Goal: Information Seeking & Learning: Learn about a topic

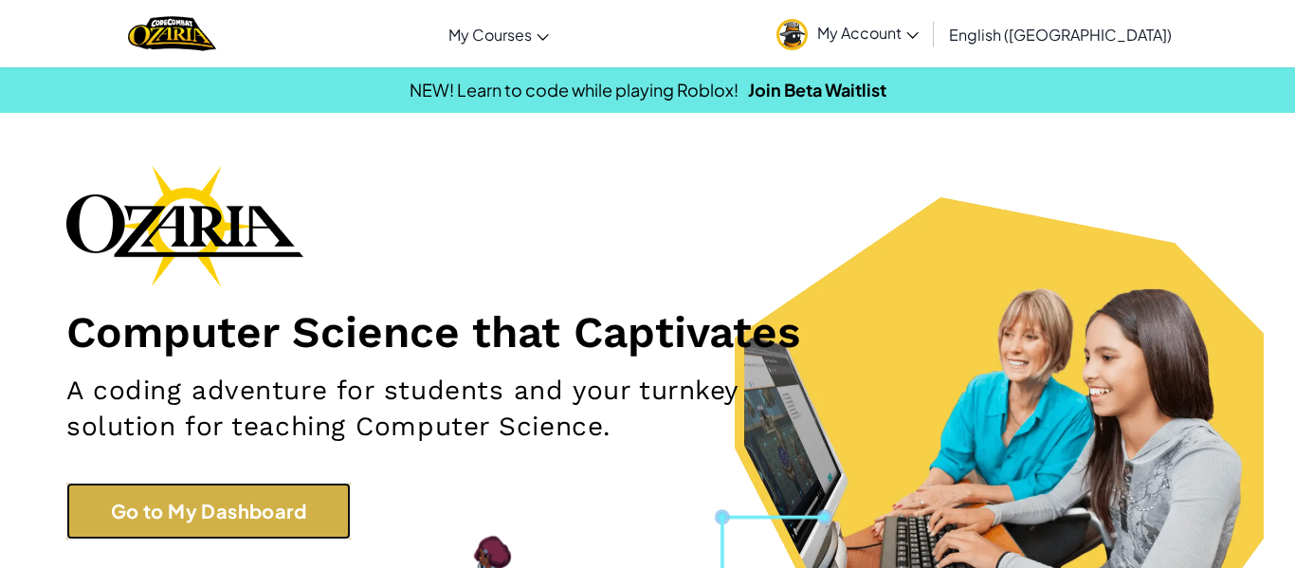
click at [90, 519] on link "Go to My Dashboard" at bounding box center [208, 510] width 284 height 57
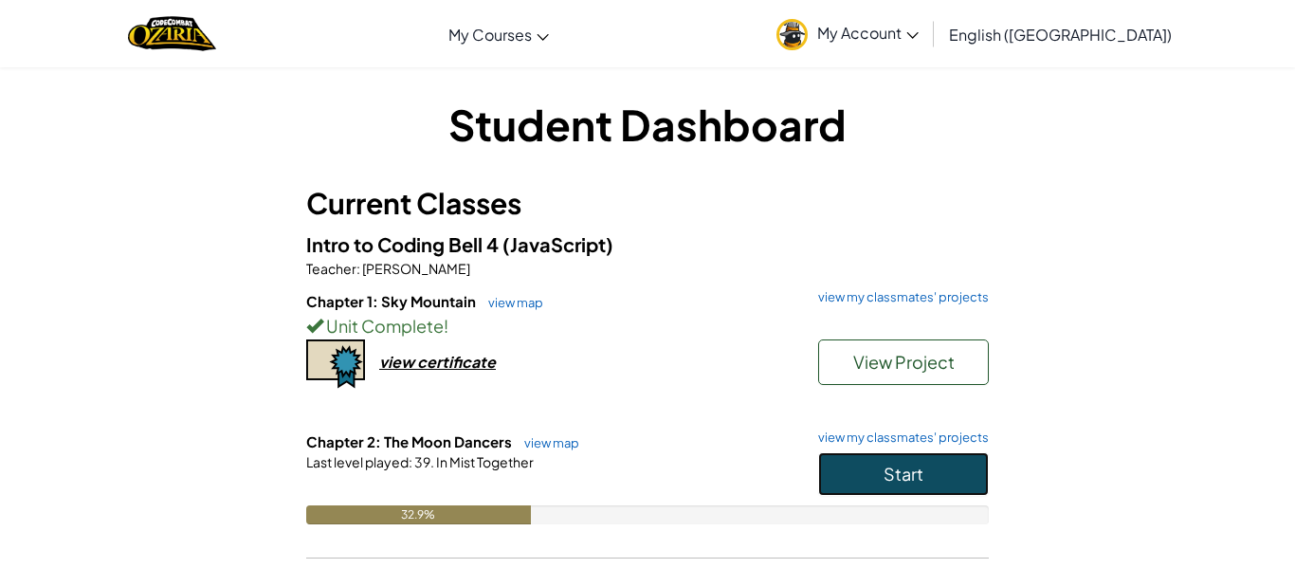
click at [946, 491] on button "Start" at bounding box center [903, 474] width 171 height 44
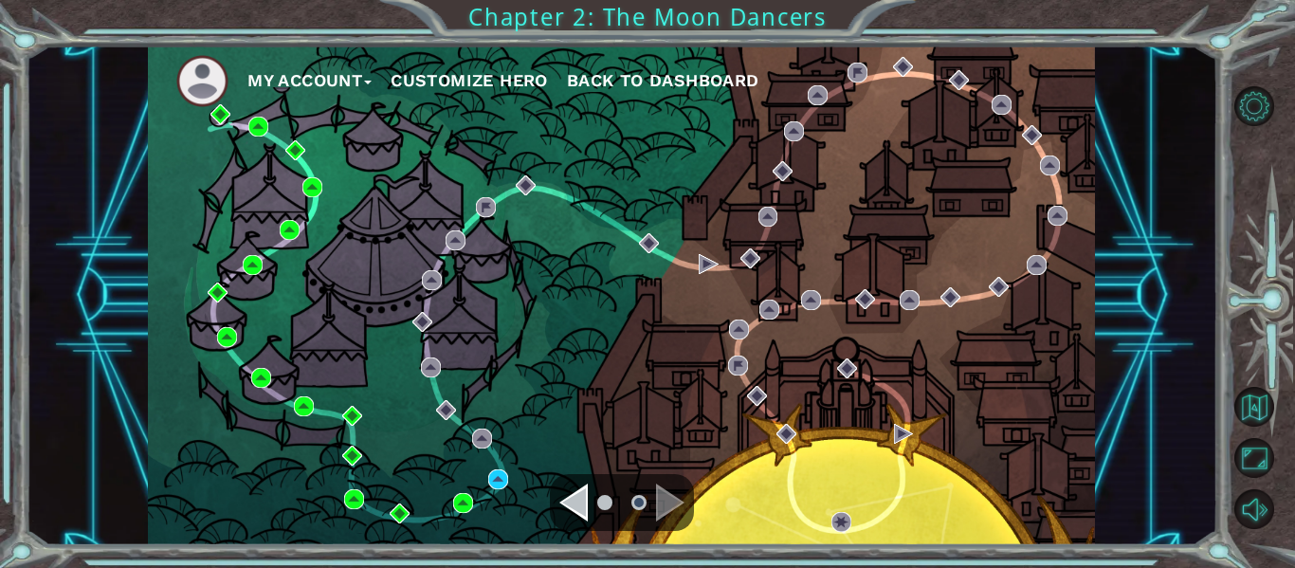
click at [524, 500] on div "My Account Customize Hero Back to Dashboard" at bounding box center [621, 295] width 947 height 500
click at [499, 485] on img at bounding box center [498, 479] width 20 height 20
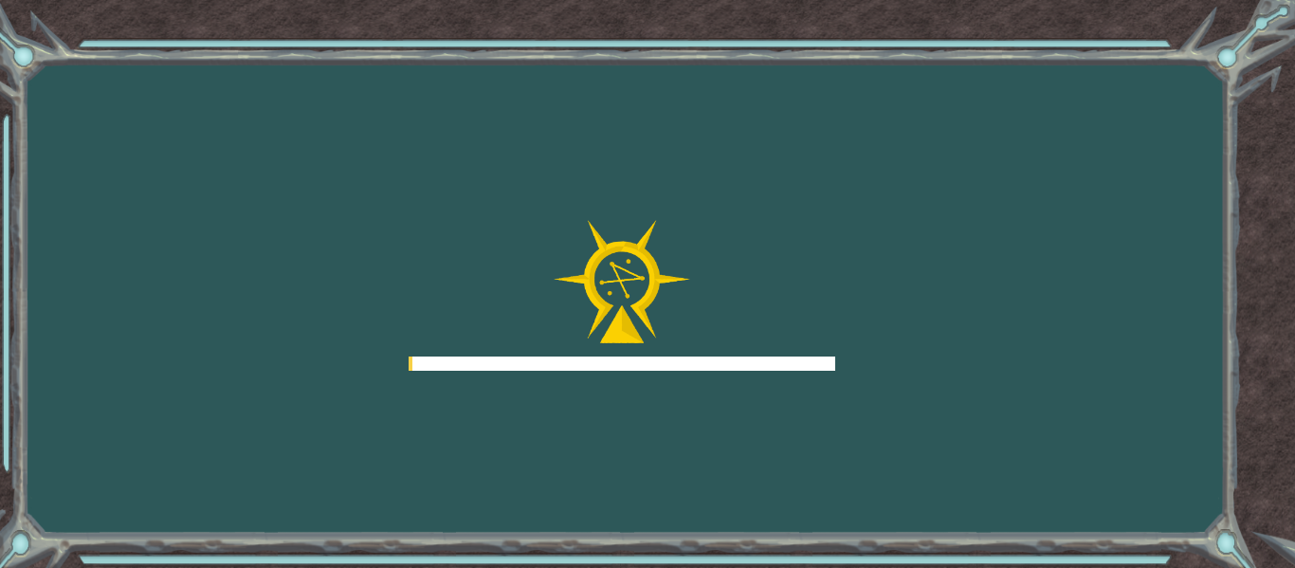
click at [497, 489] on div "Goals Error loading from server. Try refreshing the page. You'll need to join a…" at bounding box center [647, 284] width 1295 height 568
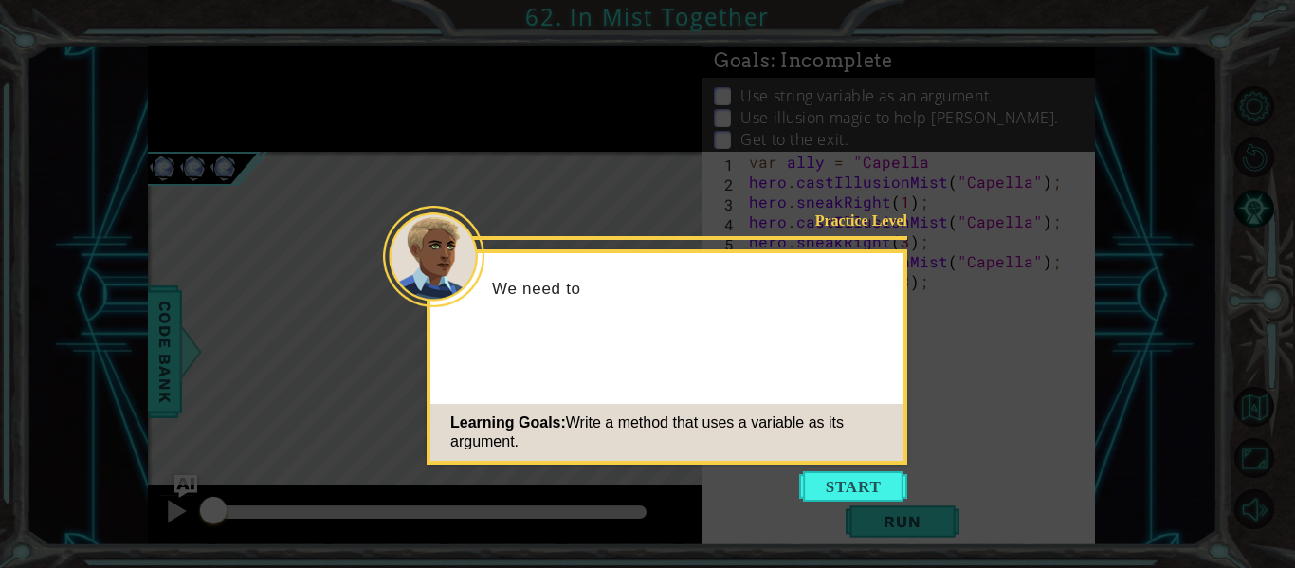
click at [797, 519] on icon at bounding box center [647, 284] width 1295 height 568
click at [828, 490] on button "Start" at bounding box center [853, 486] width 108 height 30
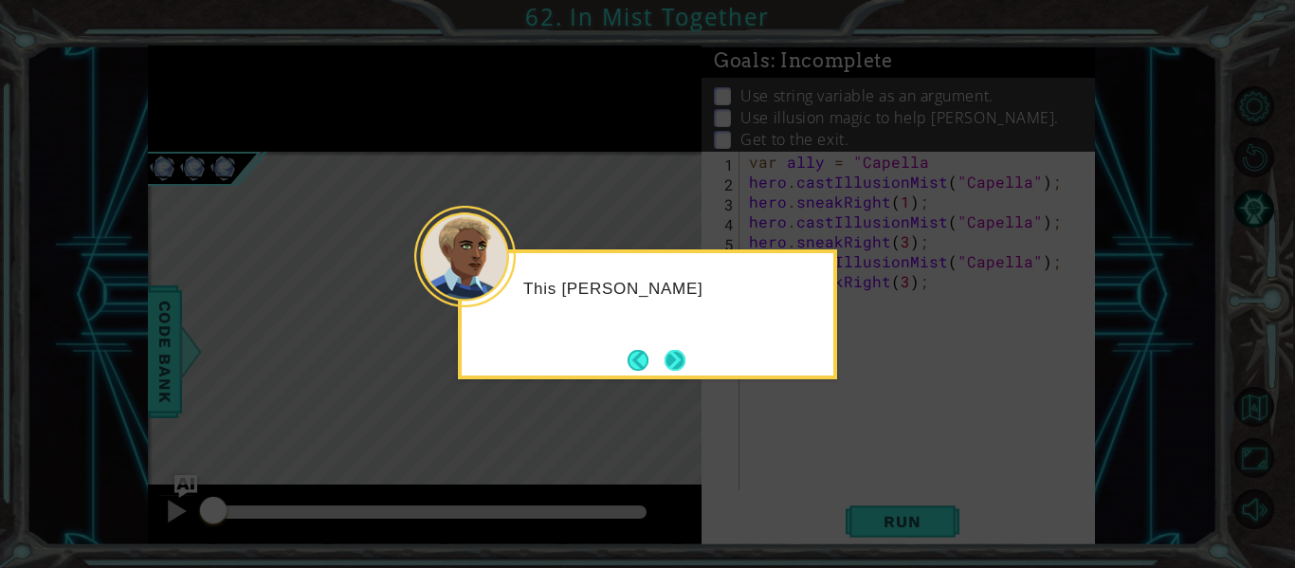
click at [664, 358] on button "Next" at bounding box center [675, 360] width 22 height 22
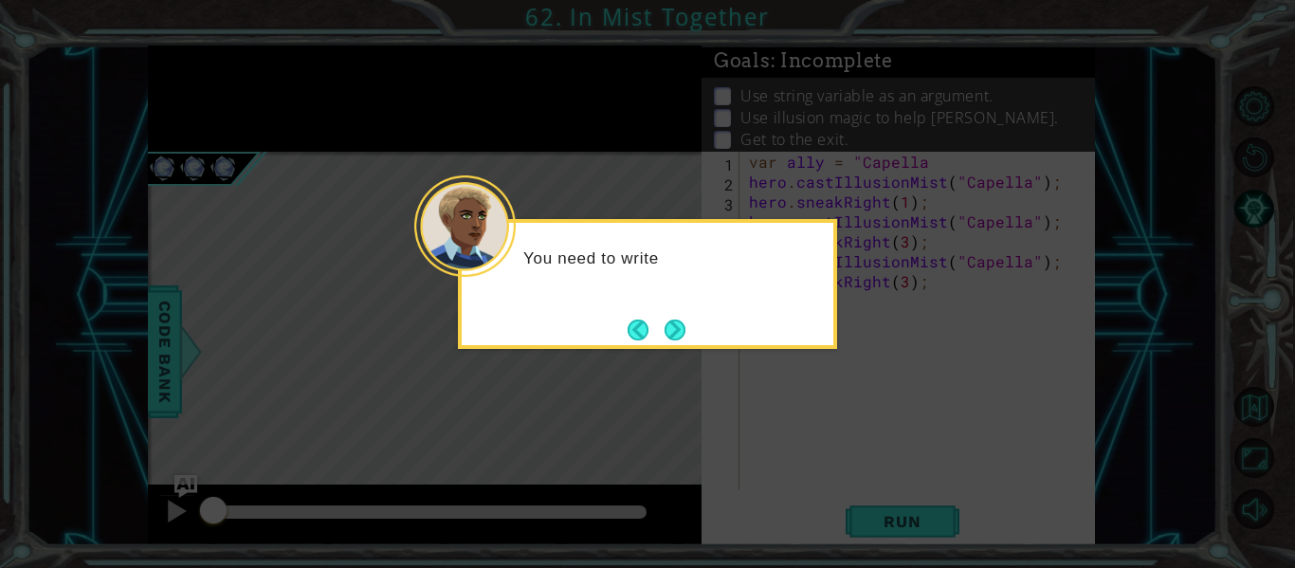
click at [709, 320] on div "You need to write" at bounding box center [647, 284] width 379 height 130
click at [695, 344] on div "You need to write the" at bounding box center [647, 284] width 379 height 130
click at [687, 353] on icon at bounding box center [647, 284] width 1295 height 568
click at [675, 337] on button "Next" at bounding box center [675, 329] width 23 height 23
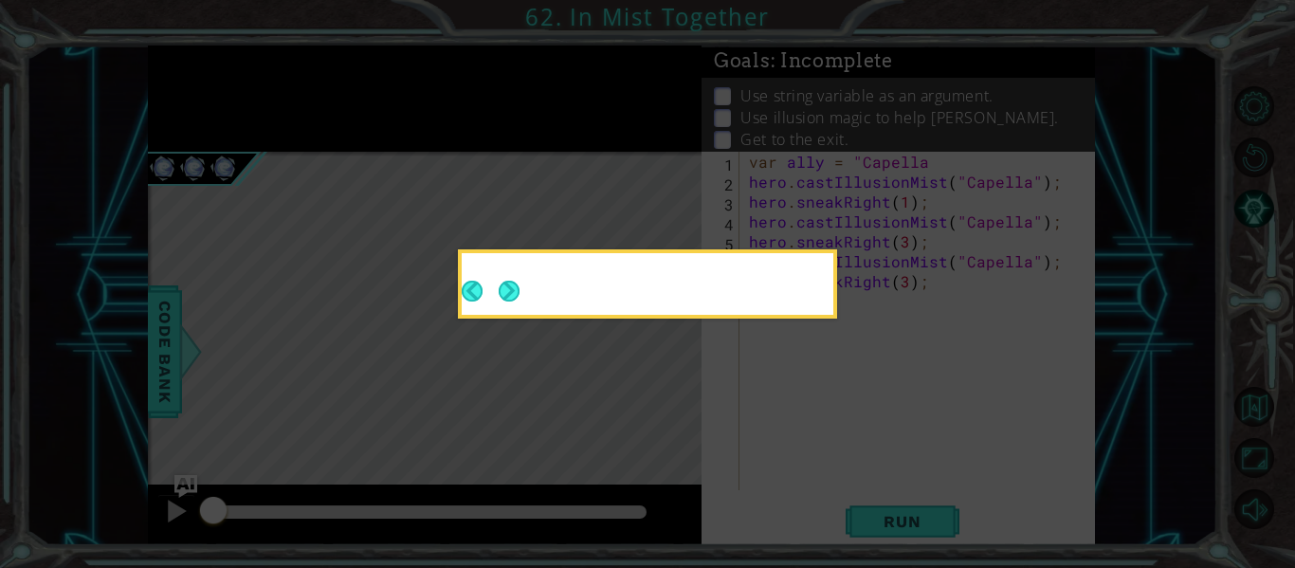
click at [681, 318] on div at bounding box center [647, 283] width 379 height 69
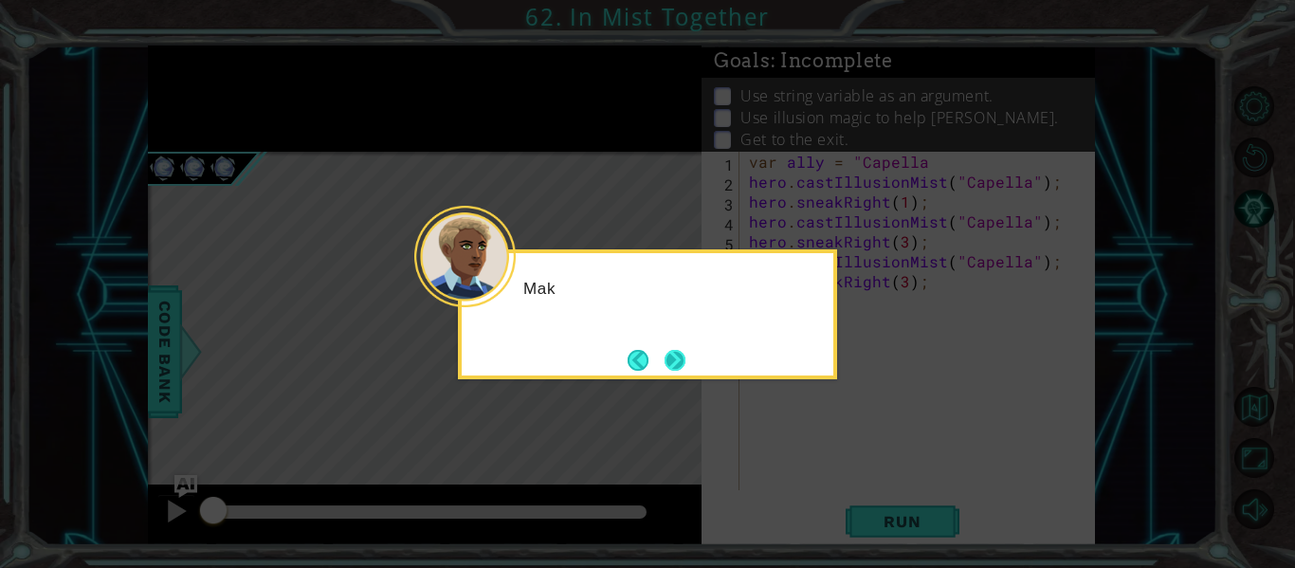
click at [675, 373] on button "Next" at bounding box center [674, 359] width 35 height 35
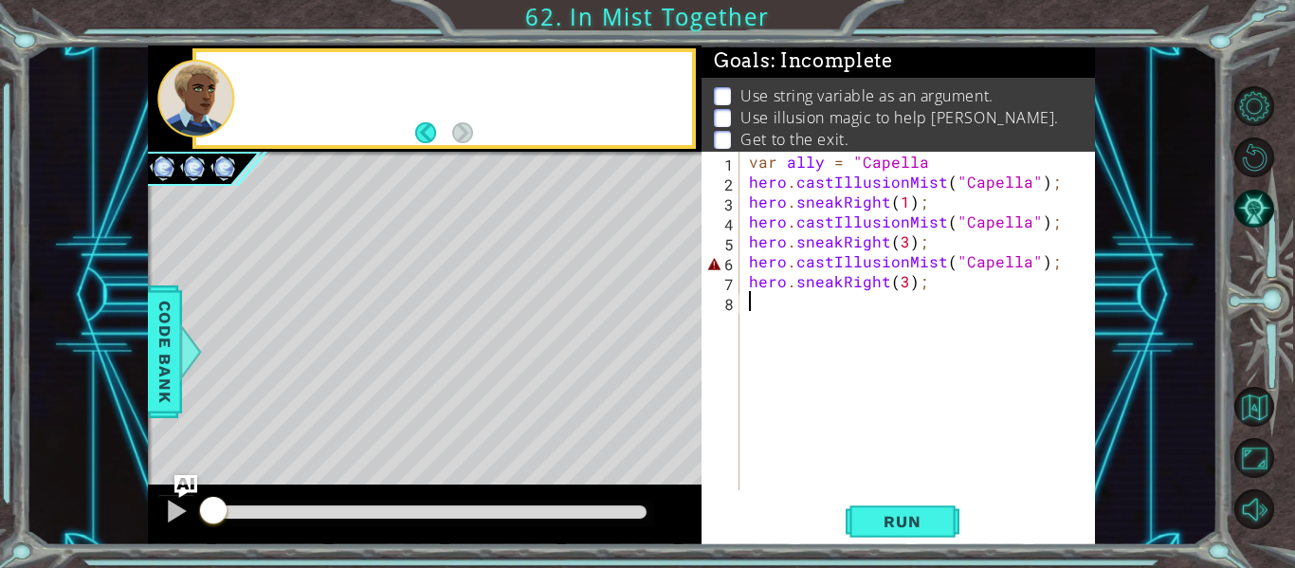
click at [677, 373] on div "Level Map" at bounding box center [586, 431] width 876 height 558
click at [832, 537] on div "Run" at bounding box center [901, 521] width 393 height 39
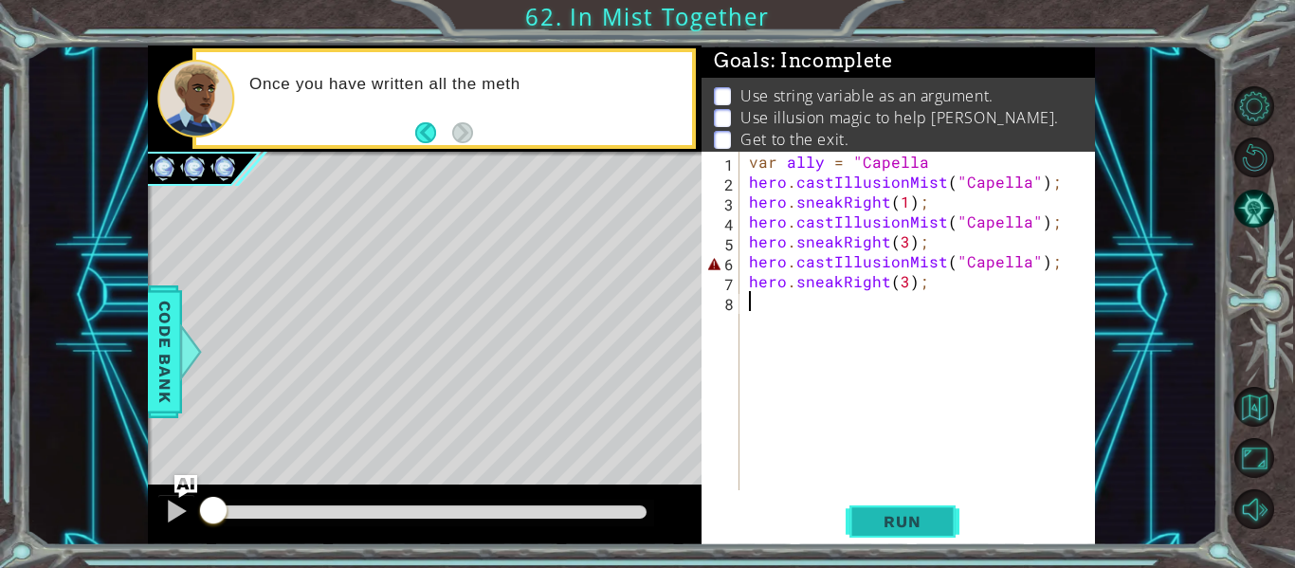
click at [873, 513] on span "Run" at bounding box center [901, 521] width 75 height 19
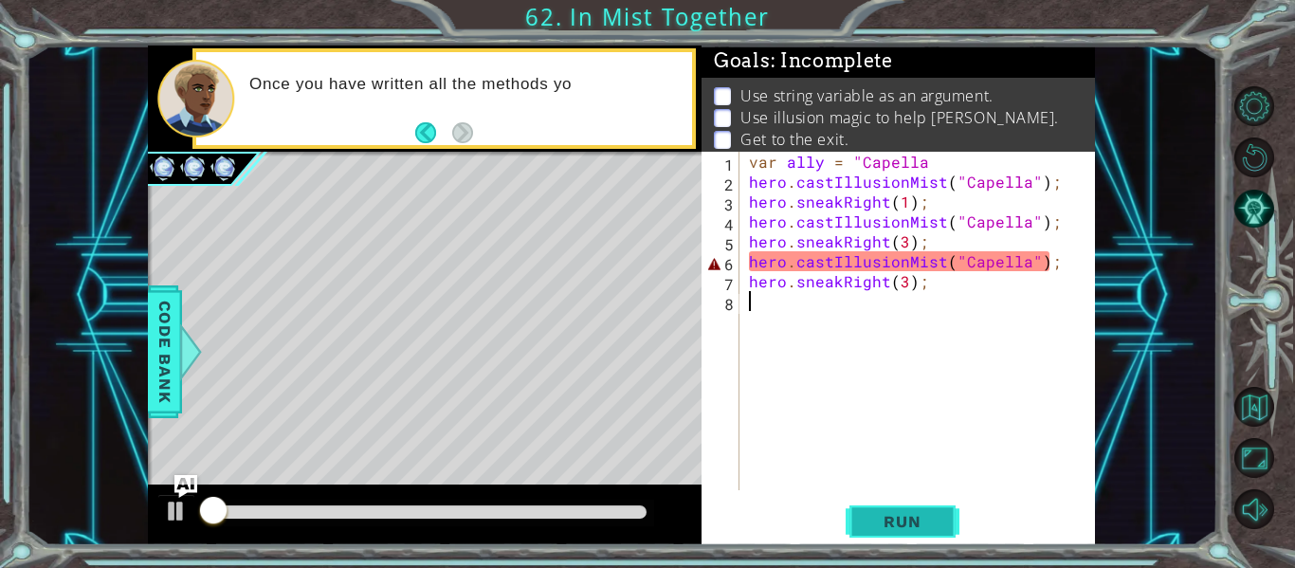
click at [874, 532] on button "Run" at bounding box center [903, 521] width 114 height 39
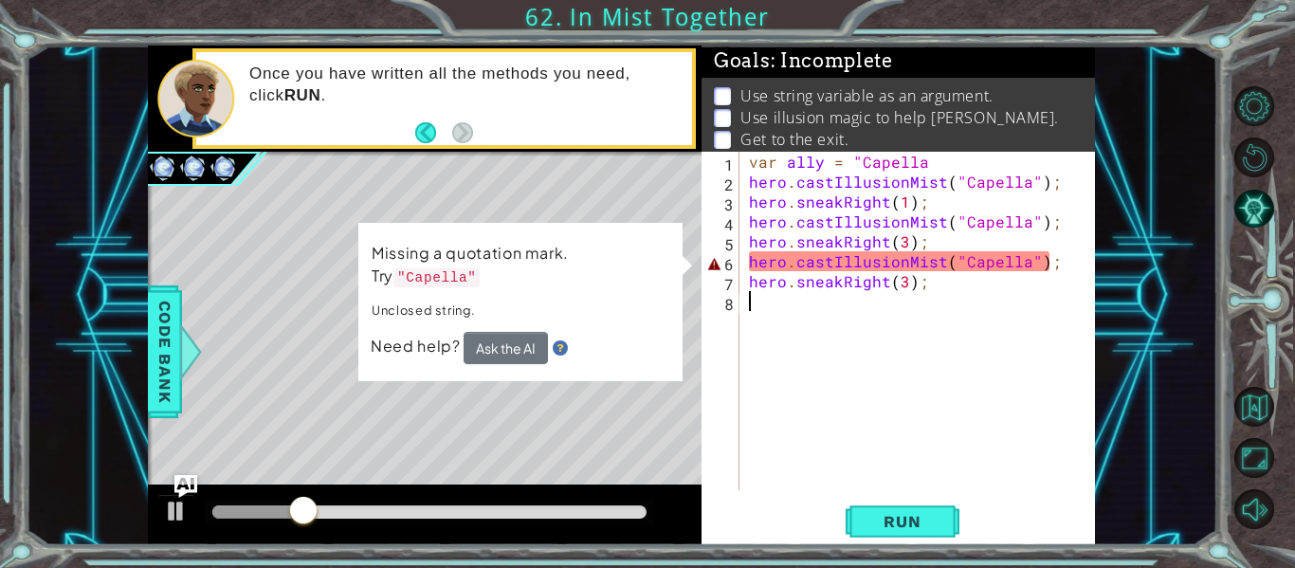
click at [1028, 265] on div "var ally = "Capella hero . castIllusionMist ( "Capella" ) ; hero . sneakRight (…" at bounding box center [922, 341] width 355 height 378
drag, startPoint x: 822, startPoint y: 170, endPoint x: 782, endPoint y: 169, distance: 39.8
click at [782, 169] on div "var ally = "Capella hero . castIllusionMist ( "Capella" ) ; hero . sneakRight (…" at bounding box center [922, 341] width 355 height 378
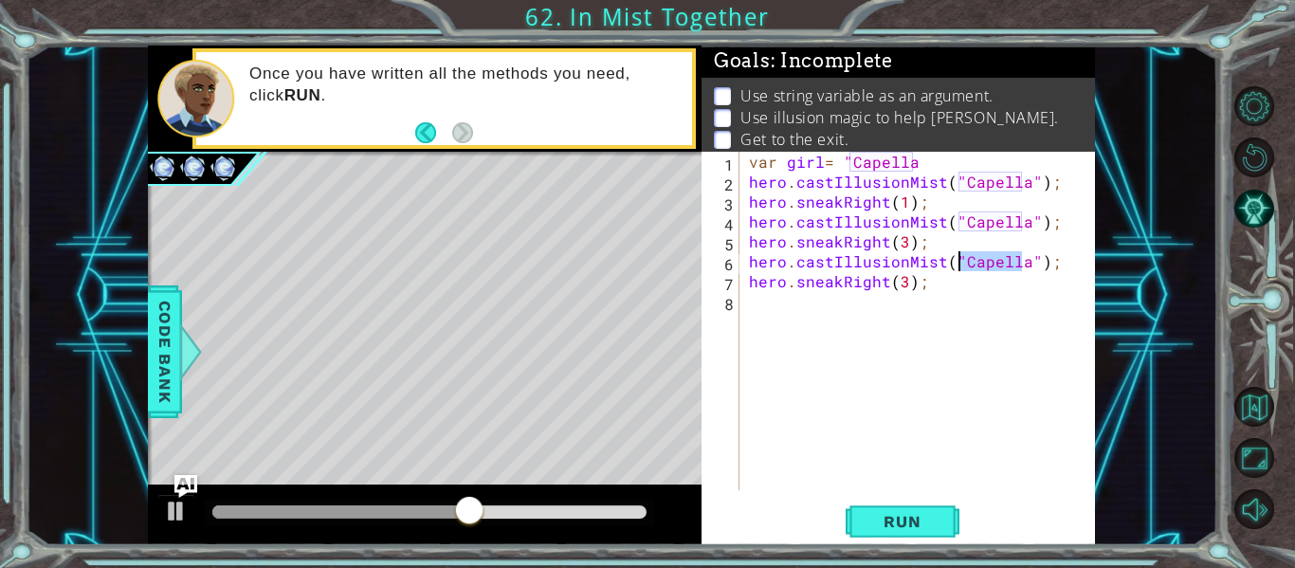
drag, startPoint x: 1022, startPoint y: 262, endPoint x: 960, endPoint y: 267, distance: 61.9
click at [960, 267] on div "var girl = "Capella hero . castIllusionMist ( "Capella" ) ; hero . sneakRight (…" at bounding box center [922, 341] width 355 height 378
click at [898, 539] on button "Run" at bounding box center [903, 521] width 114 height 39
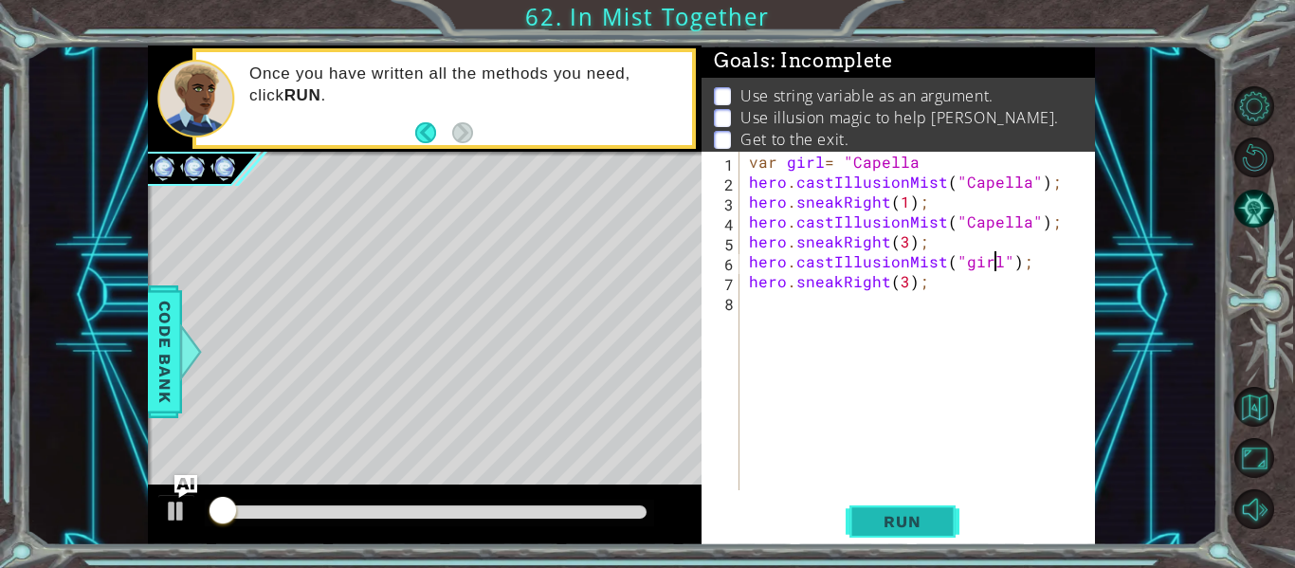
click at [898, 537] on button "Run" at bounding box center [903, 521] width 114 height 39
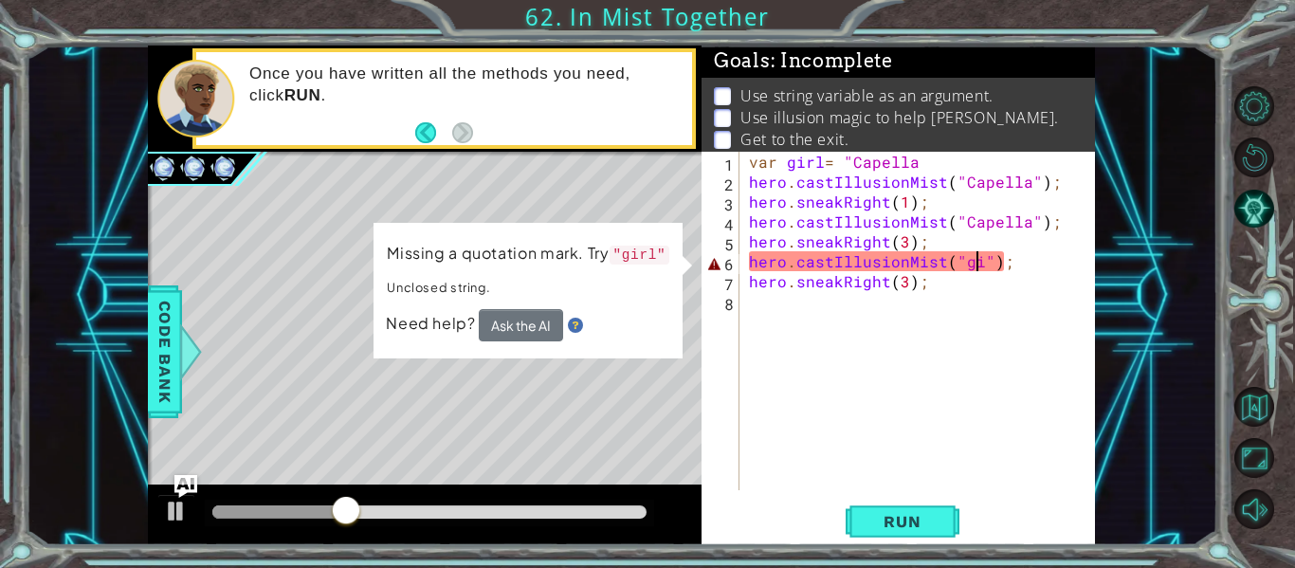
scroll to position [0, 14]
click at [923, 540] on button "Run" at bounding box center [903, 521] width 114 height 39
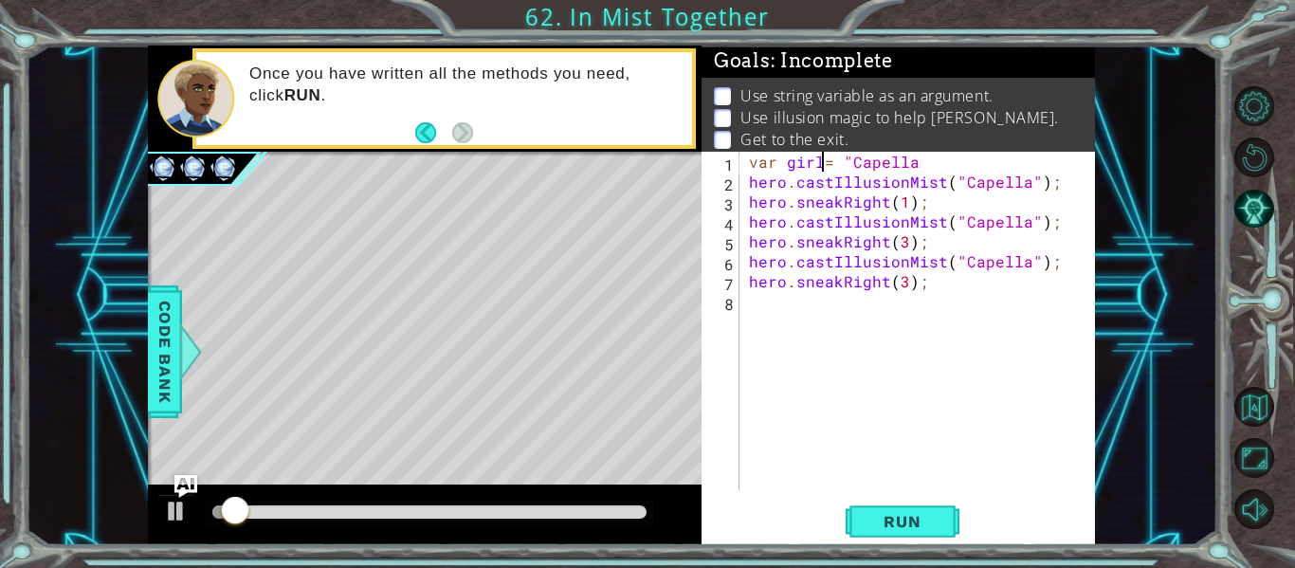
click at [825, 161] on div "var girl = "Capella hero . castIllusionMist ( "Capella" ) ; hero . sneakRight (…" at bounding box center [922, 341] width 355 height 378
click at [962, 176] on div "var girl = "Capella hero . castIllusionMist ( "Capella" ) ; hero . sneakRight (…" at bounding box center [922, 341] width 355 height 378
click at [947, 183] on div "var girl = "Capella hero . castIllusionMist ( "Capella" ) ; hero . sneakRight (…" at bounding box center [922, 341] width 355 height 378
click at [962, 156] on div "var girl = "Capella hero . castIllusionMist ( "Capella" ) ; hero . sneakRight (…" at bounding box center [922, 341] width 355 height 378
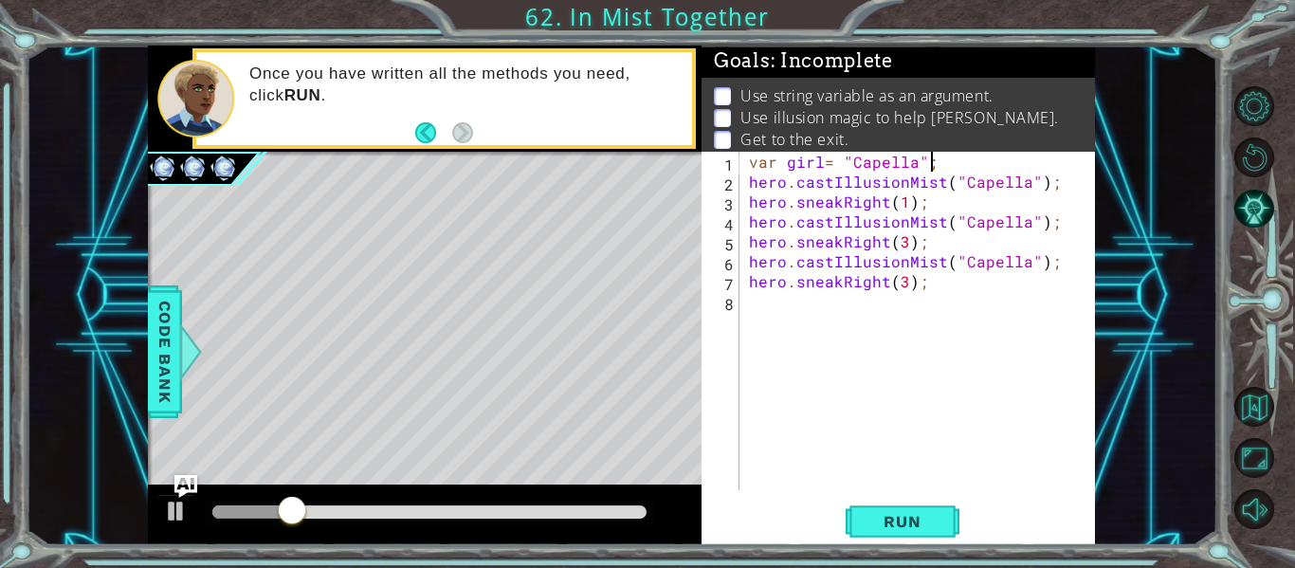
scroll to position [0, 10]
click at [821, 161] on div "var girl = "Capella" ; hero . castIllusionMist ( "Capella" ) ; hero . sneakRigh…" at bounding box center [922, 341] width 355 height 378
click at [922, 509] on button "Run" at bounding box center [903, 521] width 114 height 39
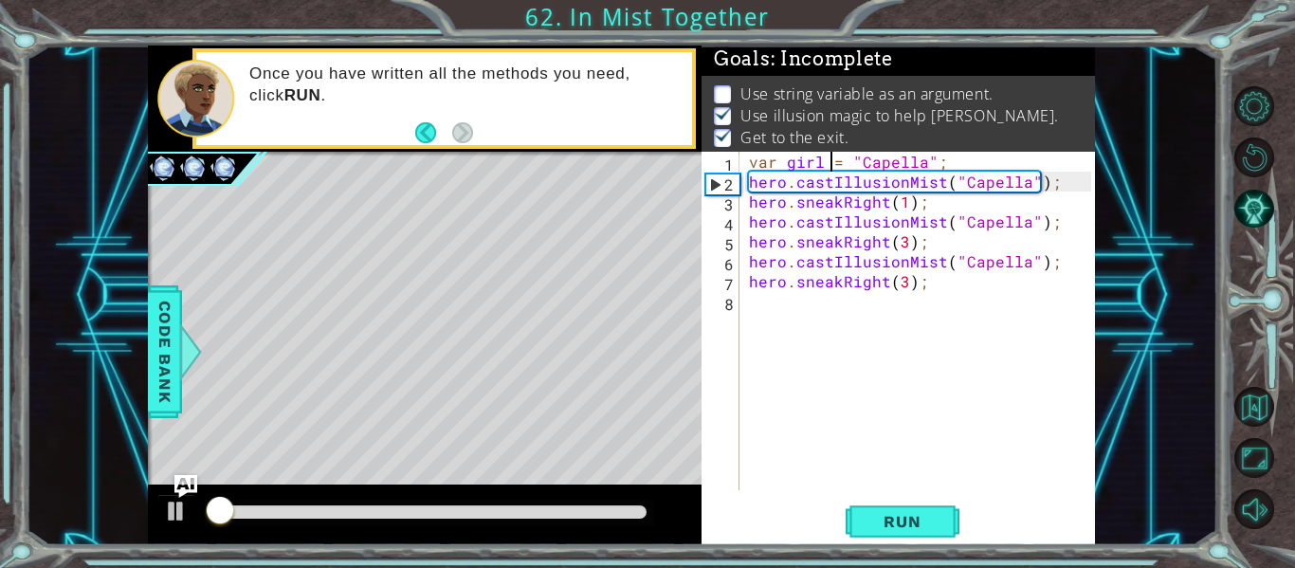
scroll to position [4, 0]
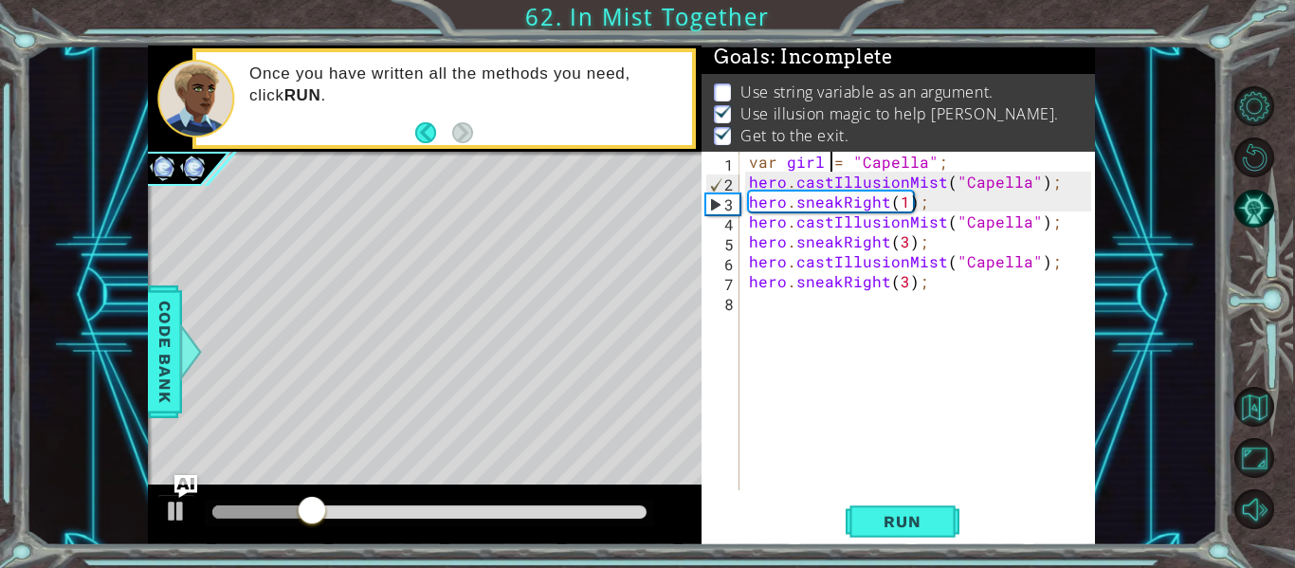
click at [1029, 183] on div "var girl = "Capella" ; hero . castIllusionMist ( "Capella" ) ; hero . sneakRigh…" at bounding box center [922, 341] width 355 height 378
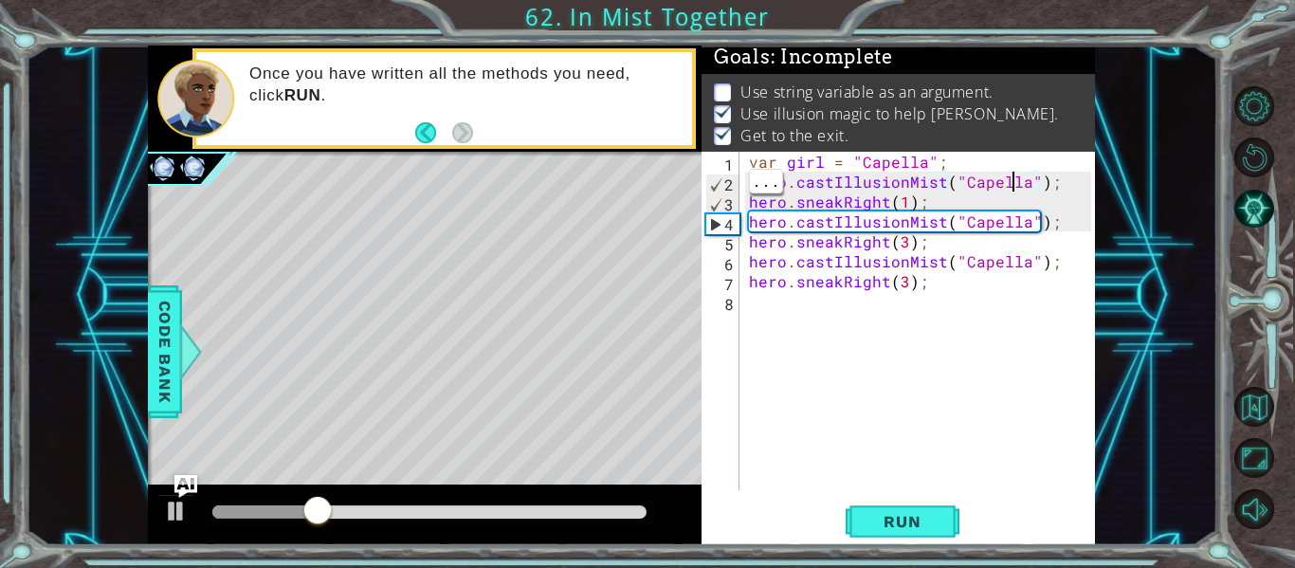
click at [1012, 184] on div "var girl = "Capella" ; hero . castIllusionMist ( "Capella" ) ; hero . sneakRigh…" at bounding box center [922, 341] width 355 height 378
click at [1016, 178] on div "var girl = "Capella" ; hero . castIllusionMist ( "Capella" ) ; hero . sneakRigh…" at bounding box center [922, 341] width 355 height 378
click at [1023, 178] on div "var girl = "Capella" ; hero . castIllusionMist ( "Capella" ) ; hero . sneakRigh…" at bounding box center [922, 341] width 355 height 378
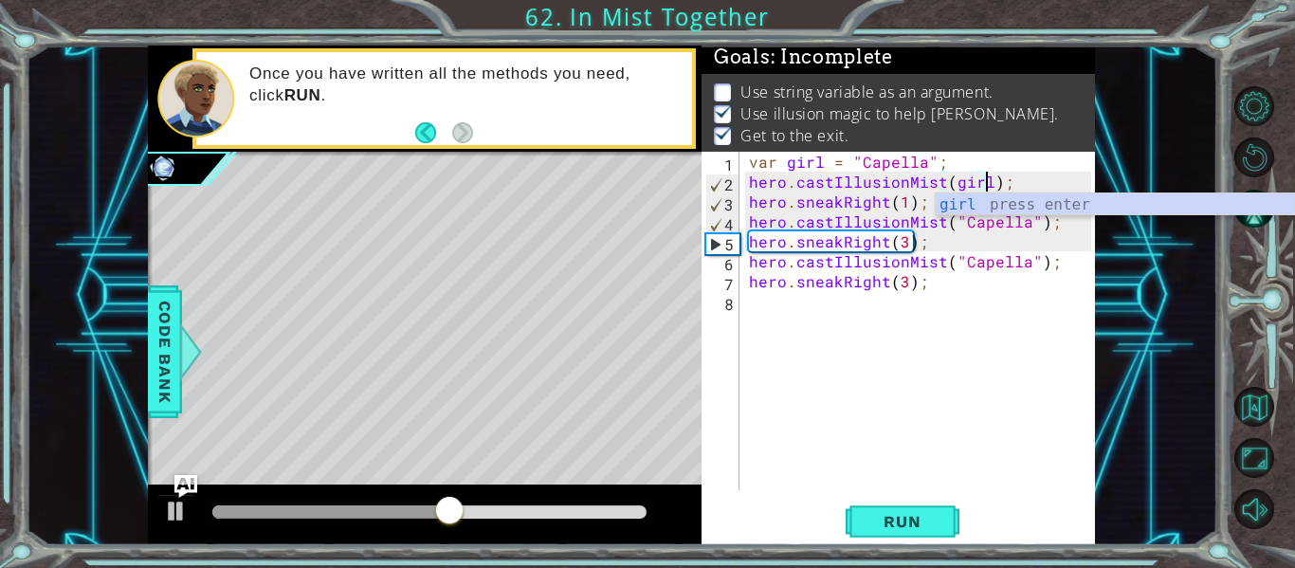
scroll to position [0, 15]
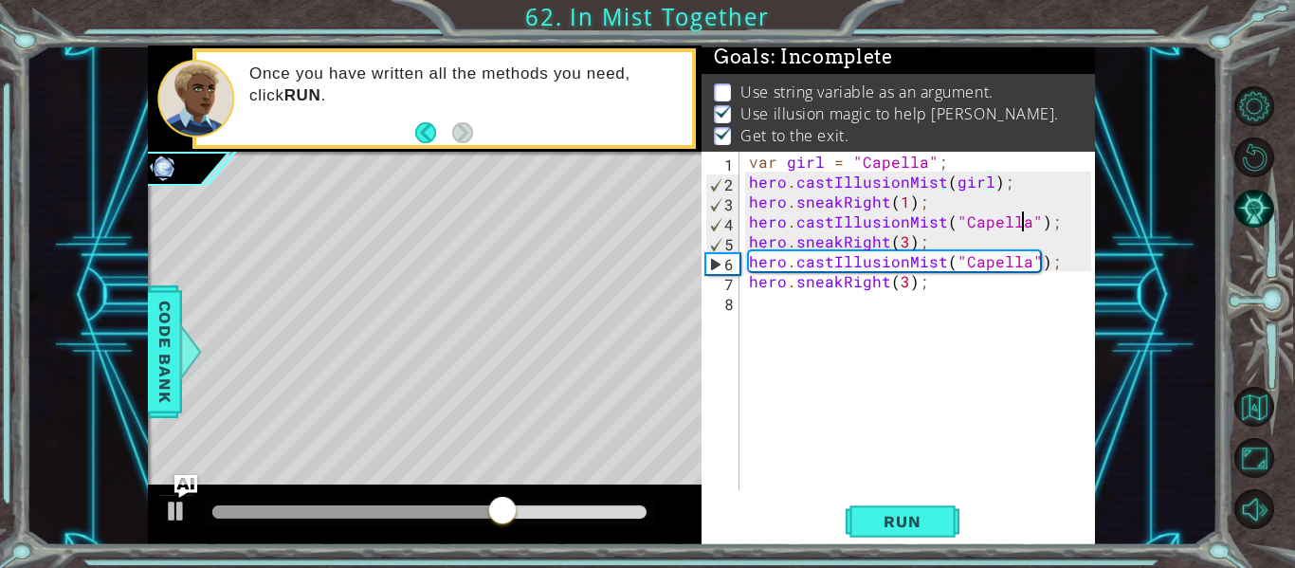
click at [1019, 218] on div "var girl = "Capella" ; hero . castIllusionMist ( girl ) ; hero . sneakRight ( 1…" at bounding box center [922, 341] width 355 height 378
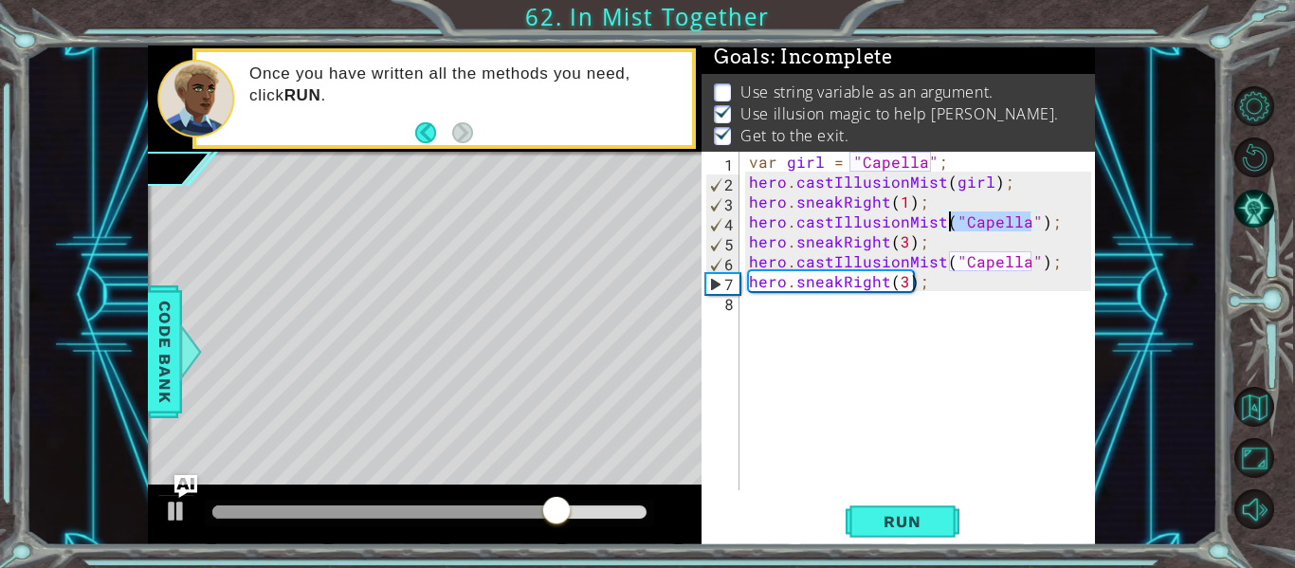
drag, startPoint x: 1030, startPoint y: 219, endPoint x: 951, endPoint y: 227, distance: 80.0
click at [951, 227] on div "var girl = "Capella" ; hero . castIllusionMist ( girl ) ; hero . sneakRight ( 1…" at bounding box center [922, 341] width 355 height 378
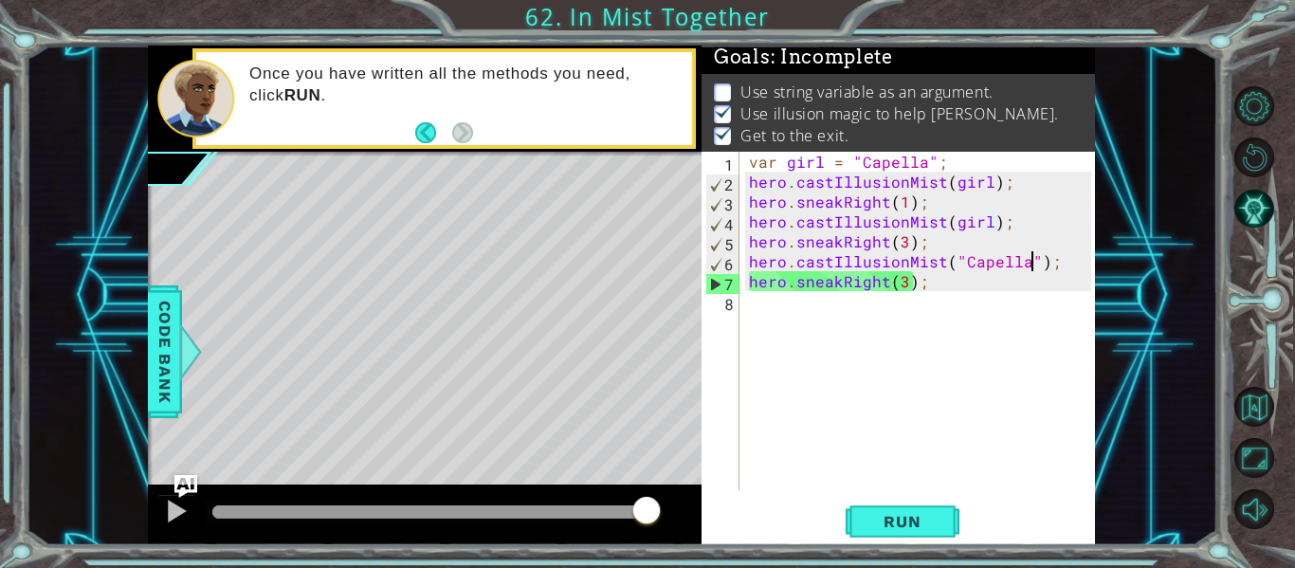
click at [1030, 259] on div "var girl = "Capella" ; hero . castIllusionMist ( girl ) ; hero . sneakRight ( 1…" at bounding box center [922, 341] width 355 height 378
click at [1025, 260] on div "var girl = "Capella" ; hero . castIllusionMist ( girl ) ; hero . sneakRight ( 1…" at bounding box center [922, 341] width 355 height 378
drag, startPoint x: 1025, startPoint y: 260, endPoint x: 960, endPoint y: 270, distance: 65.3
click at [960, 270] on div "var girl = "Capella" ; hero . castIllusionMist ( girl ) ; hero . sneakRight ( 1…" at bounding box center [922, 341] width 355 height 378
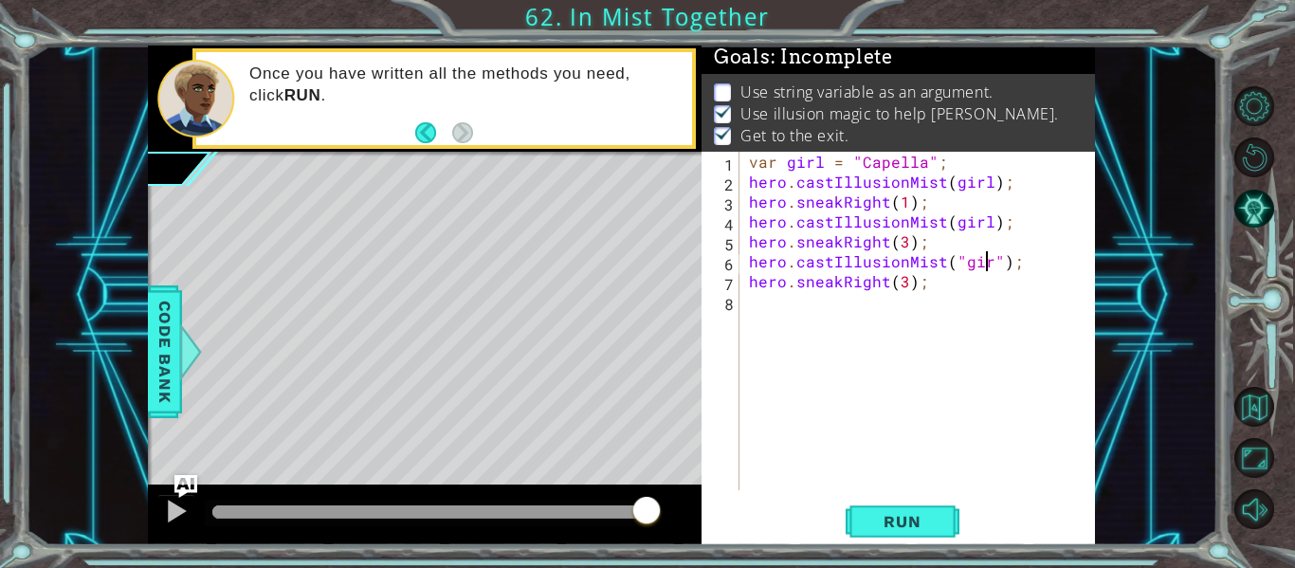
scroll to position [0, 16]
click at [899, 282] on div "var girl = "Capella" ; hero . castIllusionMist ( girl ) ; hero . sneakRight ( 1…" at bounding box center [922, 341] width 355 height 378
click at [936, 519] on span "Run" at bounding box center [901, 521] width 75 height 19
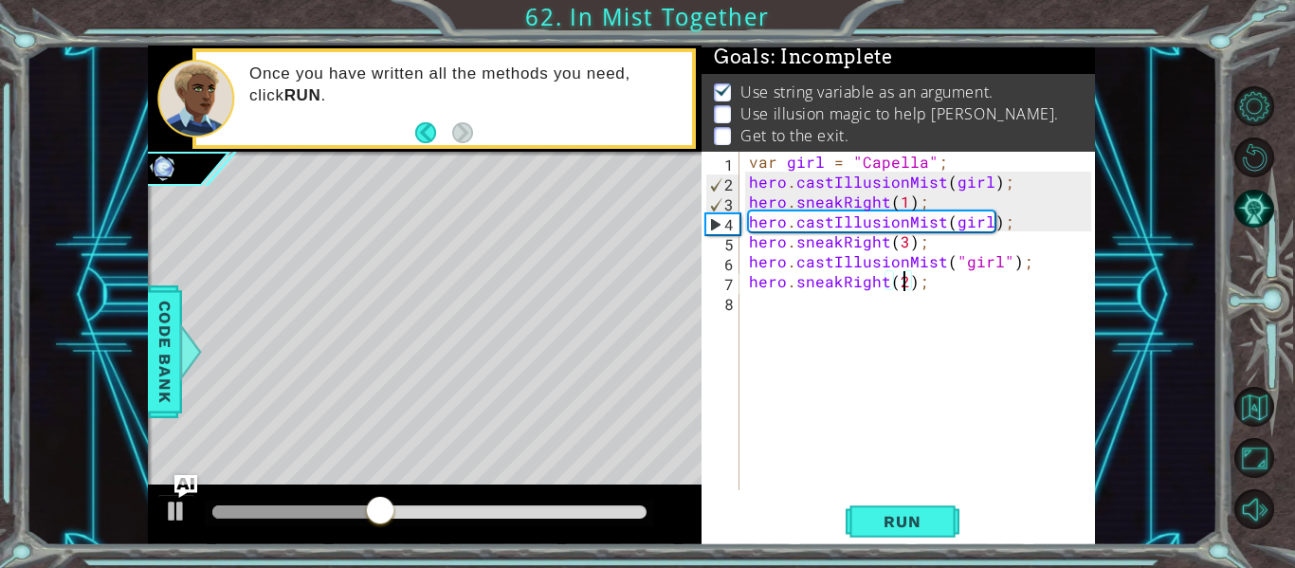
click at [901, 204] on div "var girl = "Capella" ; hero . castIllusionMist ( girl ) ; hero . sneakRight ( 1…" at bounding box center [922, 341] width 355 height 378
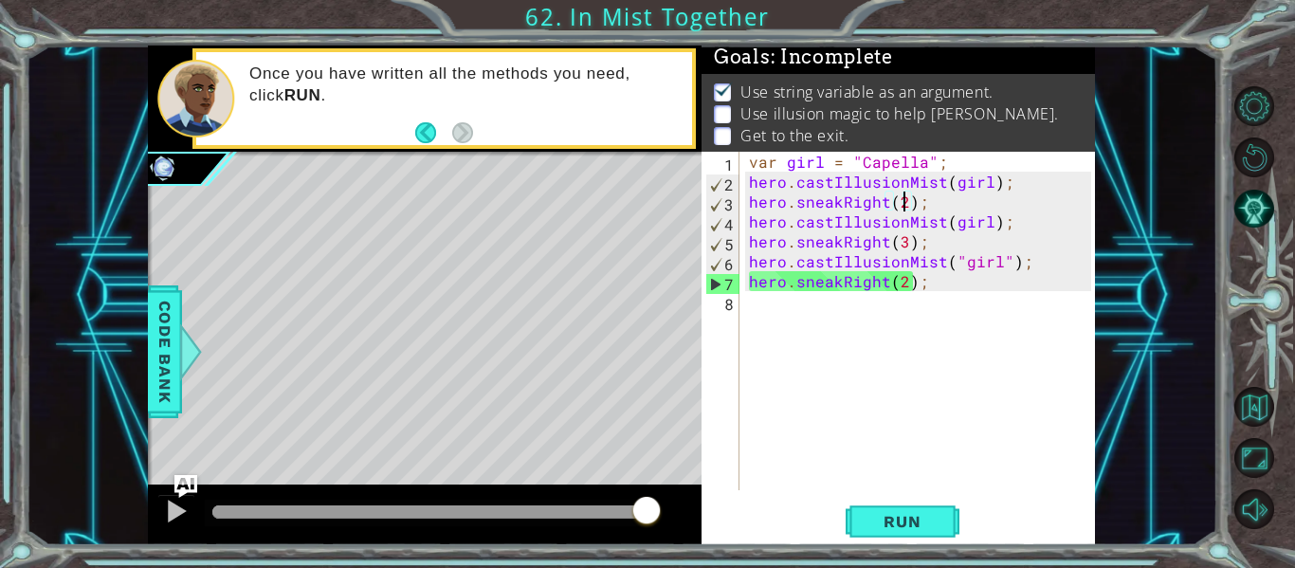
click at [1009, 256] on div "var girl = "Capella" ; hero . castIllusionMist ( girl ) ; hero . sneakRight ( 2…" at bounding box center [922, 341] width 355 height 378
click at [1002, 257] on div "var girl = "Capella" ; hero . castIllusionMist ( girl ) ; hero . sneakRight ( 2…" at bounding box center [922, 341] width 355 height 378
click at [955, 253] on div "var girl = "Capella" ; hero . castIllusionMist ( girl ) ; hero . sneakRight ( 2…" at bounding box center [922, 341] width 355 height 378
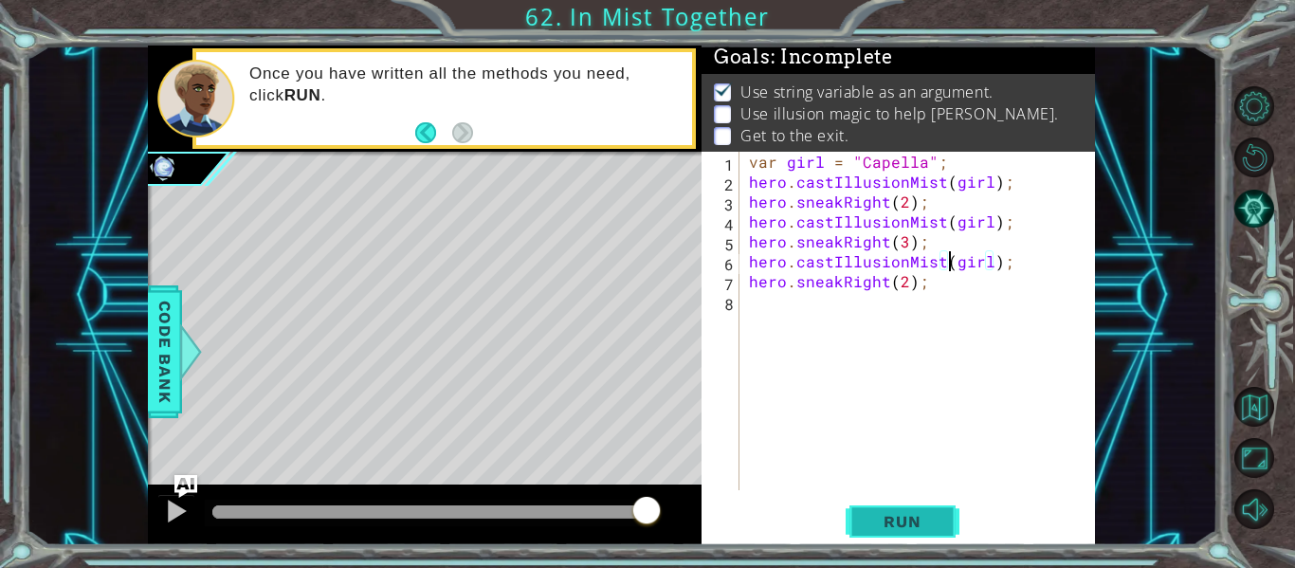
click at [903, 537] on button "Run" at bounding box center [903, 521] width 114 height 39
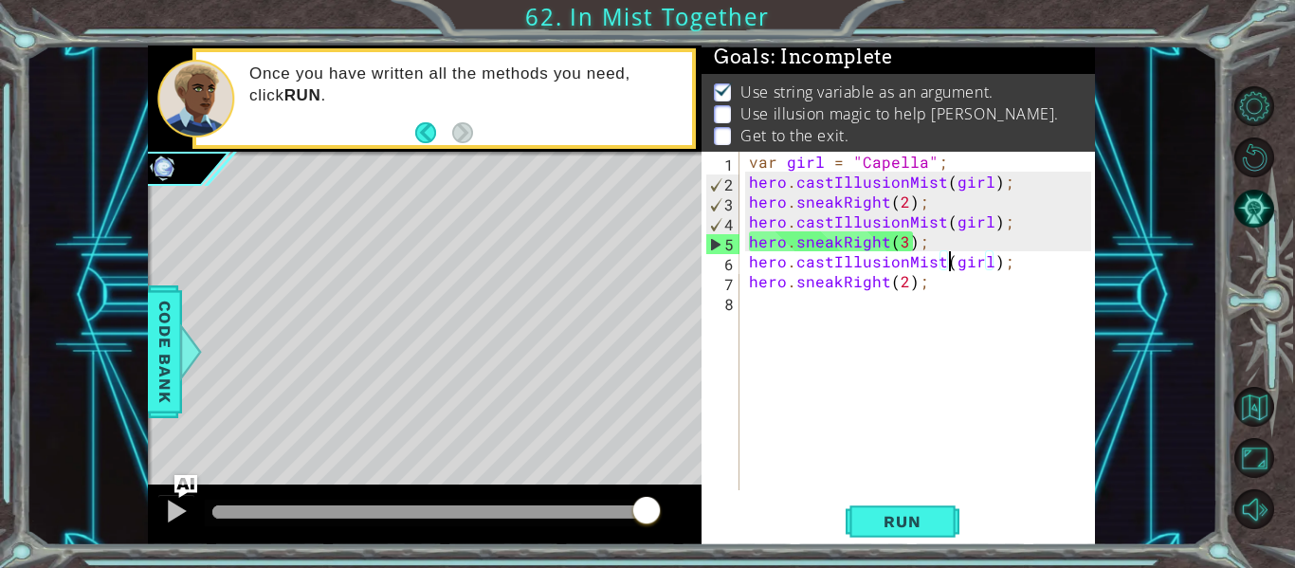
click at [904, 236] on div "var girl = "Capella" ; hero . castIllusionMist ( girl ) ; hero . sneakRight ( 2…" at bounding box center [922, 341] width 355 height 378
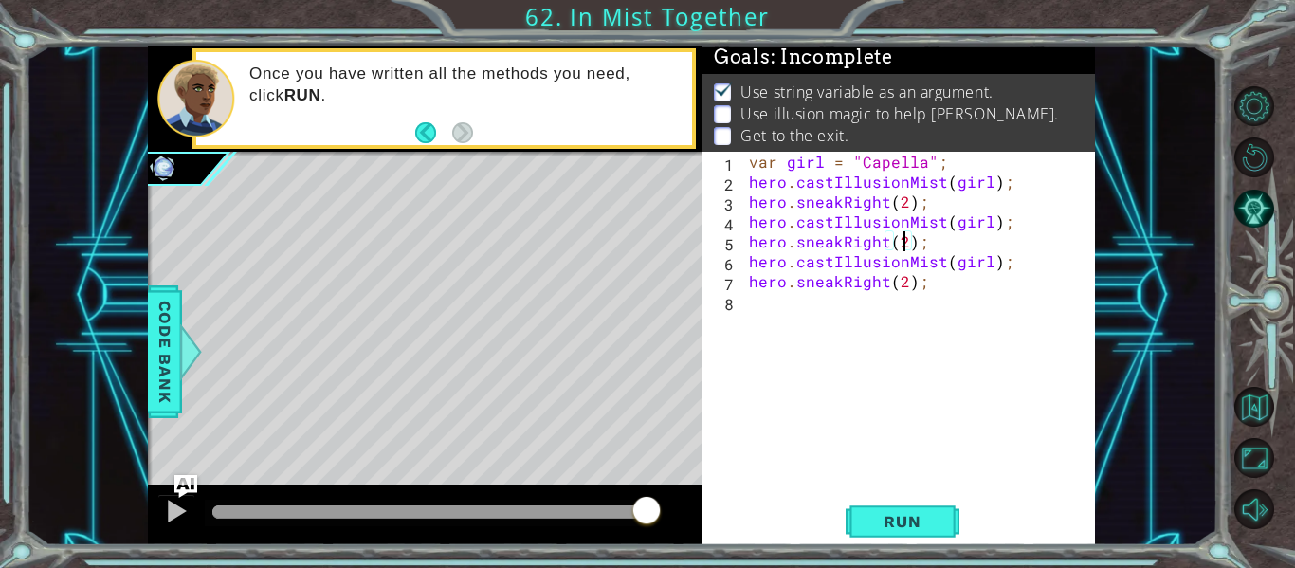
click at [851, 499] on div "hero.sneakRight(2); 1 2 3 4 5 6 7 8 var girl = "Capella" ; hero . castIllusionM…" at bounding box center [897, 348] width 393 height 393
click at [855, 504] on button "Run" at bounding box center [903, 521] width 114 height 39
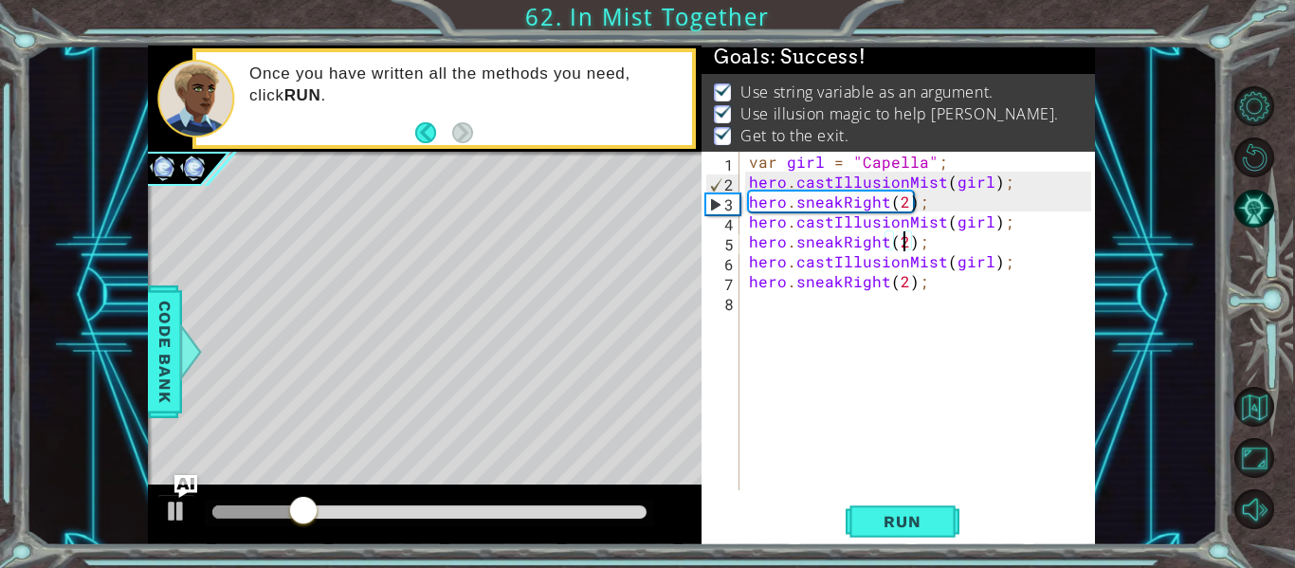
click at [405, 481] on div "Level Map" at bounding box center [586, 431] width 876 height 558
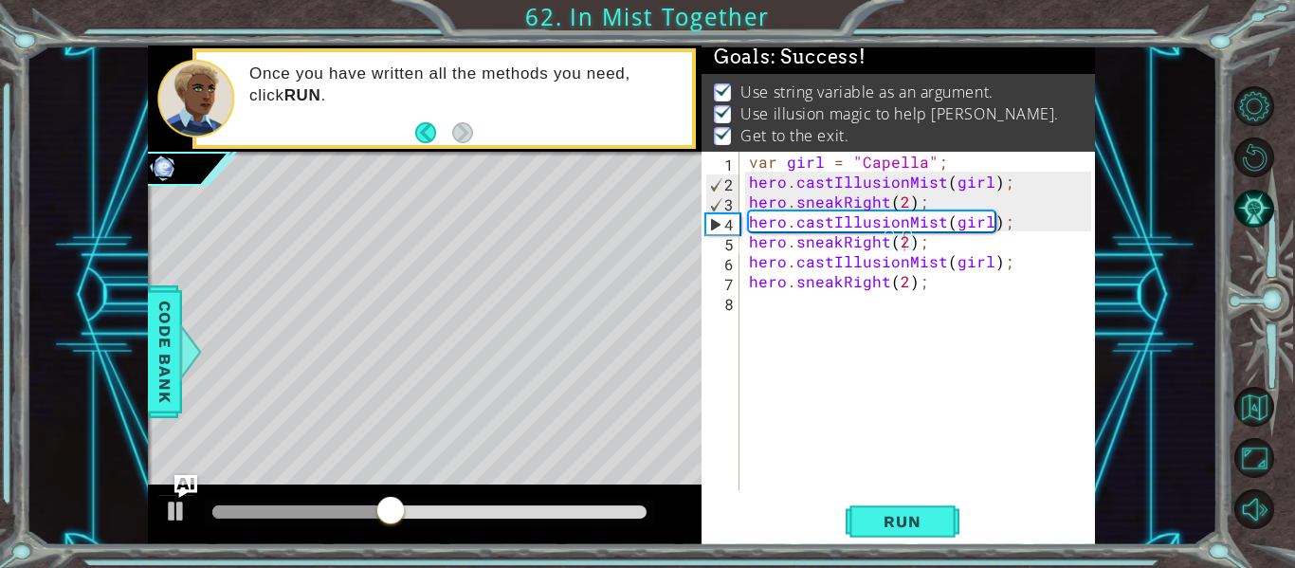
click at [901, 281] on div "var girl = "Capella" ; hero . castIllusionMist ( girl ) ; hero . sneakRight ( 2…" at bounding box center [922, 341] width 355 height 378
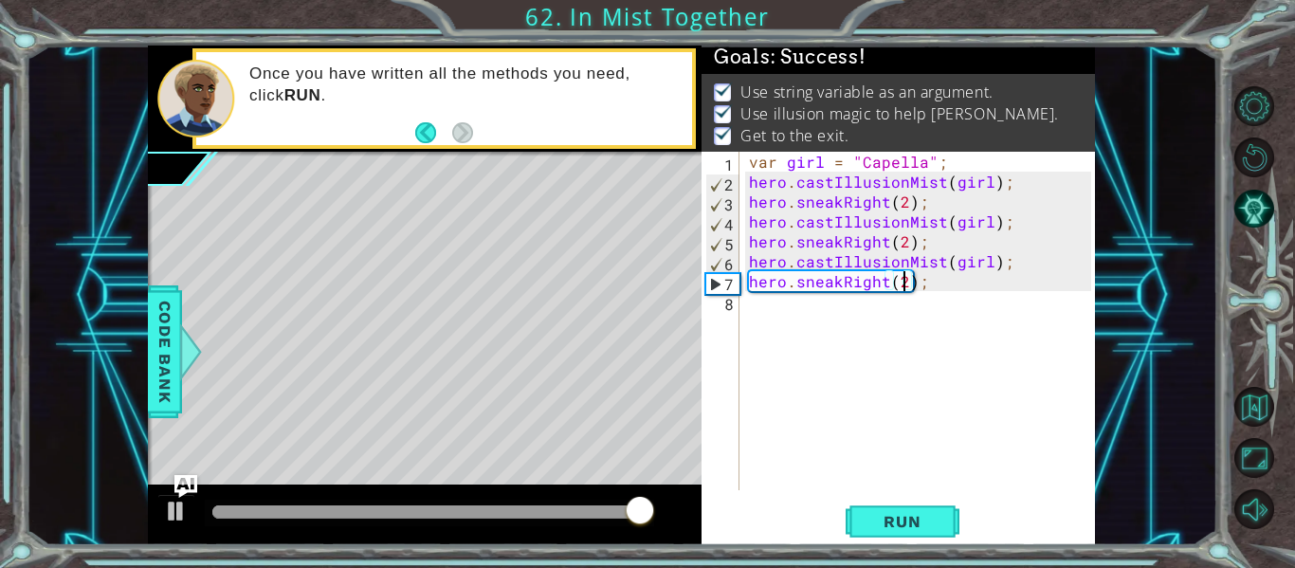
type textarea "hero.sneakRight(2);"
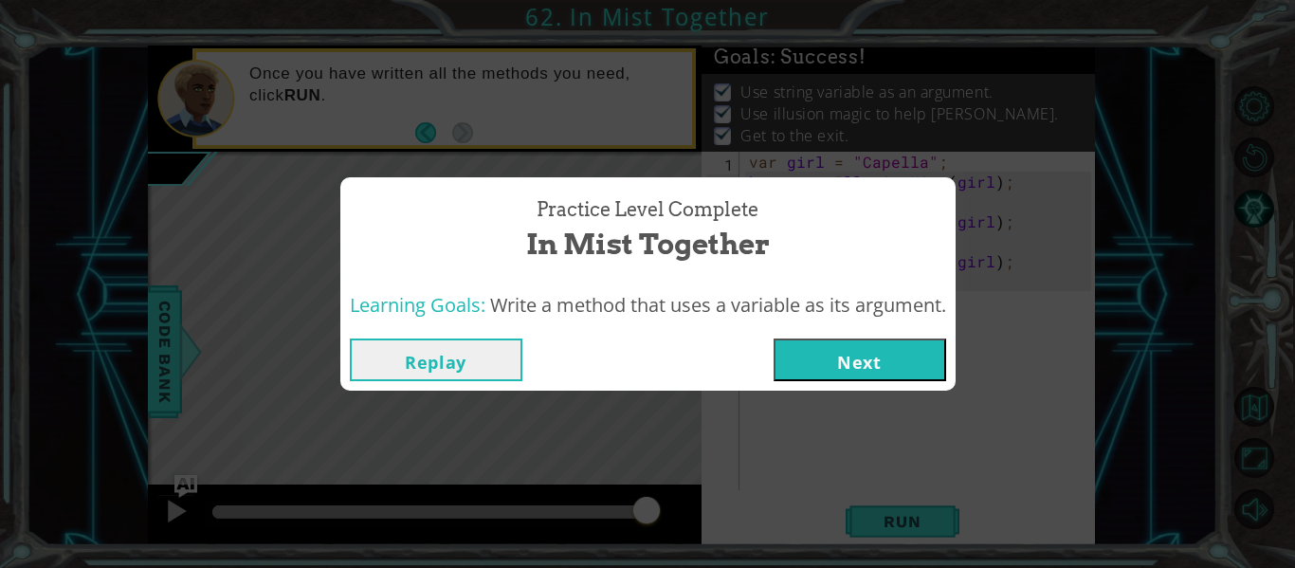
click at [851, 365] on button "Next" at bounding box center [859, 359] width 173 height 43
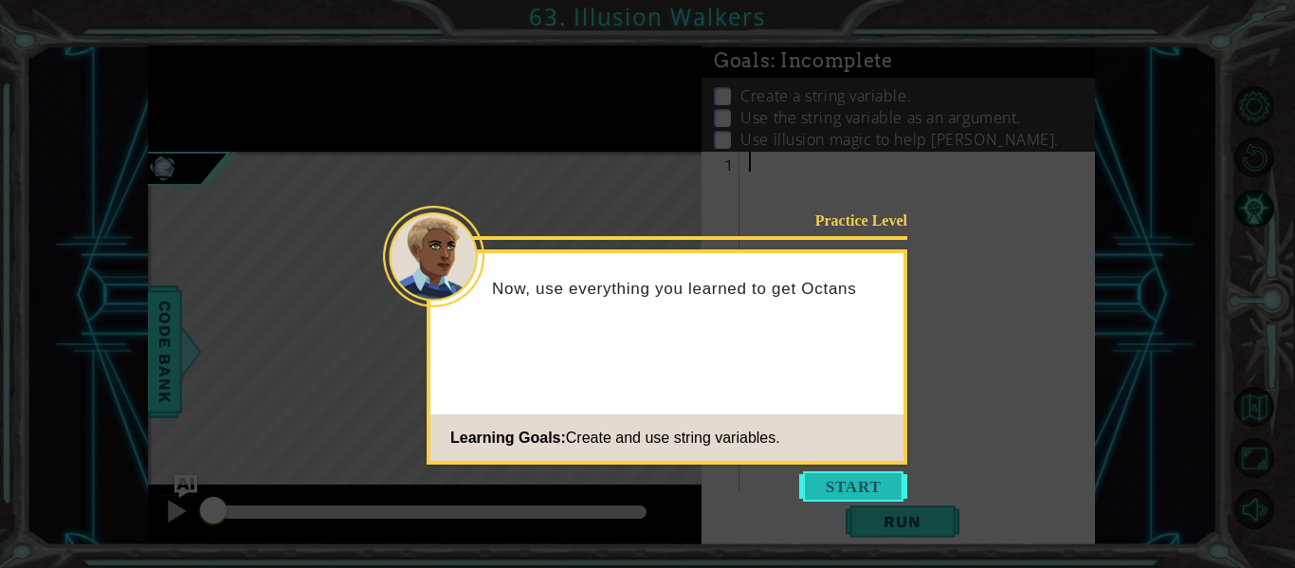
click at [831, 474] on button "Start" at bounding box center [853, 486] width 108 height 30
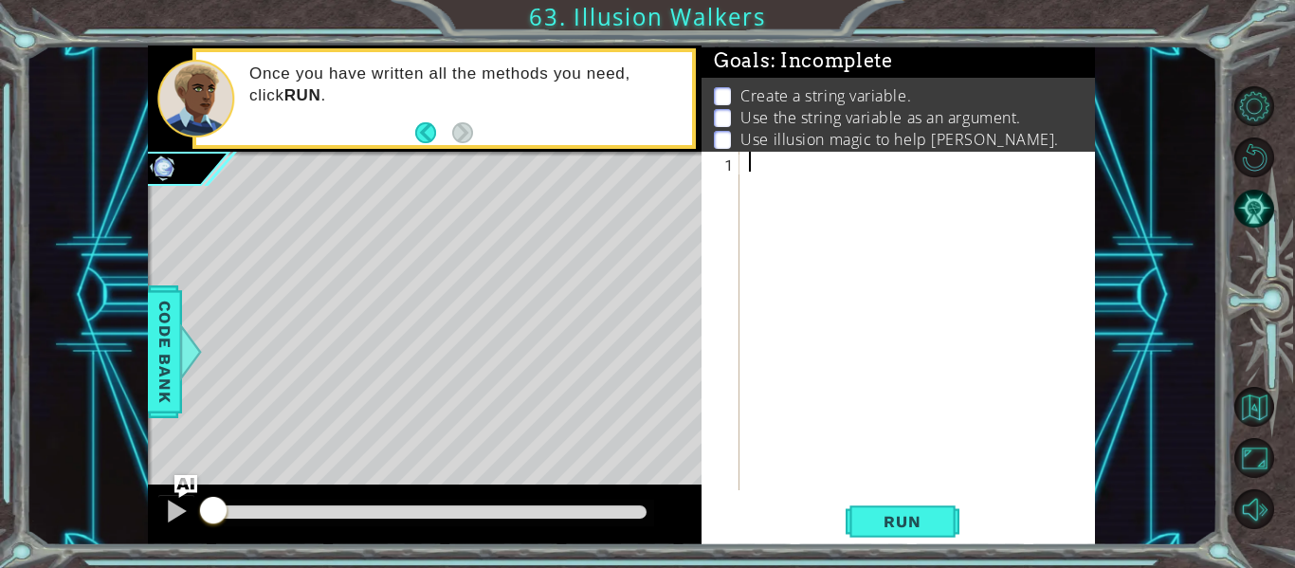
type textarea "c"
click at [168, 368] on span "Code Bank" at bounding box center [165, 352] width 30 height 116
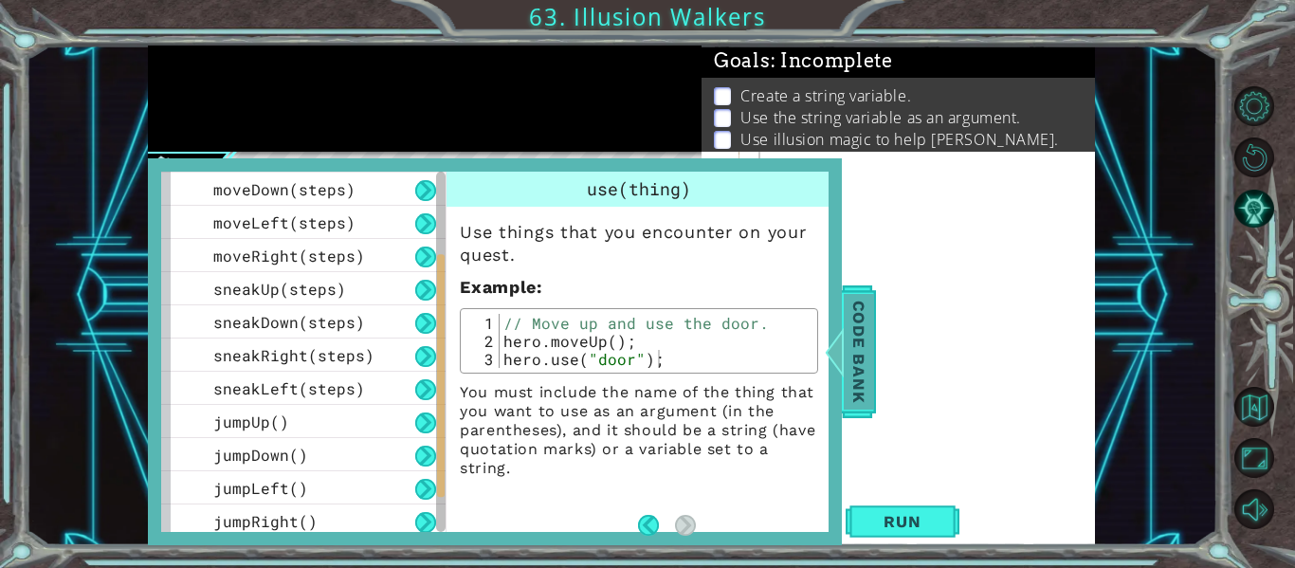
scroll to position [237, 0]
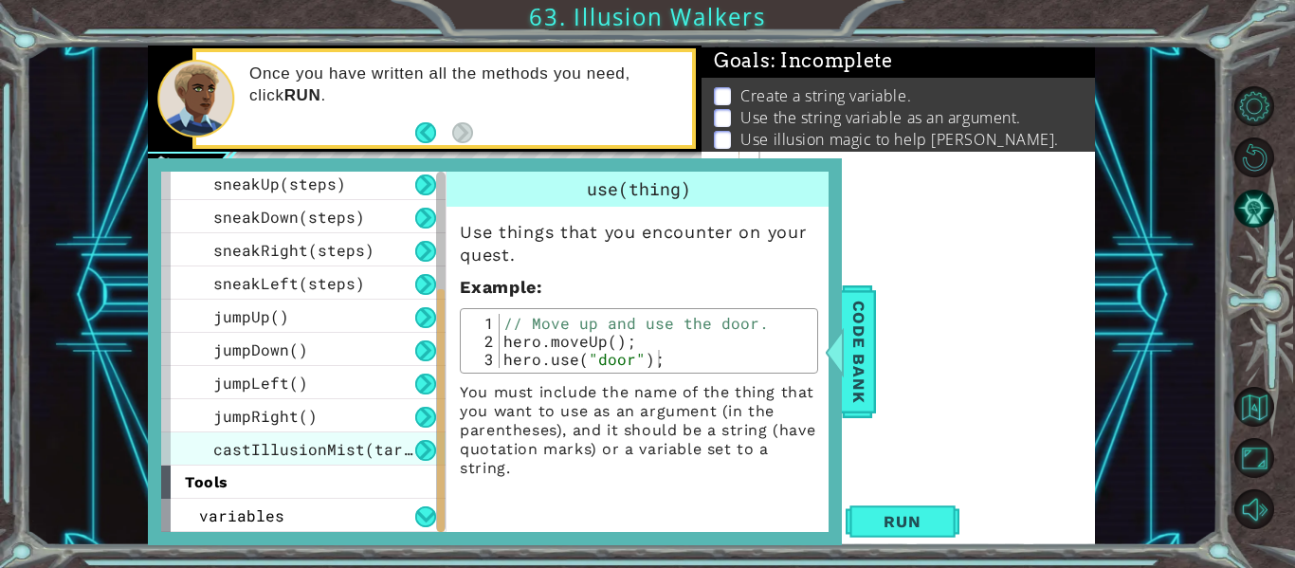
click at [215, 451] on span "castIllusionMist(target)" at bounding box center [326, 449] width 227 height 20
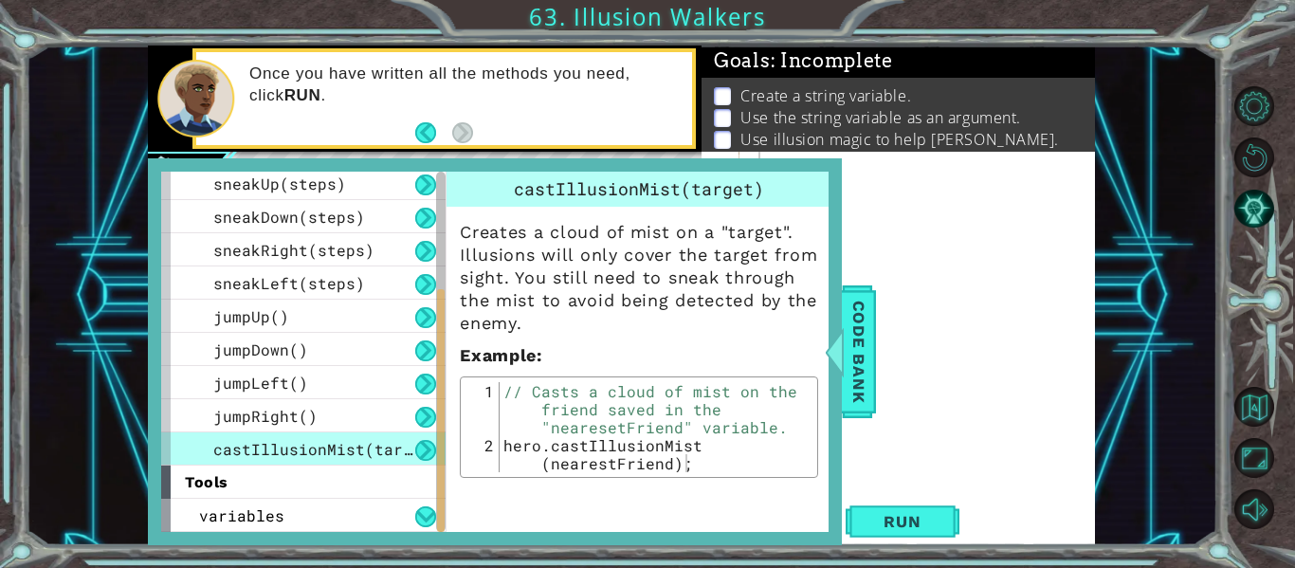
type textarea "hero.castIllusionMist(nearestFriend);"
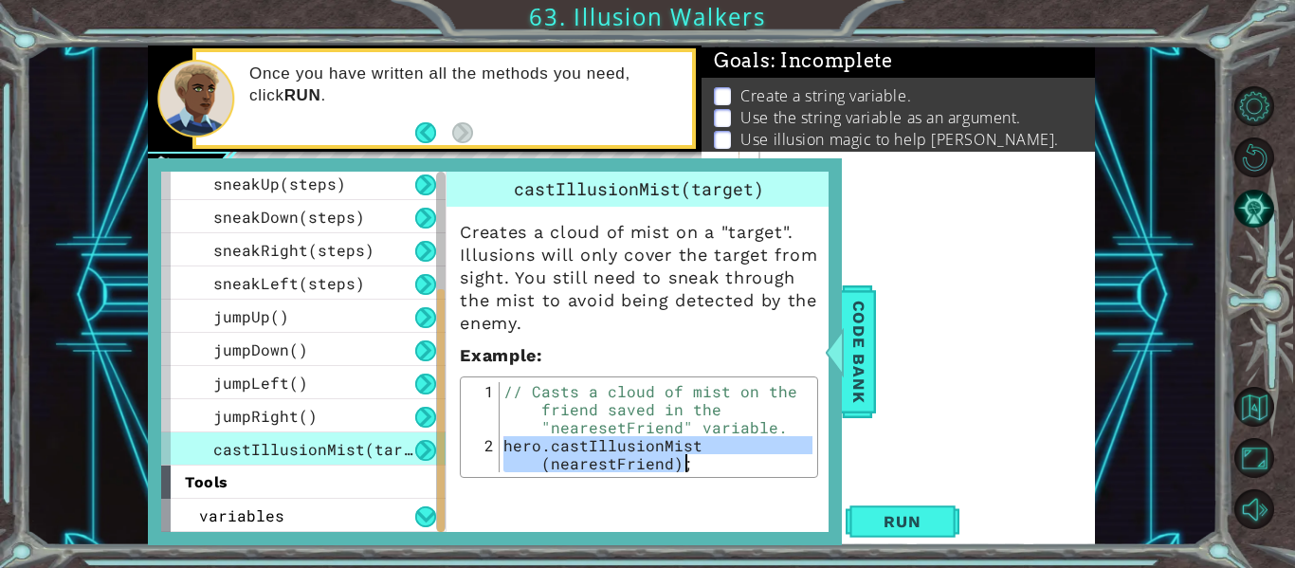
drag, startPoint x: 503, startPoint y: 446, endPoint x: 690, endPoint y: 465, distance: 187.8
click at [690, 465] on div "// Casts a cloud of mist on the friend saved in the "nearesetFriend" variable. …" at bounding box center [656, 472] width 313 height 180
click at [1002, 391] on div at bounding box center [922, 341] width 355 height 378
click at [853, 305] on span "Code Bank" at bounding box center [859, 352] width 30 height 116
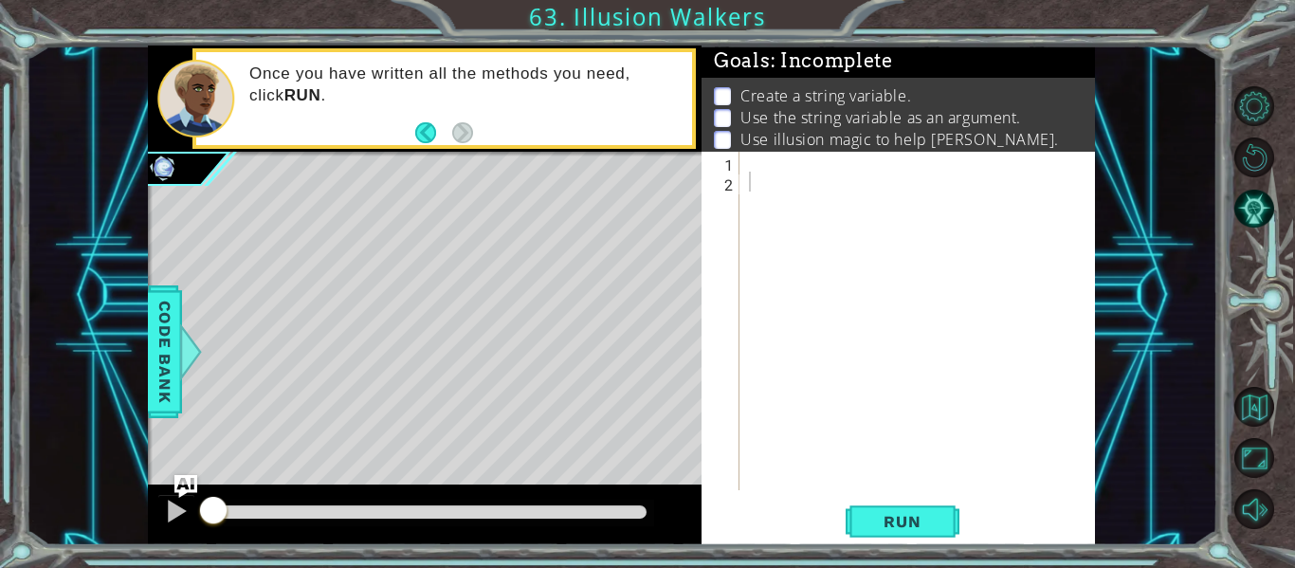
click at [798, 157] on div at bounding box center [922, 341] width 355 height 378
paste textarea "hero.castIllusionMist(nearestFriend);"
click at [798, 157] on div at bounding box center [922, 341] width 355 height 378
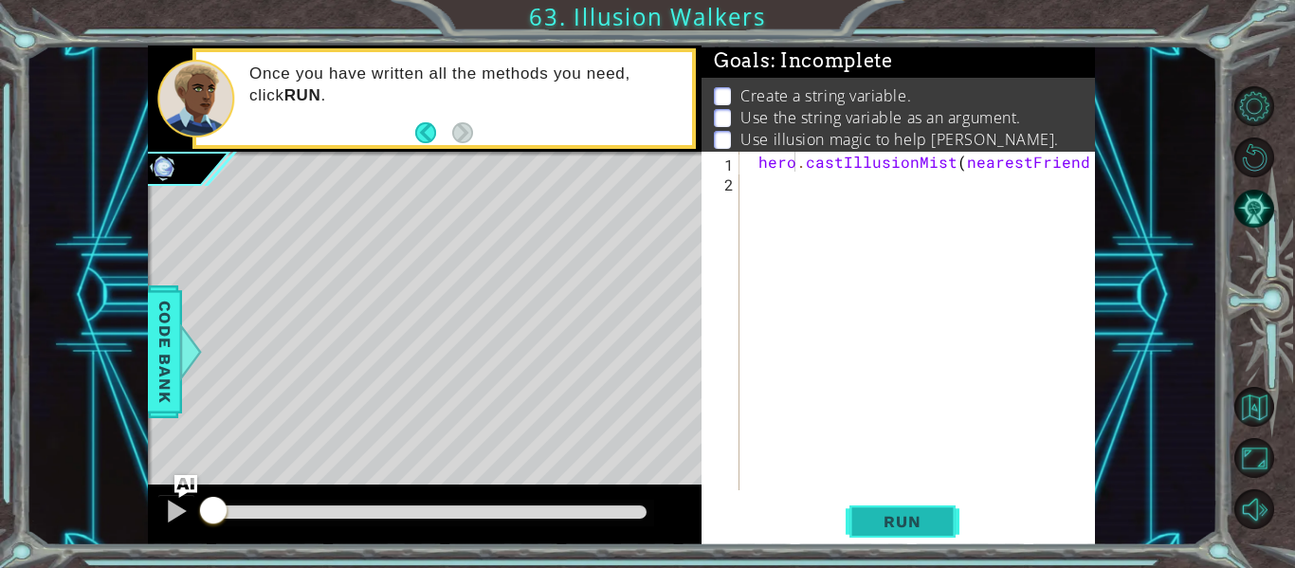
click at [886, 540] on button "Run" at bounding box center [903, 521] width 114 height 39
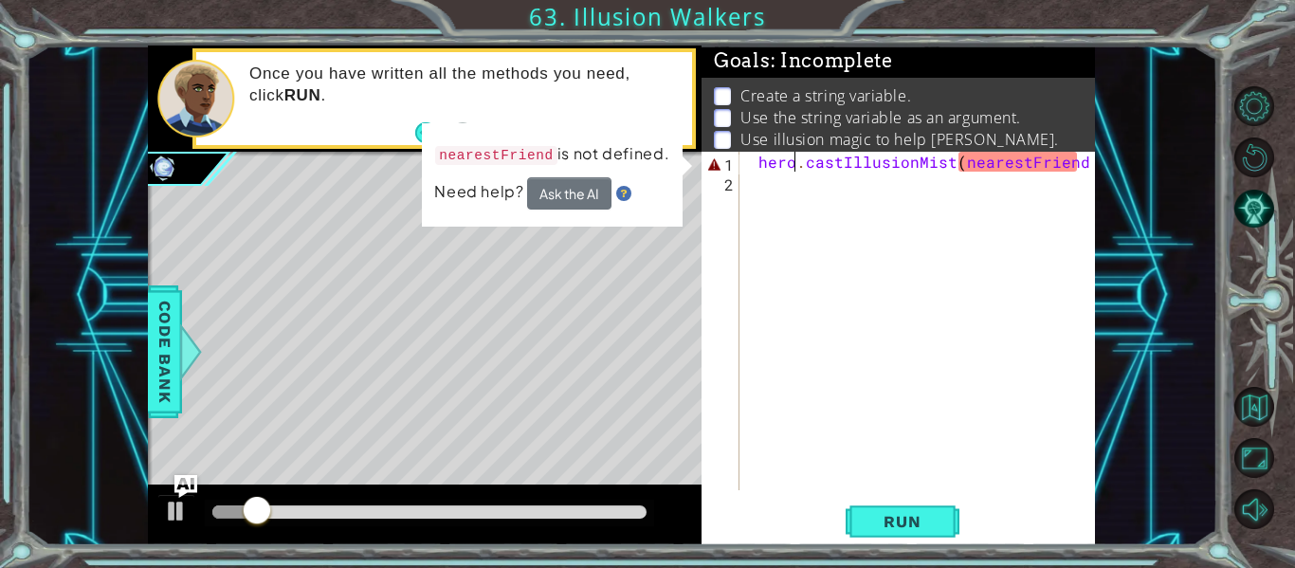
click at [1074, 156] on div "hero . castIllusionMist ( nearestFriend ) ;" at bounding box center [922, 341] width 355 height 378
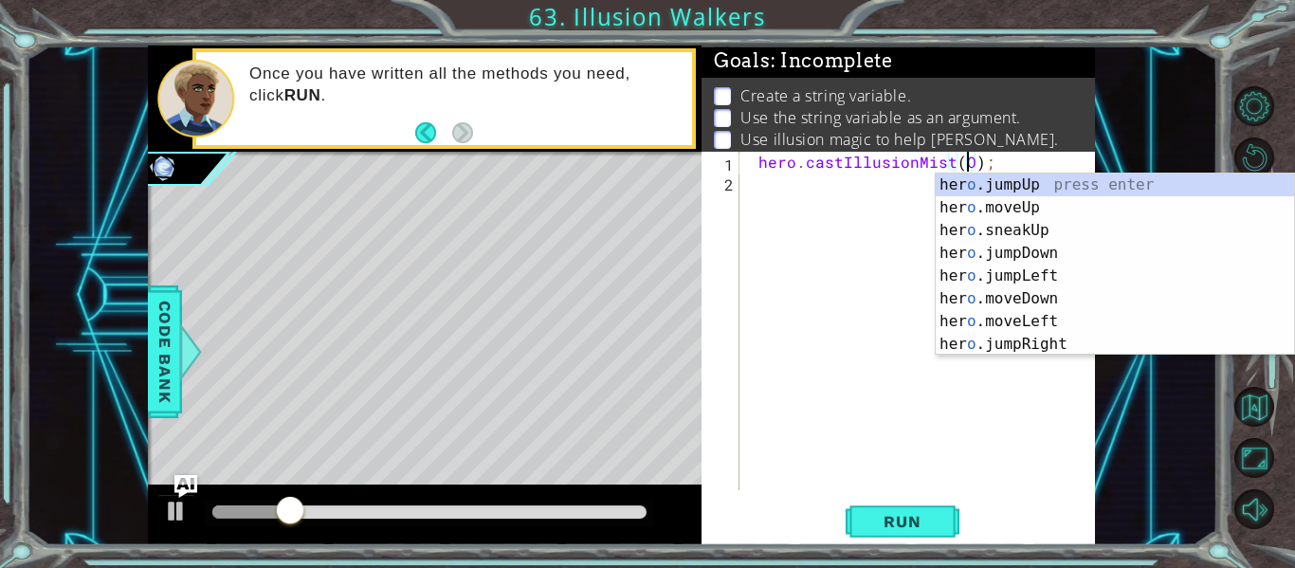
scroll to position [0, 14]
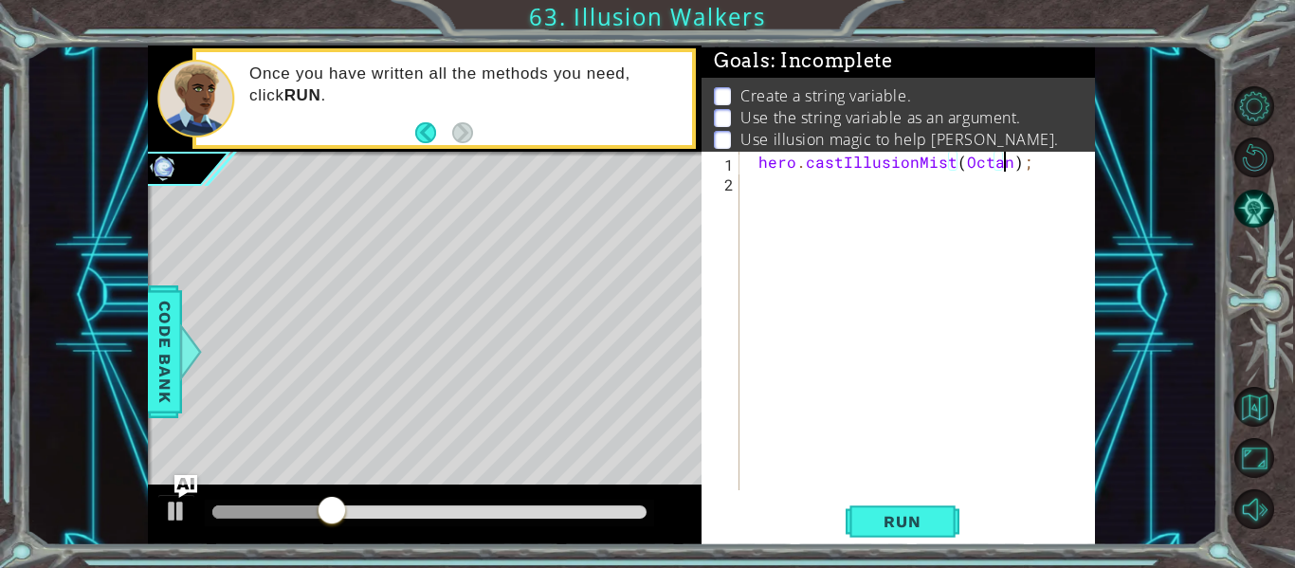
type textarea "hero.castIllusionMist(Octans);"
click at [927, 525] on span "Run" at bounding box center [901, 521] width 75 height 19
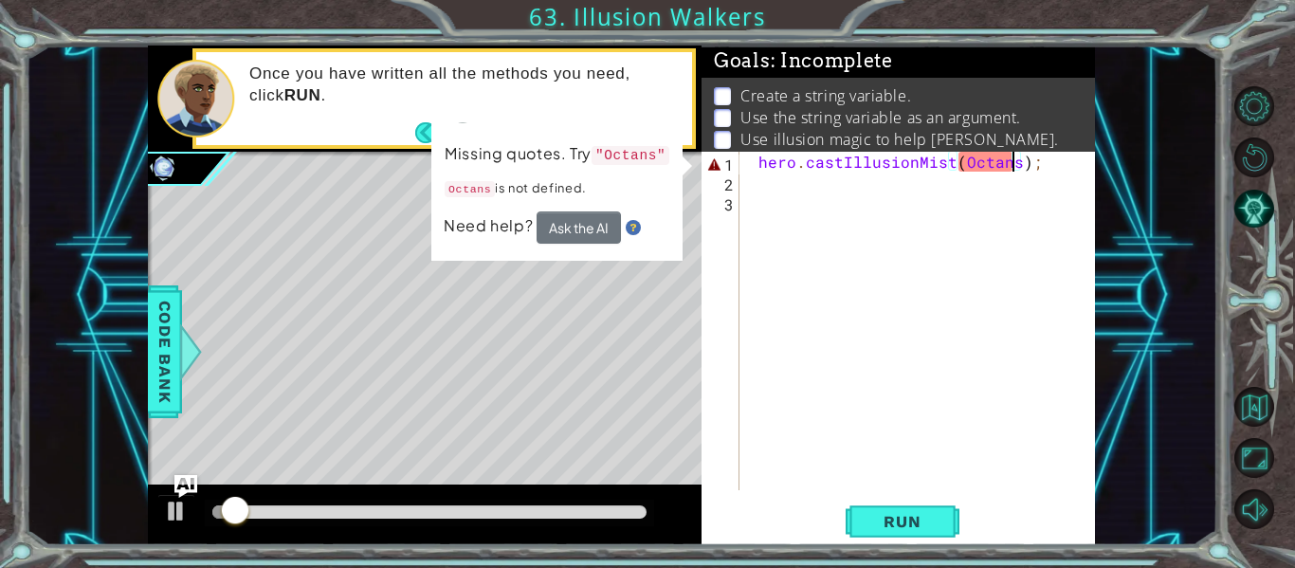
click at [1011, 154] on div "hero . castIllusionMist ( Octans ) ;" at bounding box center [922, 341] width 355 height 378
click at [962, 160] on div "hero . castIllusionMist ( Octans ");" at bounding box center [922, 341] width 355 height 378
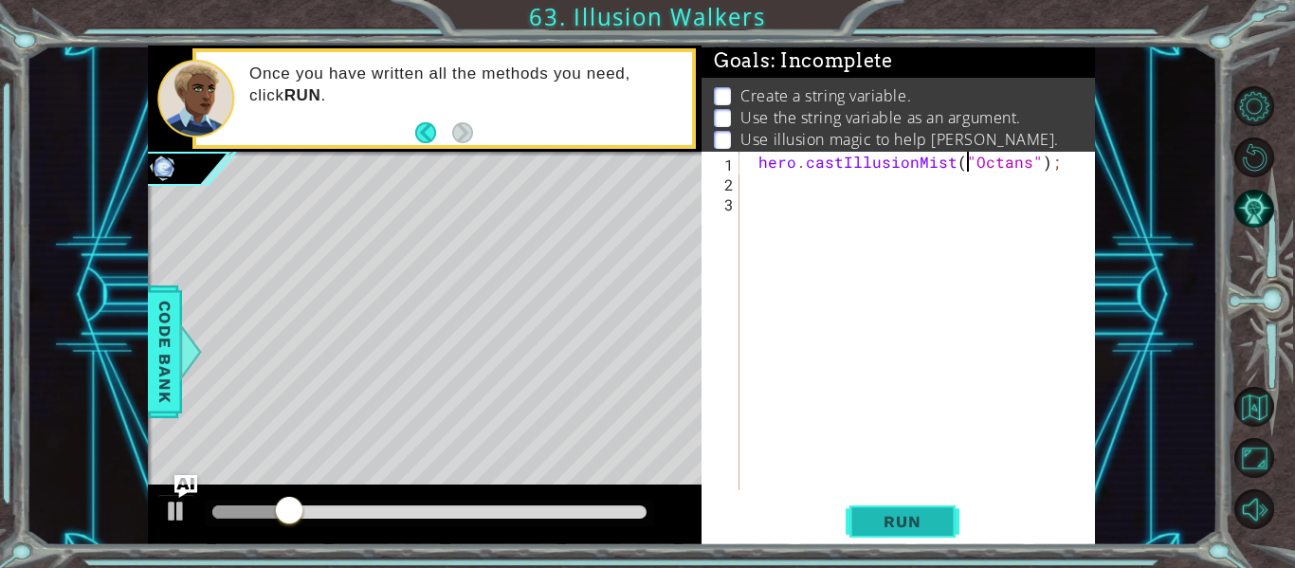
click at [870, 530] on span "Run" at bounding box center [901, 521] width 75 height 19
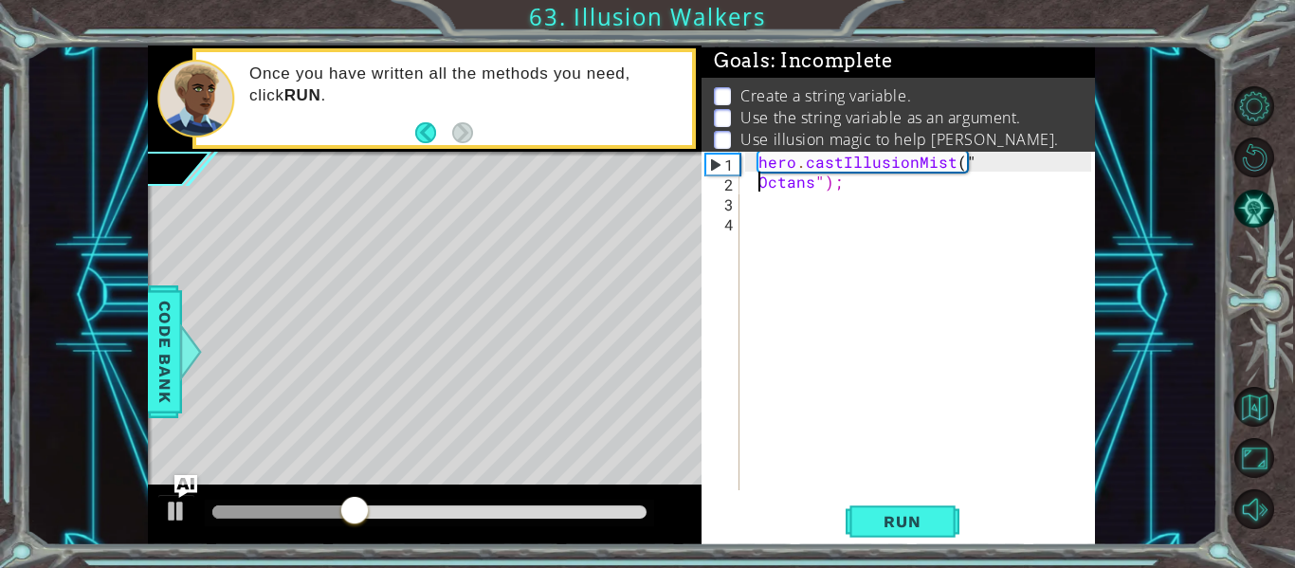
scroll to position [0, 4]
type textarea "hero.castIllusionMist("Octans");"
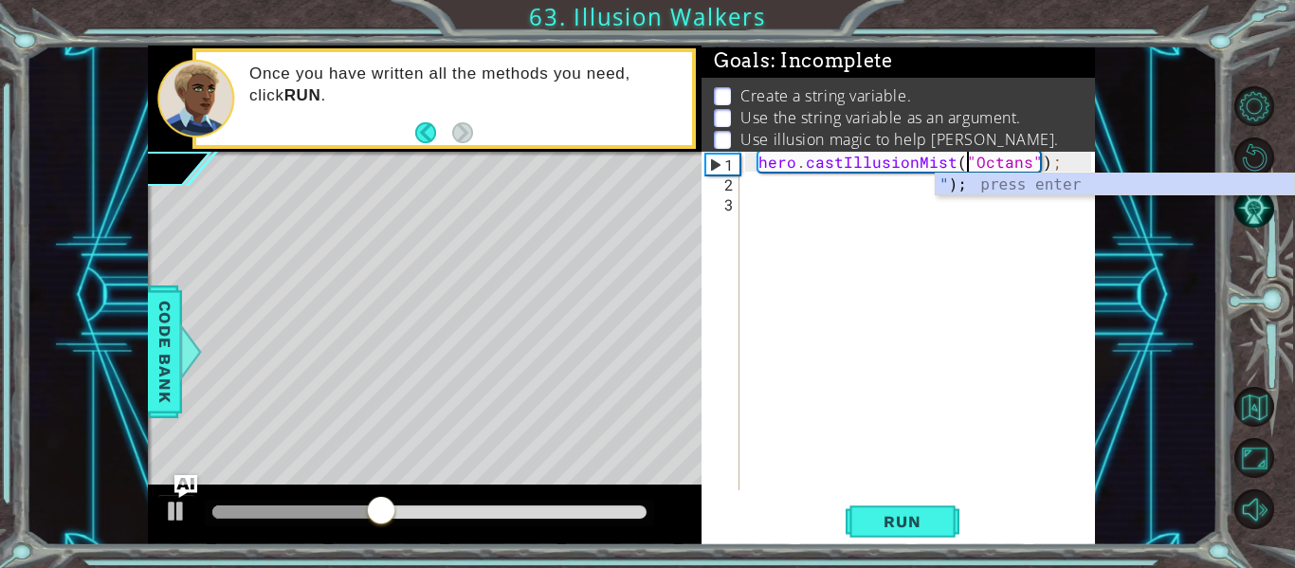
click at [739, 174] on div "hero.castIllusionMist("Octans"); 1 2 3 hero . castIllusionMist ( "Octans" ) ; ה…" at bounding box center [896, 321] width 390 height 338
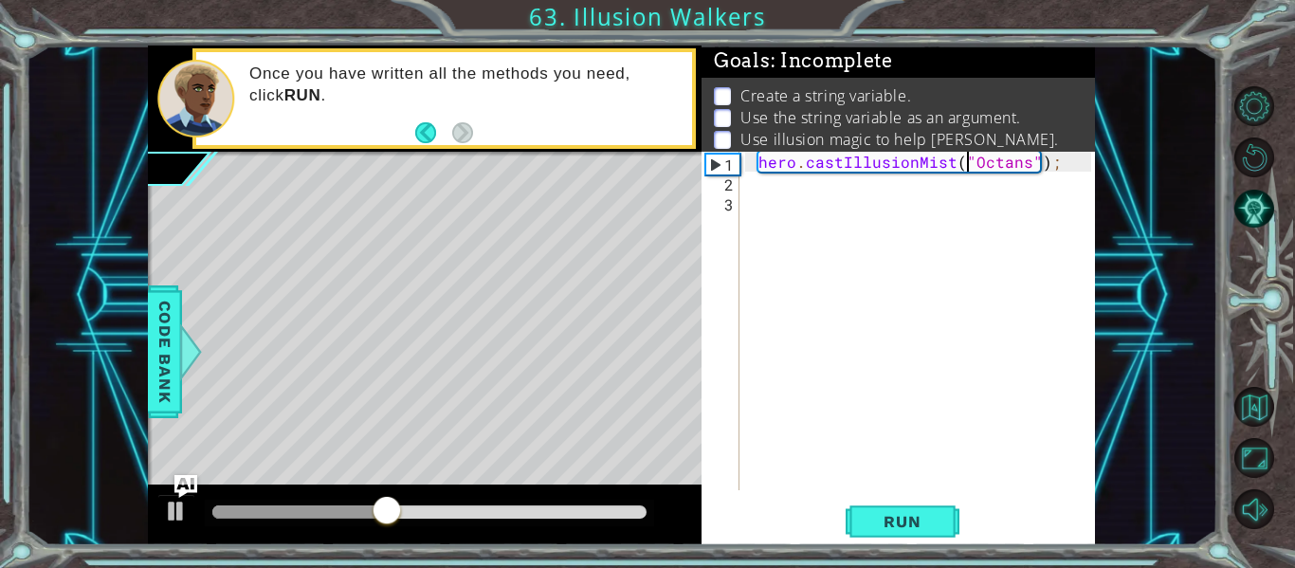
click at [749, 185] on div "hero . castIllusionMist ( "Octans" ) ;" at bounding box center [922, 341] width 355 height 378
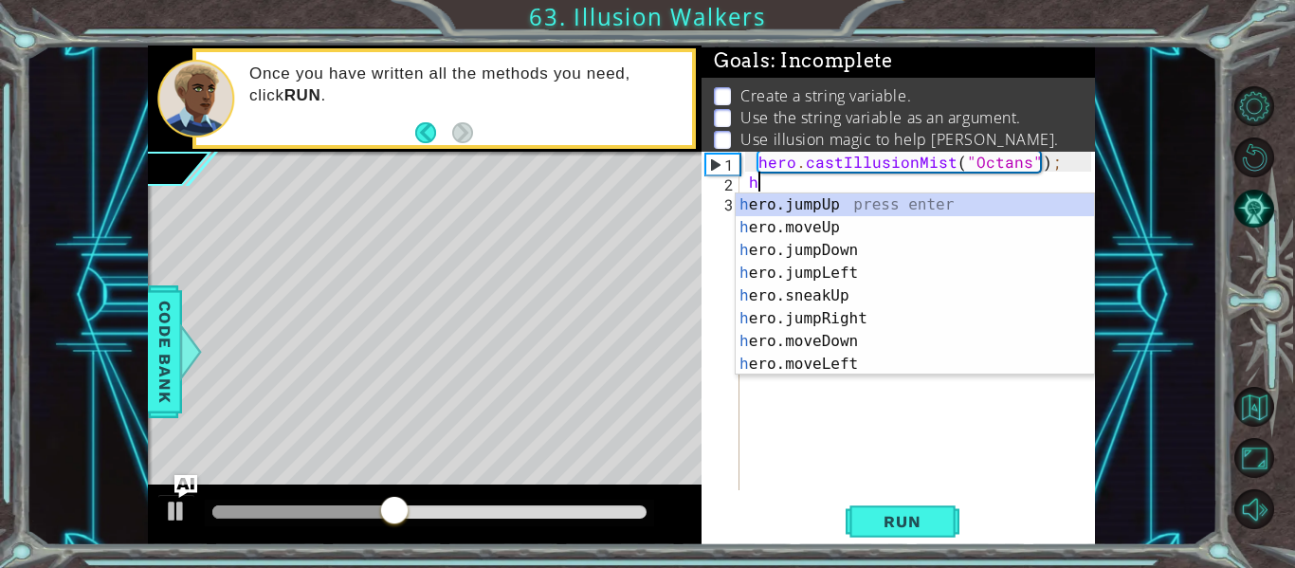
scroll to position [0, 1]
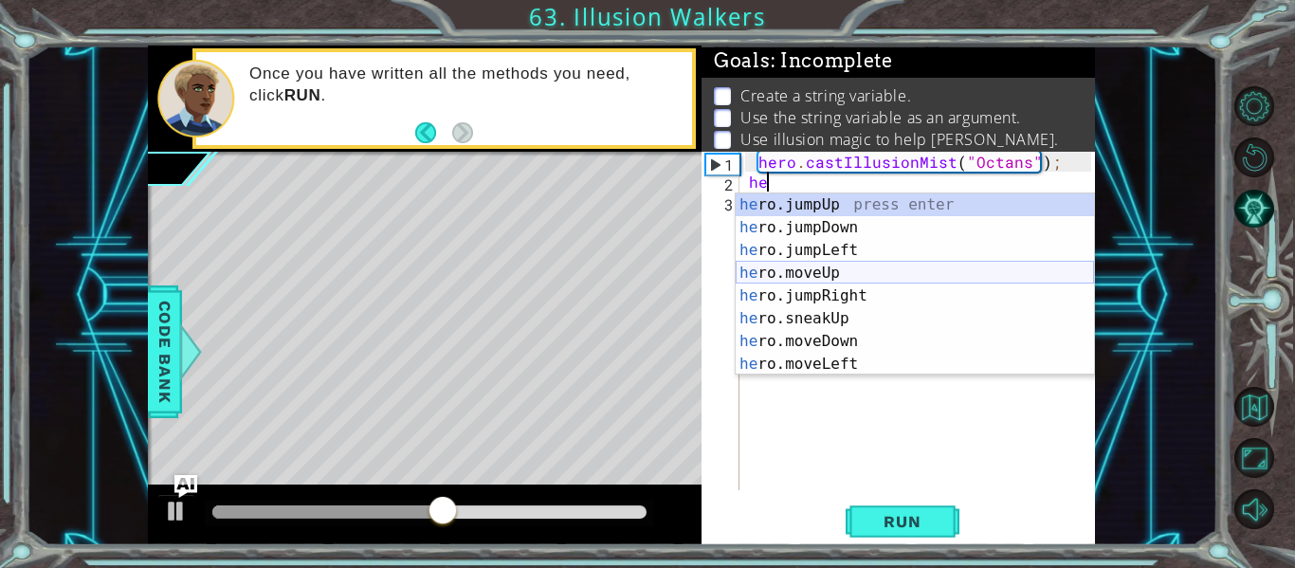
click at [832, 270] on div "he ro.jumpUp press enter he ro.jumpDown press enter he ro.jumpLeft press enter …" at bounding box center [915, 306] width 358 height 227
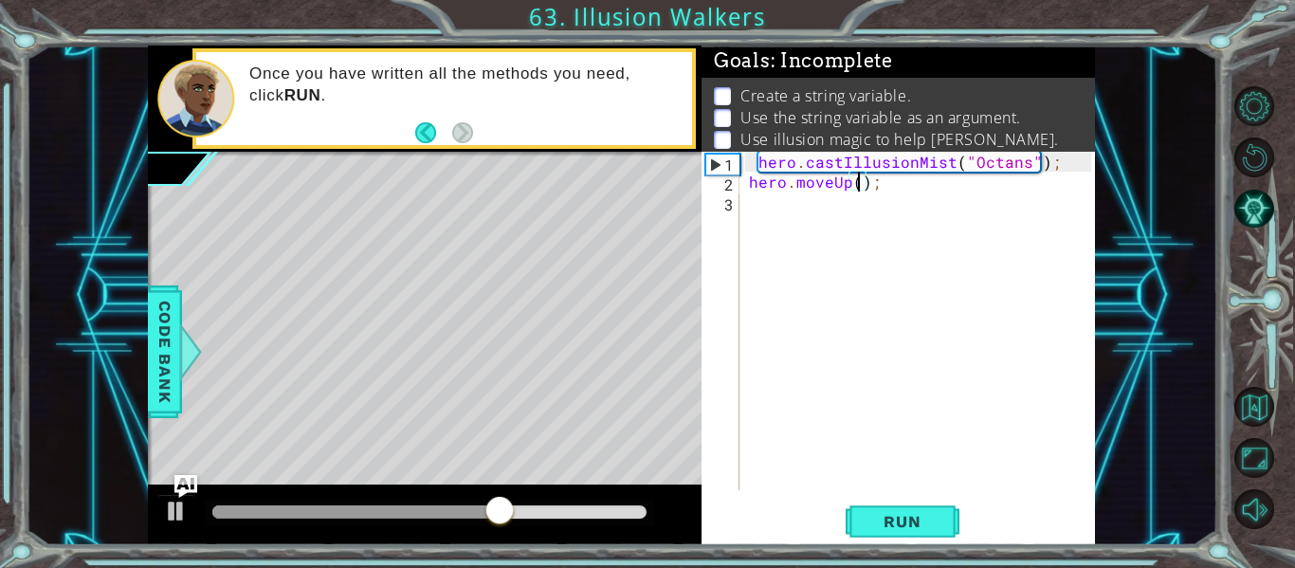
scroll to position [0, 8]
click at [897, 502] on button "Run" at bounding box center [903, 521] width 114 height 39
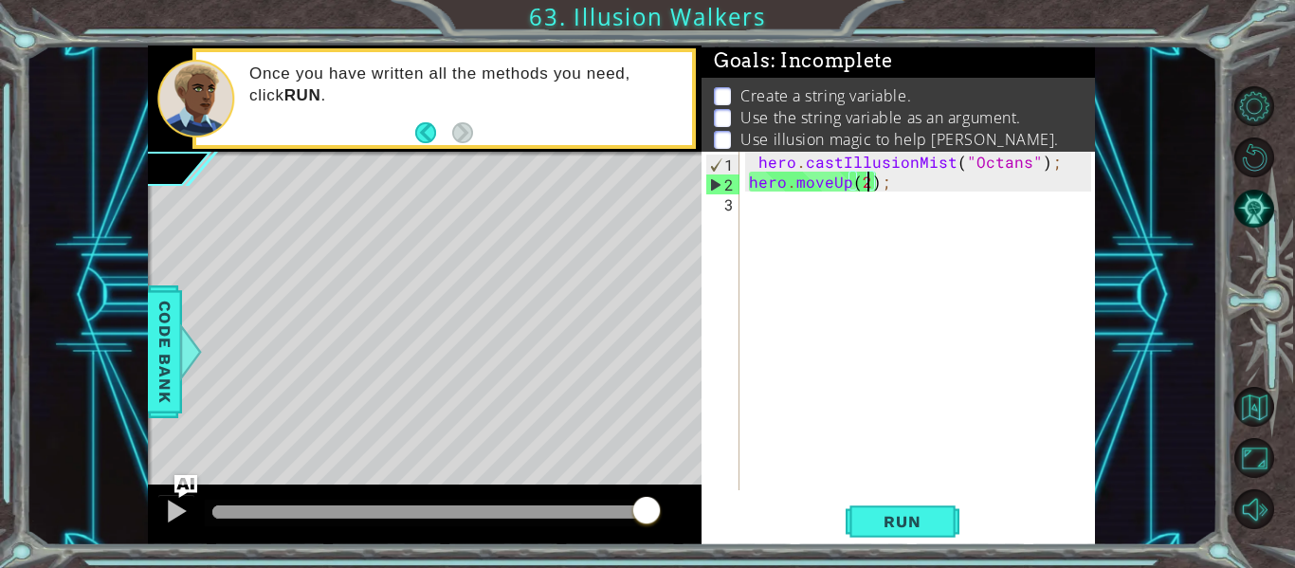
click at [753, 157] on div "hero . castIllusionMist ( "Octans" ) ; hero . moveUp ( 2 ) ;" at bounding box center [922, 341] width 355 height 378
type textarea "hero.castIllusionMist("Octans");"
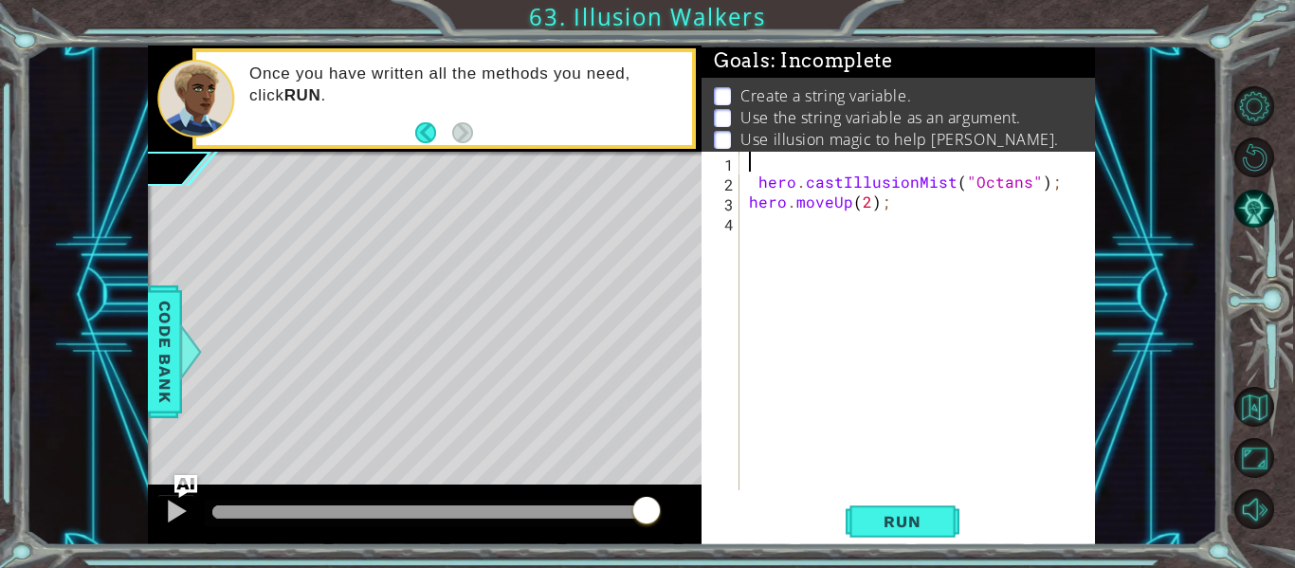
click at [754, 158] on div "hero . castIllusionMist ( "Octans" ) ; hero . moveUp ( 2 ) ;" at bounding box center [922, 341] width 355 height 378
type textarea "v"
type textarea "g"
type textarea "n"
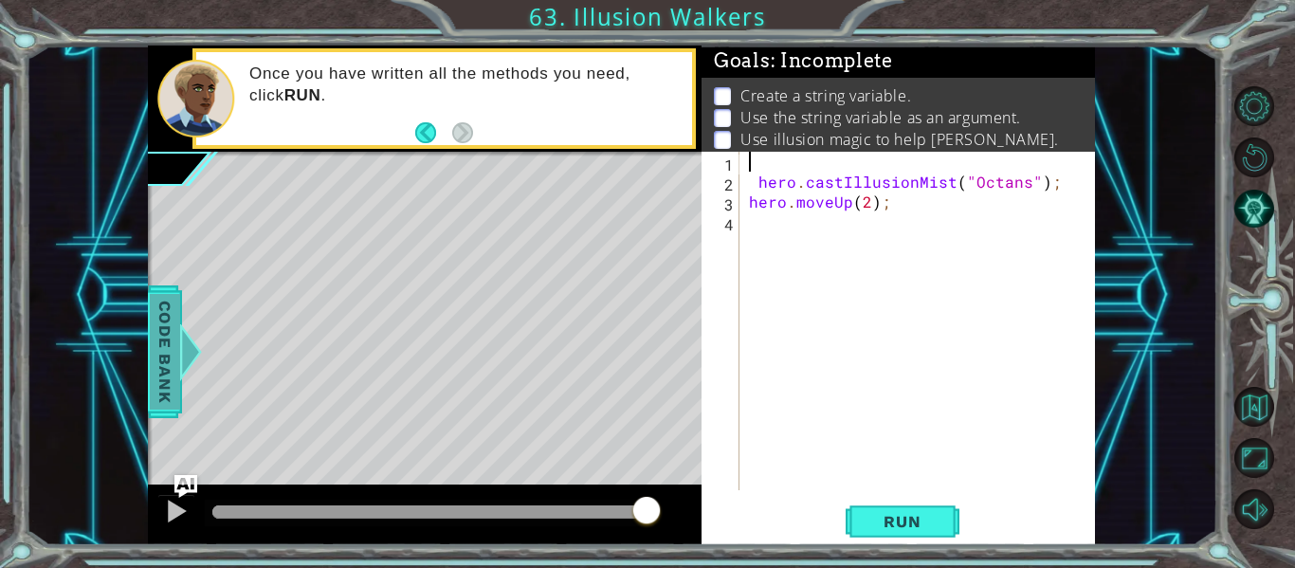
click at [152, 385] on span "Code Bank" at bounding box center [165, 352] width 30 height 116
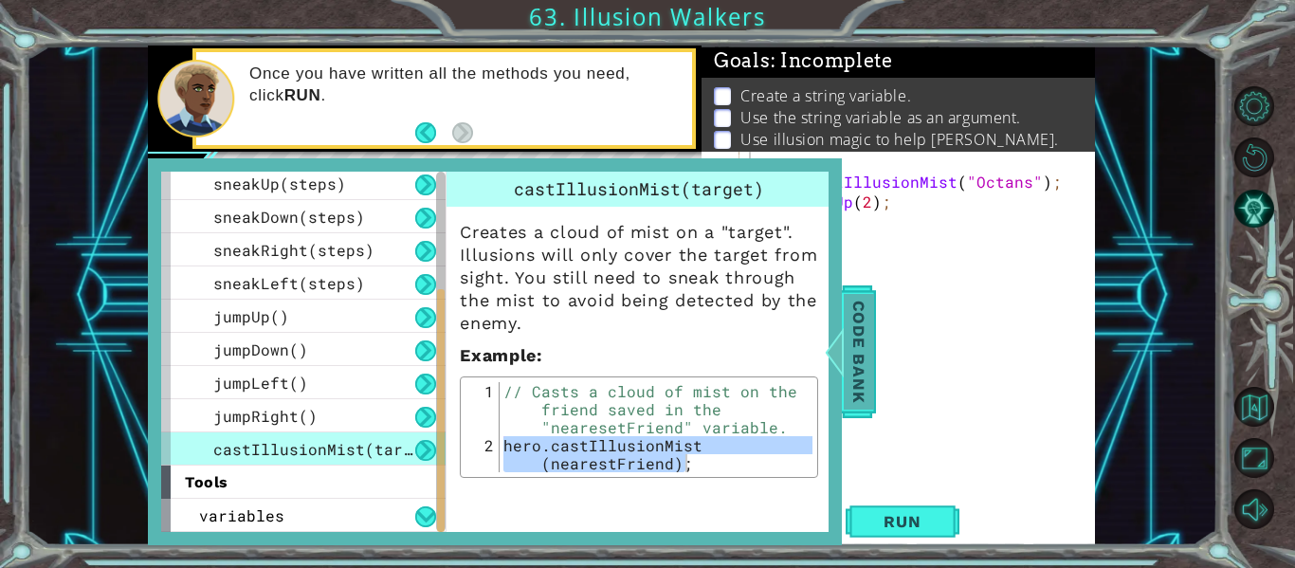
click at [867, 407] on span "Code Bank" at bounding box center [859, 352] width 30 height 116
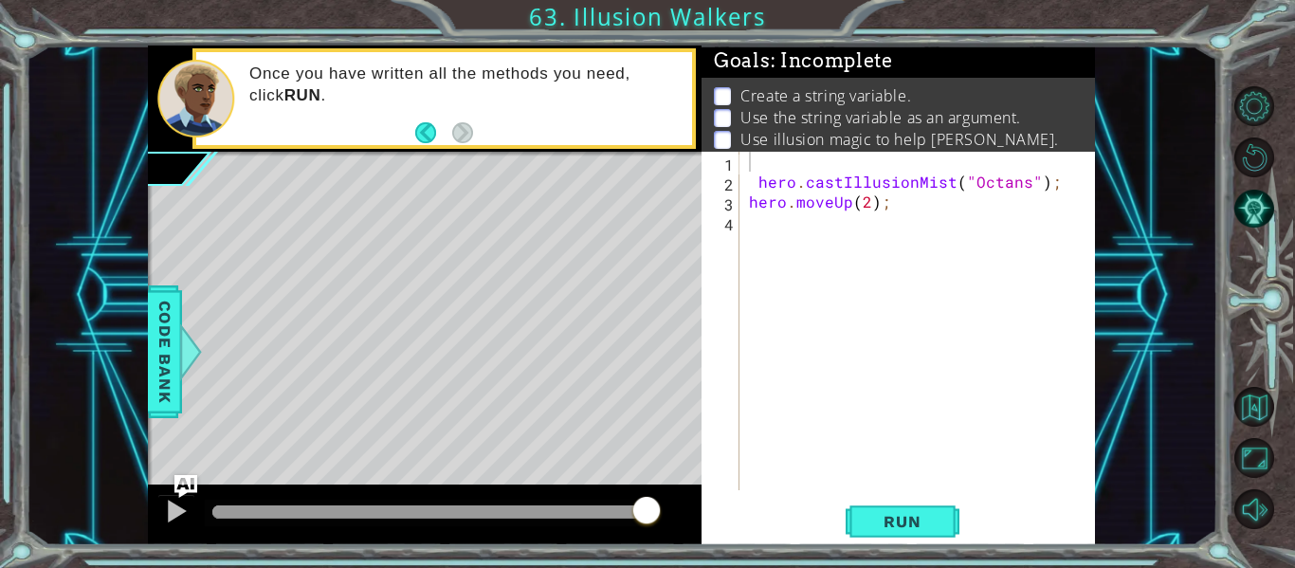
click at [777, 164] on div "hero . castIllusionMist ( "Octans" ) ; hero . moveUp ( 2 ) ;" at bounding box center [922, 341] width 355 height 378
paste textarea "hero.castIllusionMist(nearestFriend);"
click at [1069, 168] on div "hero . castIllusionMist ( nearestFriend ) ; hero . castIllusionMist ( "Octans" …" at bounding box center [922, 341] width 355 height 378
click at [897, 541] on div "hero.castIllusionMist(nearestFriend); 1 2 3 4 hero . castIllusionMist ( nearest…" at bounding box center [897, 348] width 393 height 393
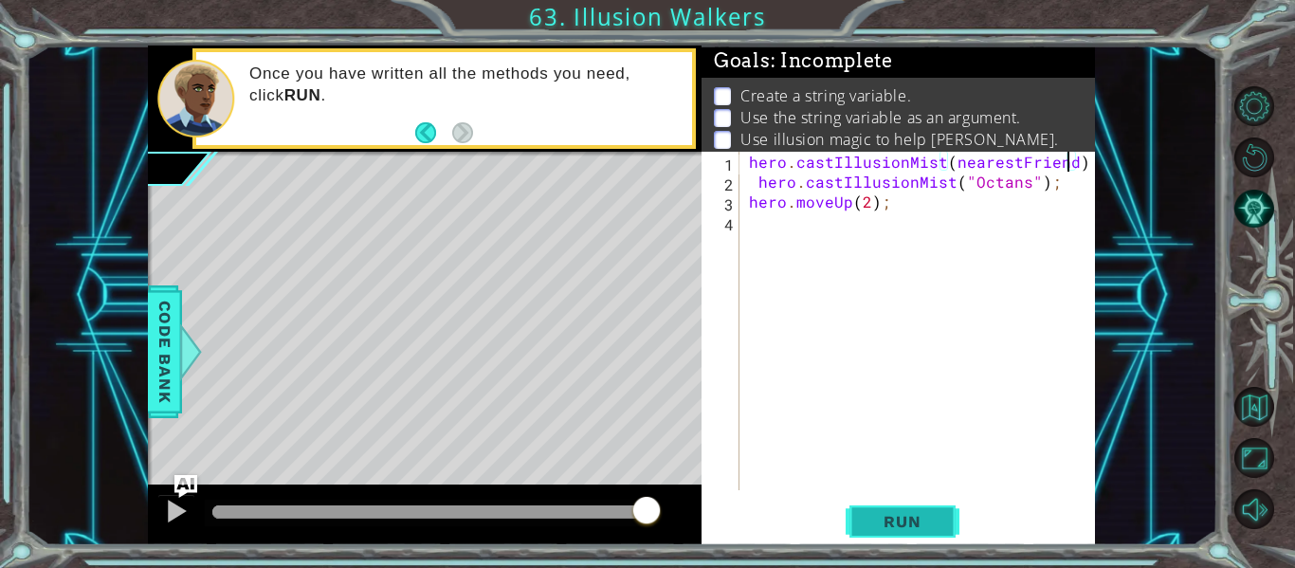
click at [888, 532] on button "Run" at bounding box center [903, 521] width 114 height 39
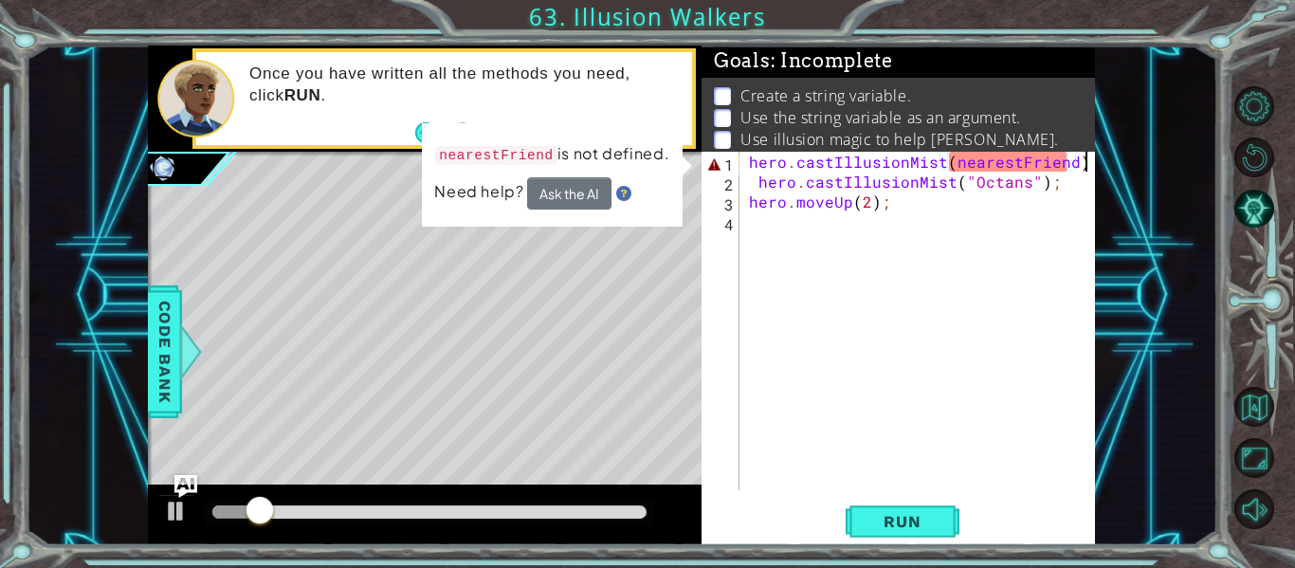
click at [1088, 155] on div "hero . castIllusionMist ( nearestFriend ) ; hero . castIllusionMist ( "Octans" …" at bounding box center [922, 341] width 355 height 378
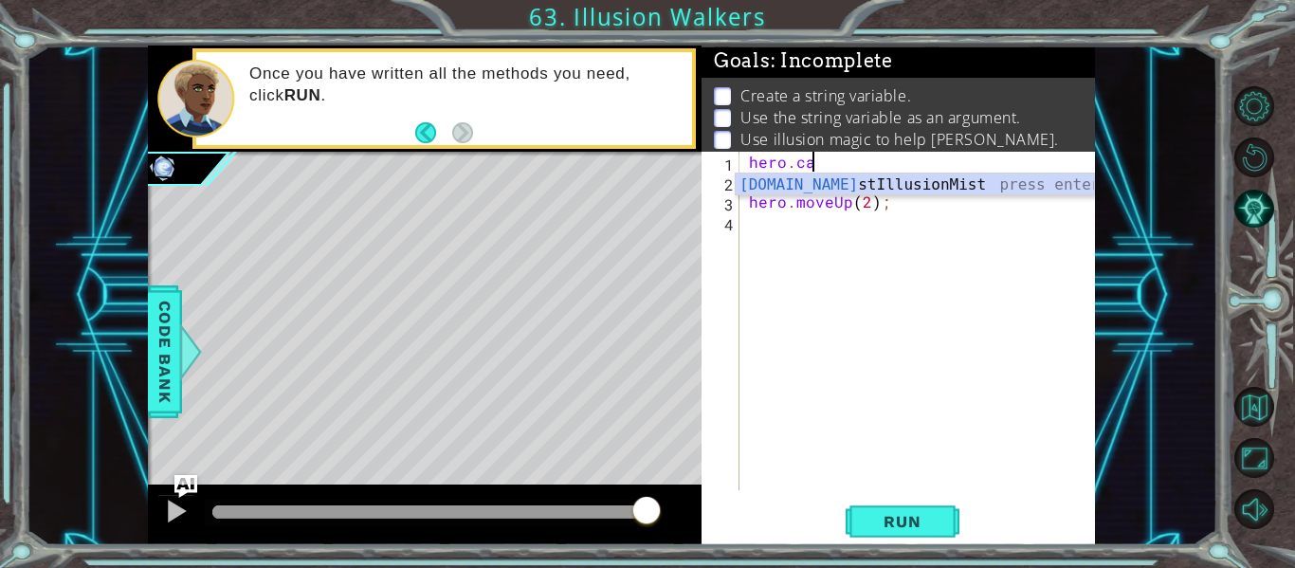
scroll to position [0, 1]
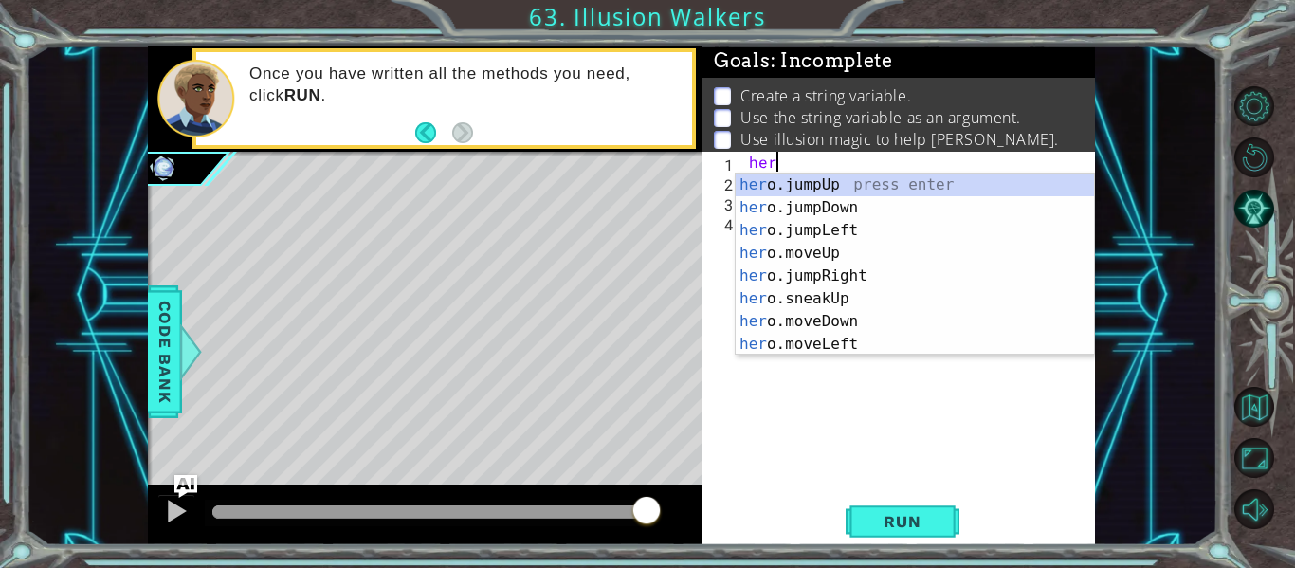
type textarea "h"
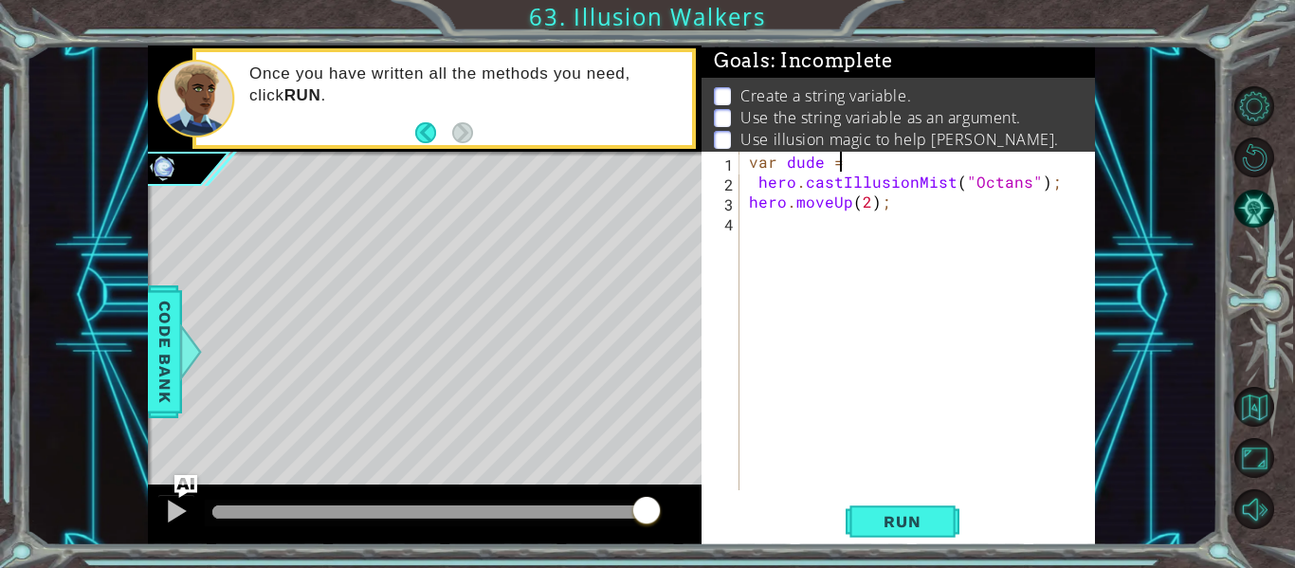
scroll to position [0, 5]
click at [888, 518] on span "Run" at bounding box center [901, 521] width 75 height 19
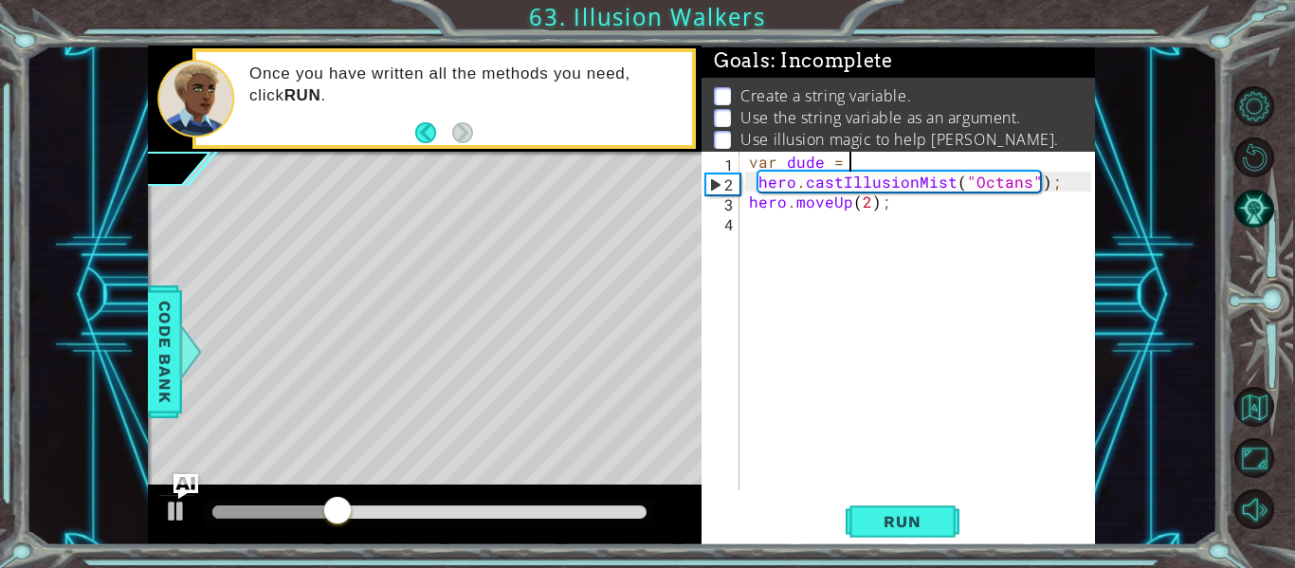
click at [177, 495] on img "Ask AI" at bounding box center [185, 486] width 25 height 25
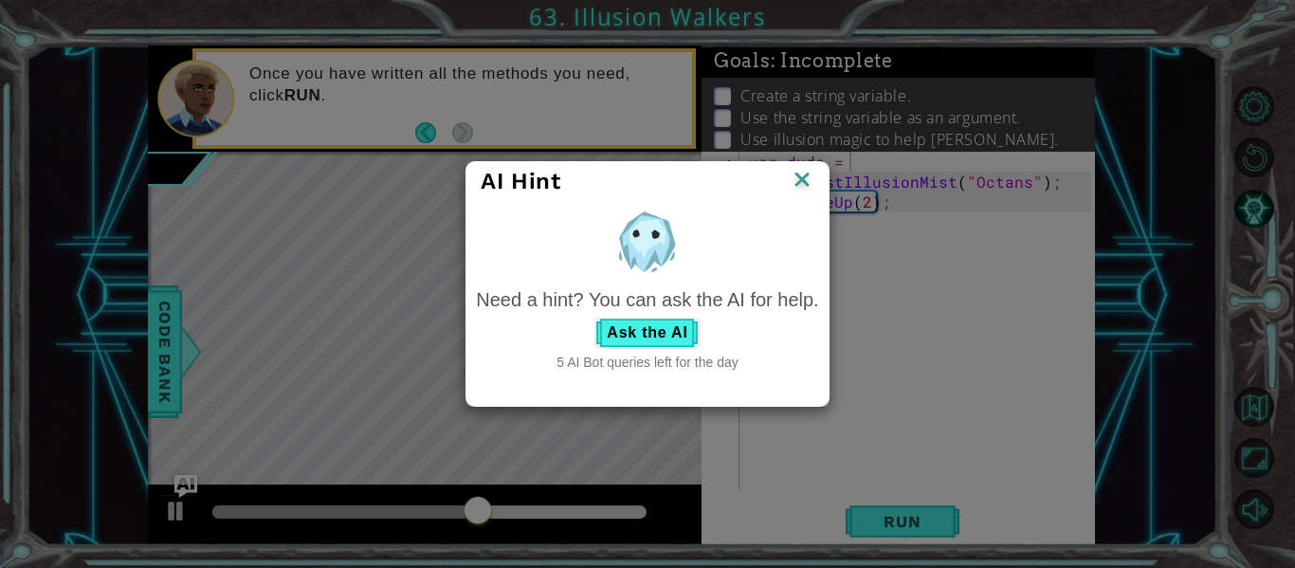
click at [822, 185] on div "AI Hint" at bounding box center [646, 181] width 361 height 39
click at [810, 162] on div "AI Hint" at bounding box center [646, 181] width 361 height 39
click at [800, 184] on img at bounding box center [802, 181] width 25 height 28
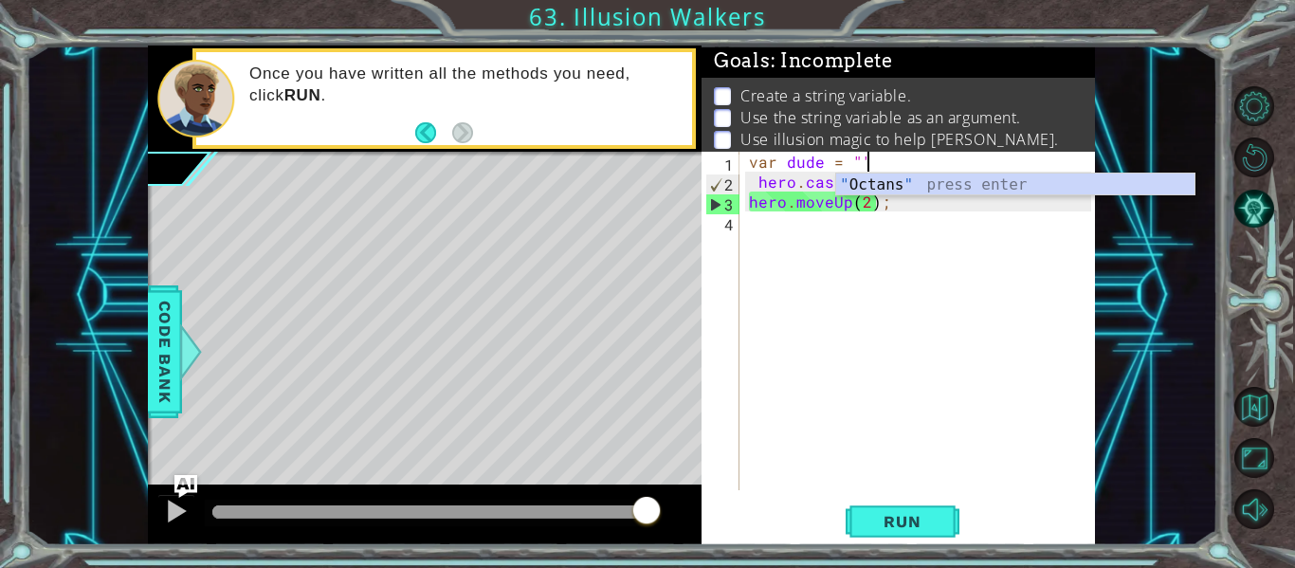
scroll to position [0, 7]
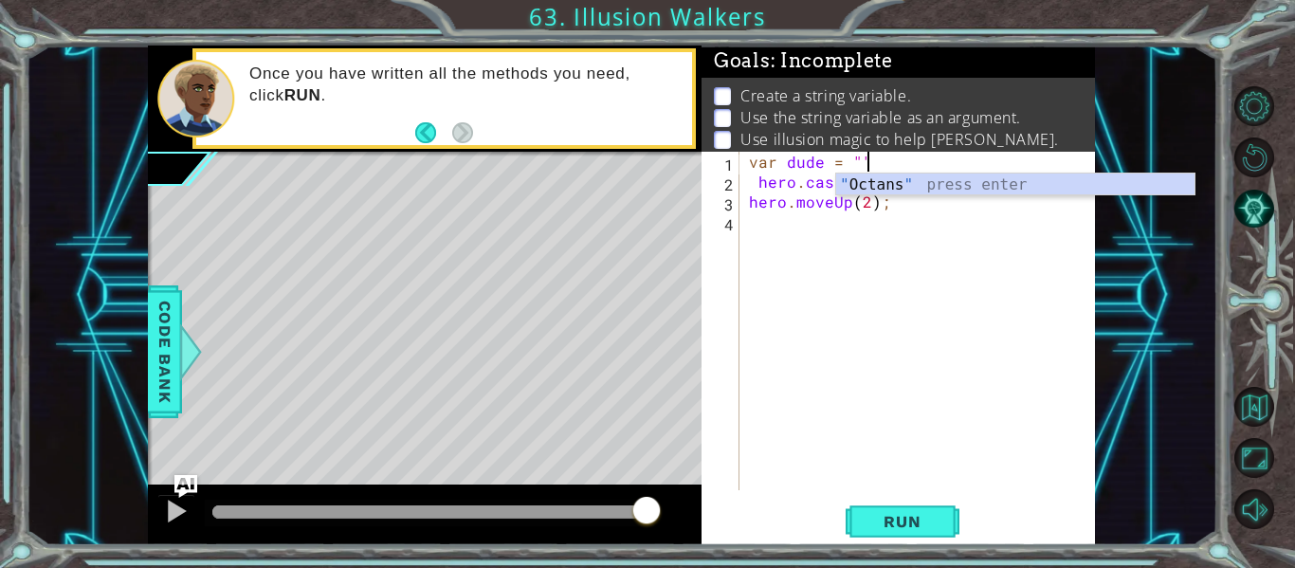
click at [1018, 185] on div "" Octans " press enter" at bounding box center [1015, 207] width 358 height 68
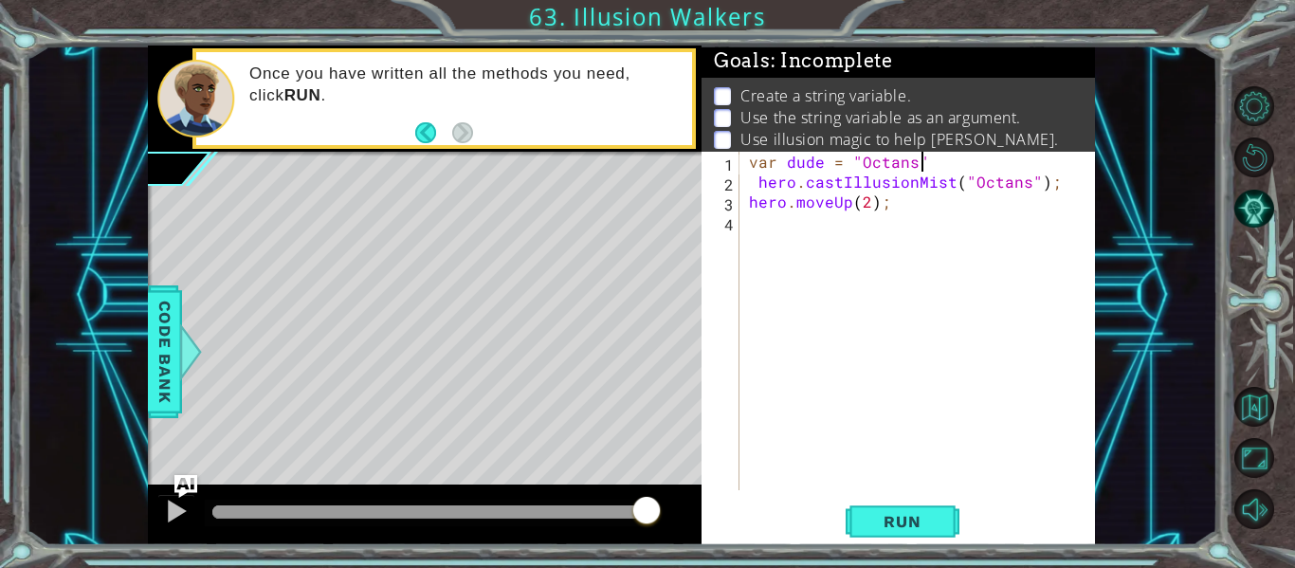
scroll to position [0, 10]
click at [951, 537] on button "Run" at bounding box center [903, 521] width 114 height 39
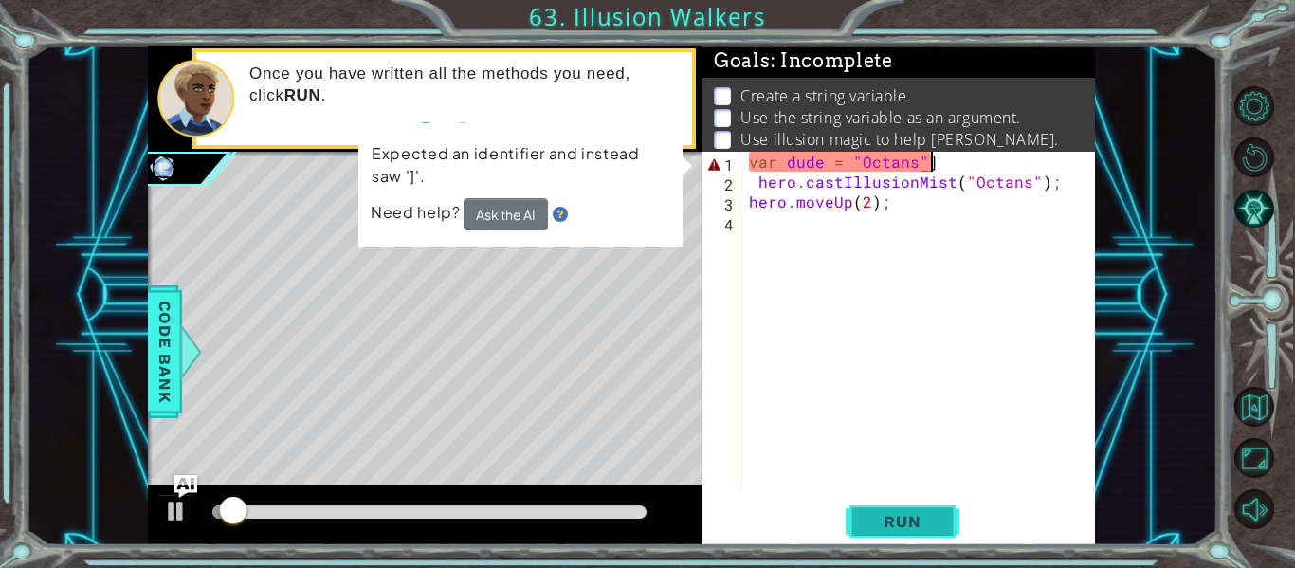
click at [955, 509] on button "Run" at bounding box center [903, 521] width 114 height 39
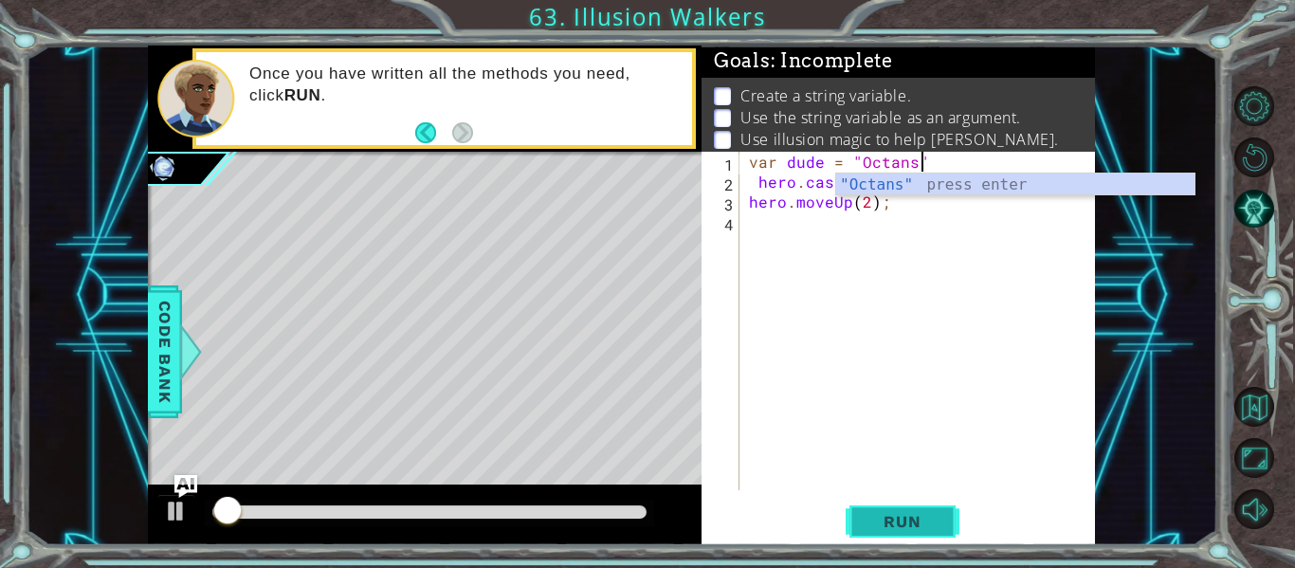
scroll to position [0, 9]
click at [920, 519] on span "Run" at bounding box center [901, 521] width 75 height 19
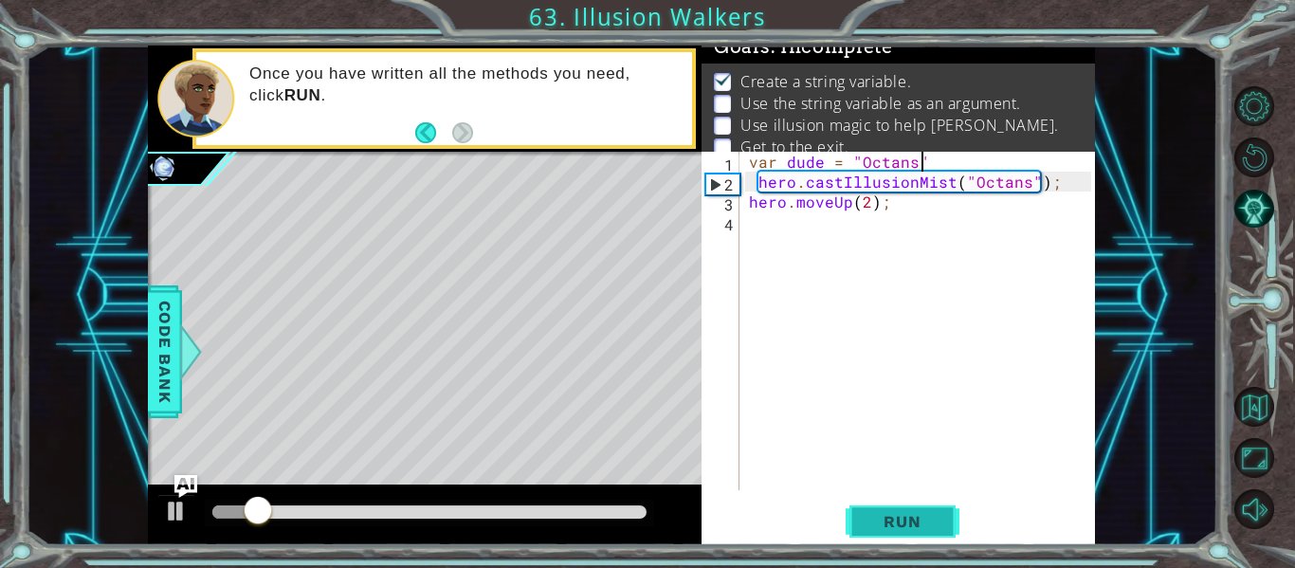
scroll to position [15, 0]
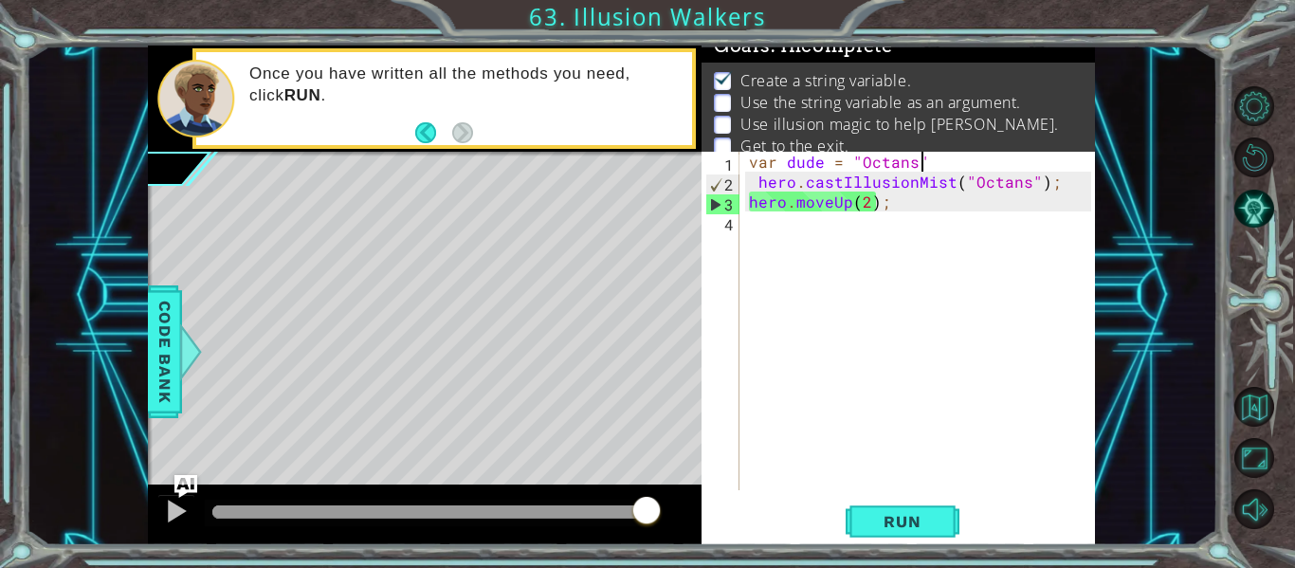
click at [1021, 169] on div "var dude = "Octans" hero . castIllusionMist ( "Octans" ) ; hero . moveUp ( 2 ) ;" at bounding box center [922, 341] width 355 height 378
click at [1027, 187] on div "var dude = "Octans" hero . castIllusionMist ( "Octans" ) ; hero . moveUp ( 2 ) ;" at bounding box center [922, 341] width 355 height 378
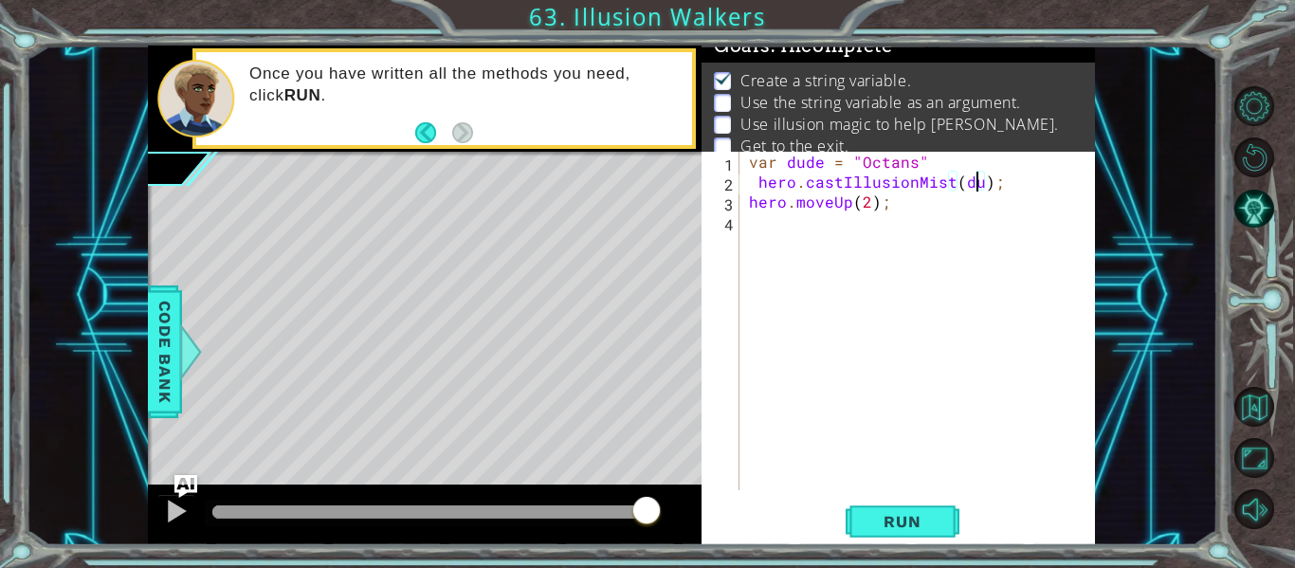
scroll to position [0, 15]
click at [885, 191] on div "var dude = "Octans" hero . castIllusionMist ( dude ) ; hero . moveUp ( 2 ) ;" at bounding box center [922, 341] width 355 height 378
drag, startPoint x: 886, startPoint y: 195, endPoint x: 796, endPoint y: 202, distance: 90.3
click at [796, 202] on div "var dude = "Octans" hero . castIllusionMist ( dude ) ; hero . moveUp ( 2 ) ;" at bounding box center [922, 341] width 355 height 378
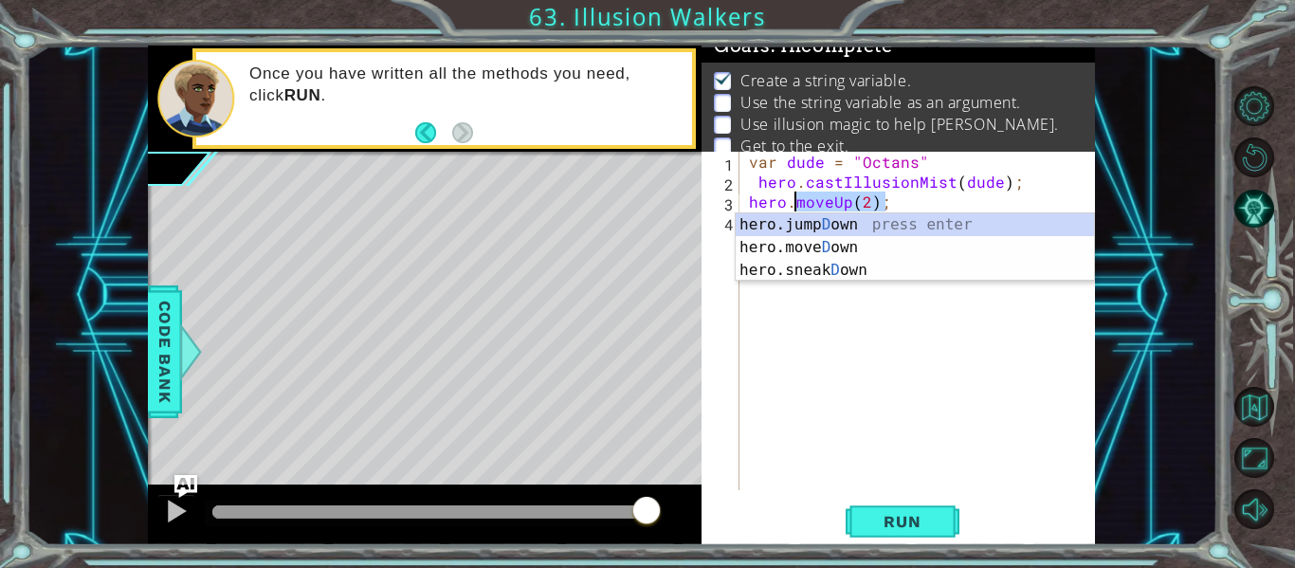
scroll to position [0, 3]
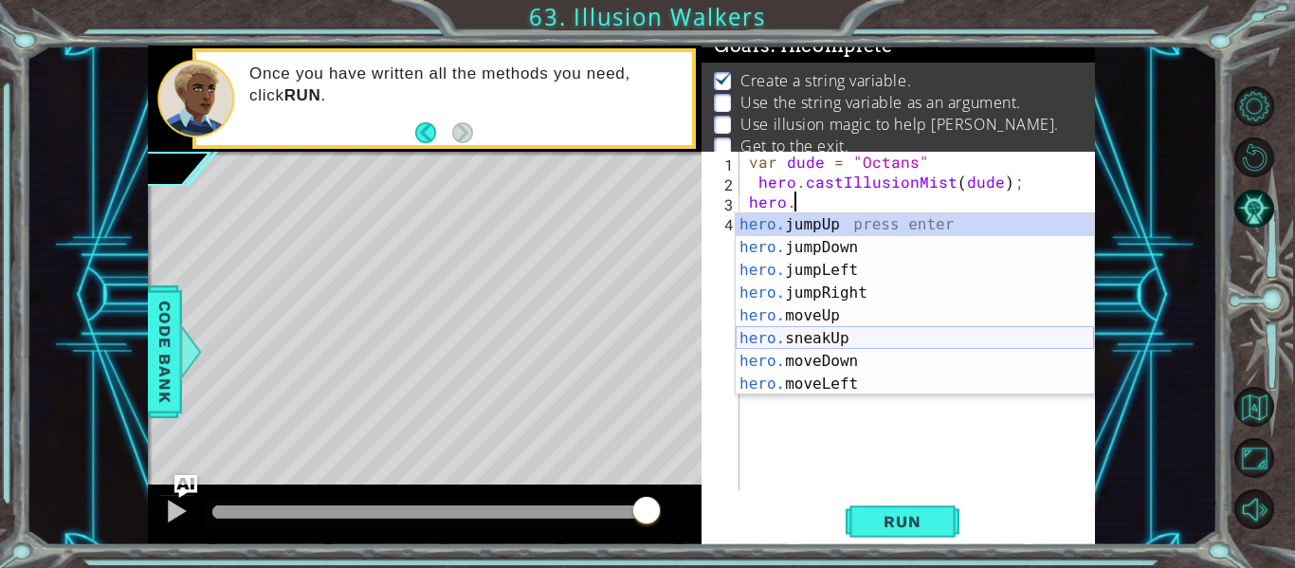
click at [828, 344] on div "hero. jumpUp press enter hero. jumpDown press enter hero. jumpLeft press enter …" at bounding box center [915, 326] width 358 height 227
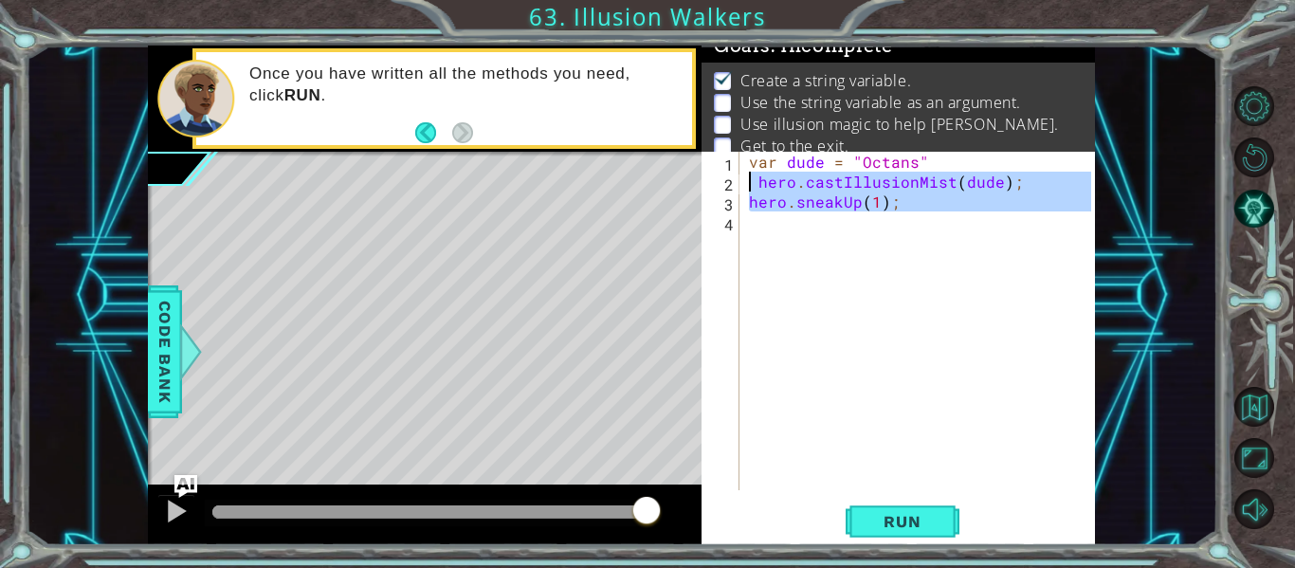
drag, startPoint x: 890, startPoint y: 224, endPoint x: 751, endPoint y: 176, distance: 147.2
click at [751, 176] on div "var dude = "Octans" hero . castIllusionMist ( dude ) ; hero . sneakUp ( 1 ) ;" at bounding box center [922, 341] width 355 height 378
type textarea "hero.castIllusionMist(dude); hero.sneakUp(1);"
click at [823, 227] on div "var dude = "Octans" hero . castIllusionMist ( dude ) ; hero . sneakUp ( 1 ) ;" at bounding box center [918, 321] width 346 height 338
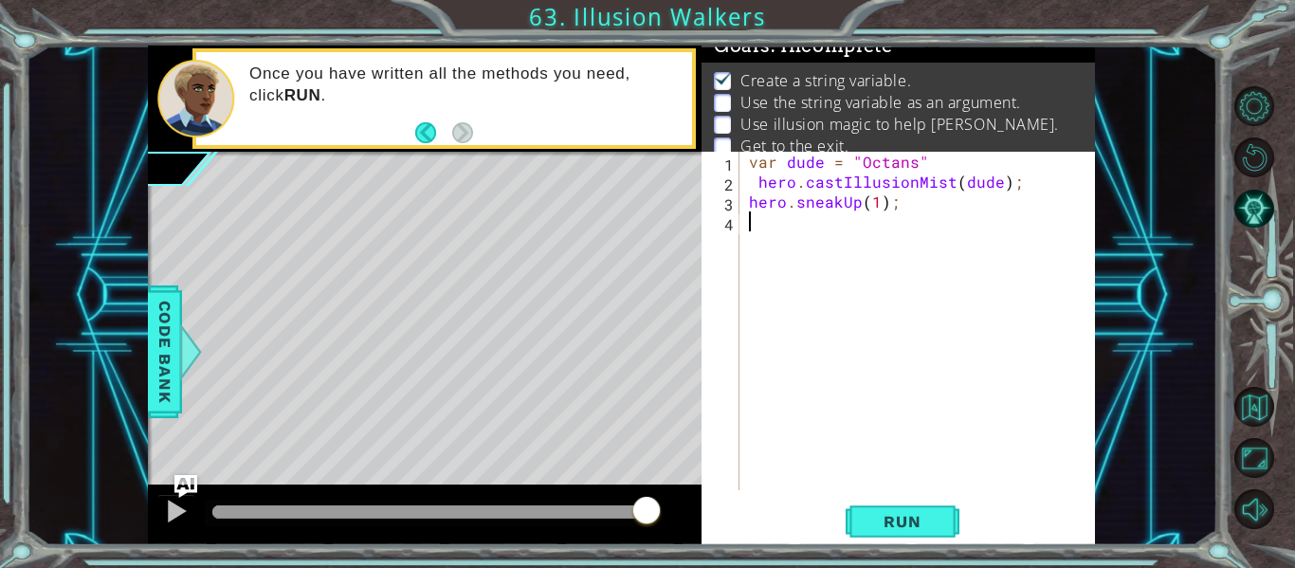
paste textarea "hero.castIllusionMist(dude);"
click at [823, 227] on div "var dude = "Octans" hero . castIllusionMist ( dude ) ; hero . sneakUp ( 1 ) ;" at bounding box center [922, 341] width 355 height 378
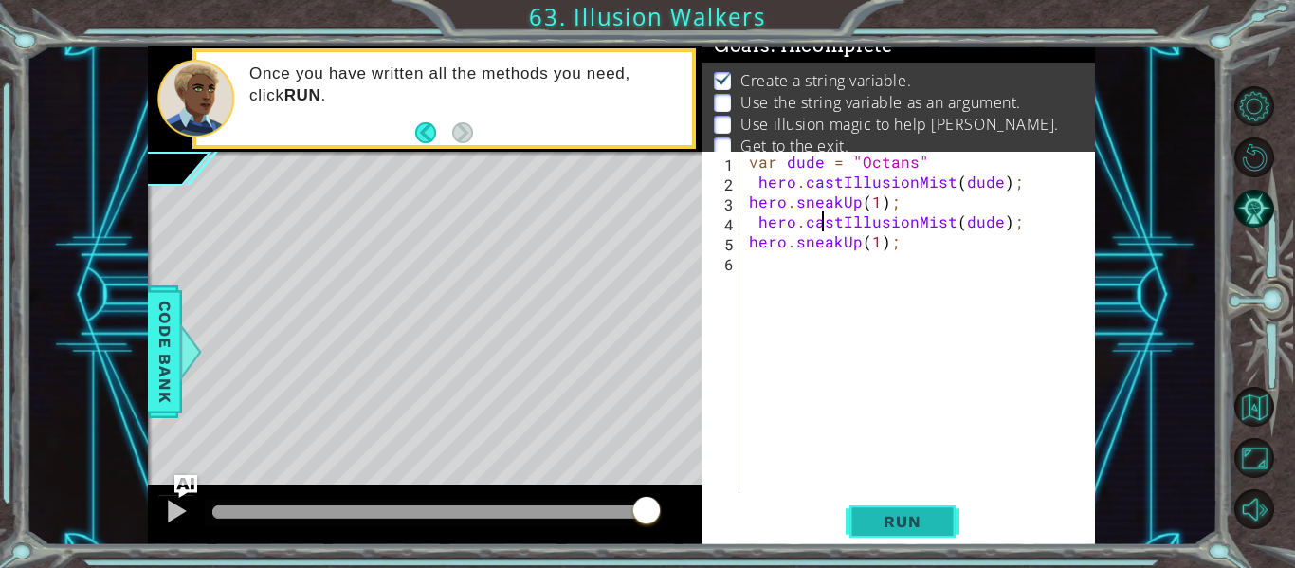
click at [949, 540] on button "Run" at bounding box center [903, 521] width 114 height 39
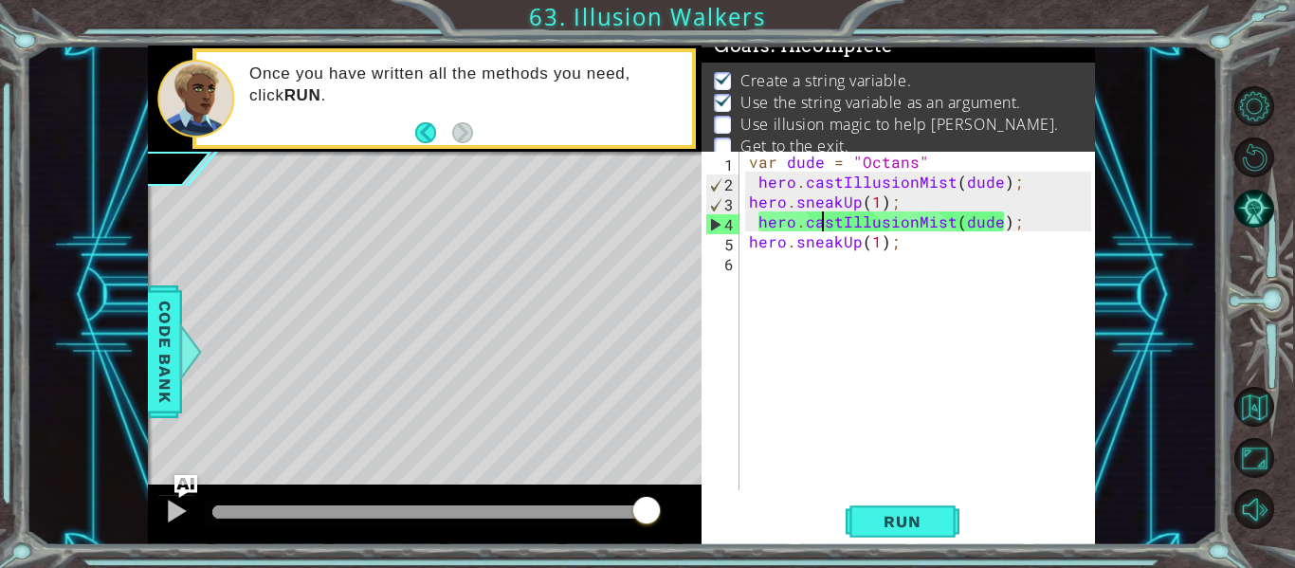
click at [871, 200] on div "var dude = "Octans" hero . castIllusionMist ( dude ) ; hero . sneakUp ( 1 ) ; h…" at bounding box center [922, 341] width 355 height 378
click at [875, 203] on div "var dude = "Octans" hero . castIllusionMist ( dude ) ; hero . sneakUp ( 1 ) ; h…" at bounding box center [922, 341] width 355 height 378
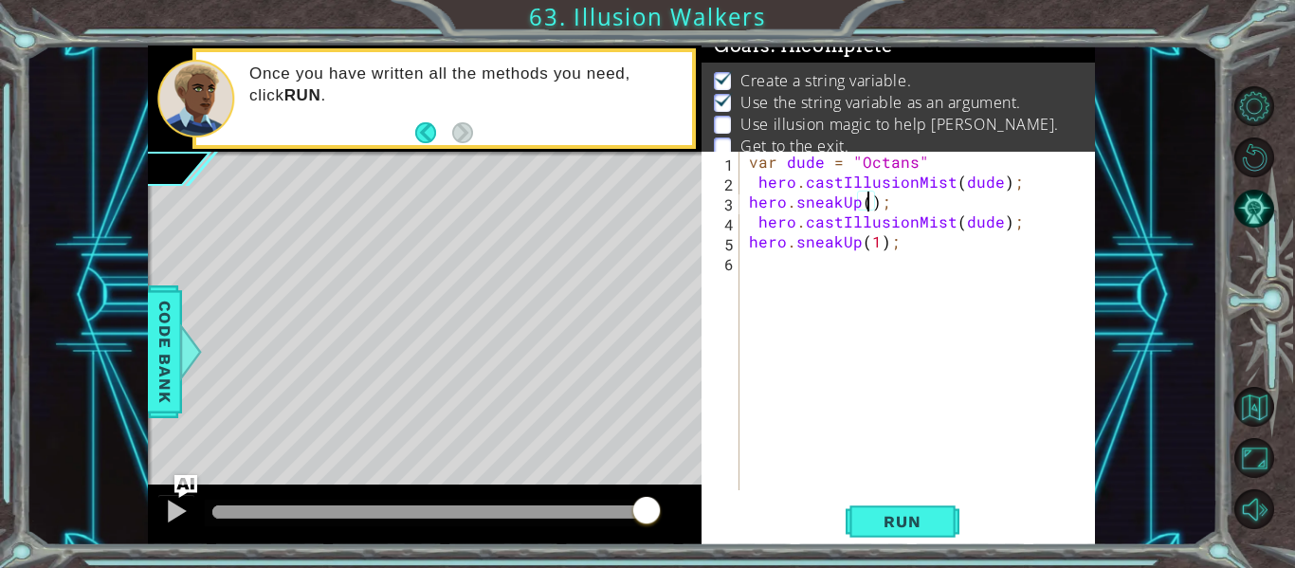
scroll to position [0, 9]
click at [873, 244] on div "var dude = "Octans" hero . castIllusionMist ( dude ) ; hero . sneakUp ( 2 ) ; h…" at bounding box center [922, 341] width 355 height 378
type textarea "hero.sneakUp(2);"
click at [943, 523] on button "Run" at bounding box center [903, 521] width 114 height 39
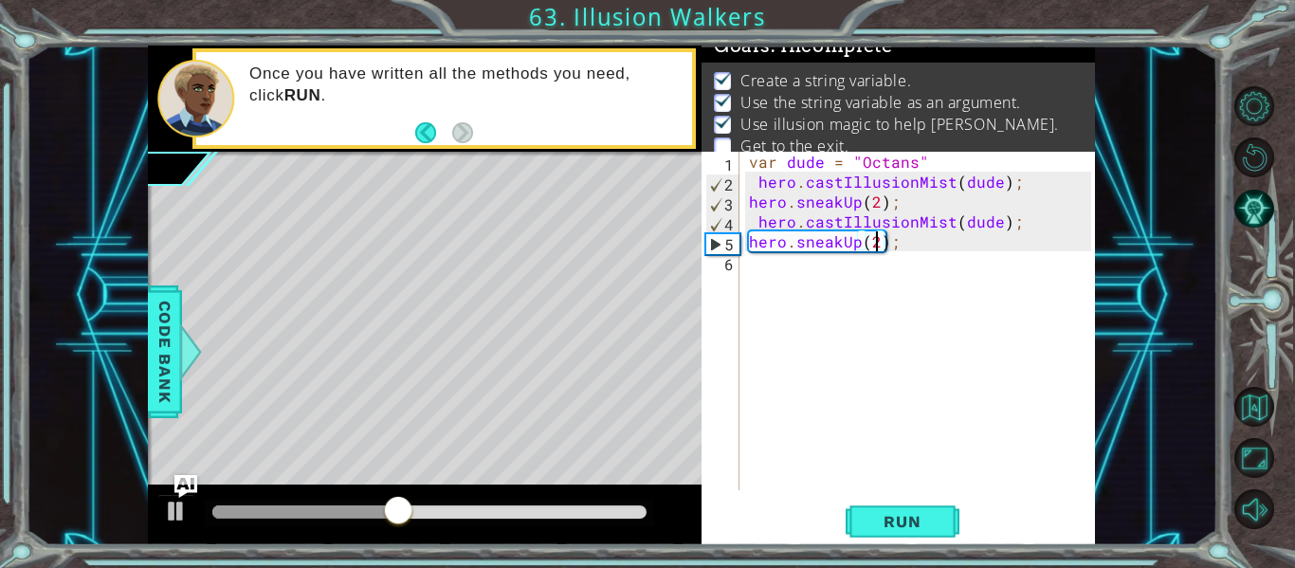
click at [760, 266] on div "var dude = "Octans" hero . castIllusionMist ( dude ) ; hero . sneakUp ( 2 ) ; h…" at bounding box center [922, 341] width 355 height 378
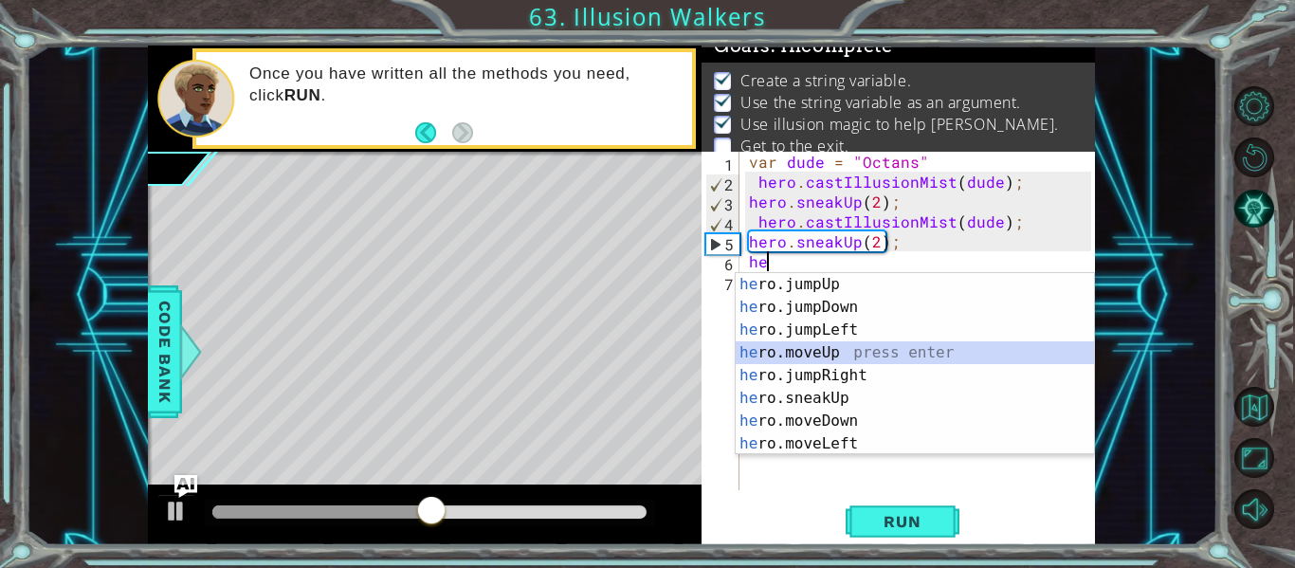
click at [864, 356] on div "he ro.jumpUp press enter he ro.jumpDown press enter he ro.jumpLeft press enter …" at bounding box center [915, 386] width 358 height 227
type textarea "hero.moveUp(1);"
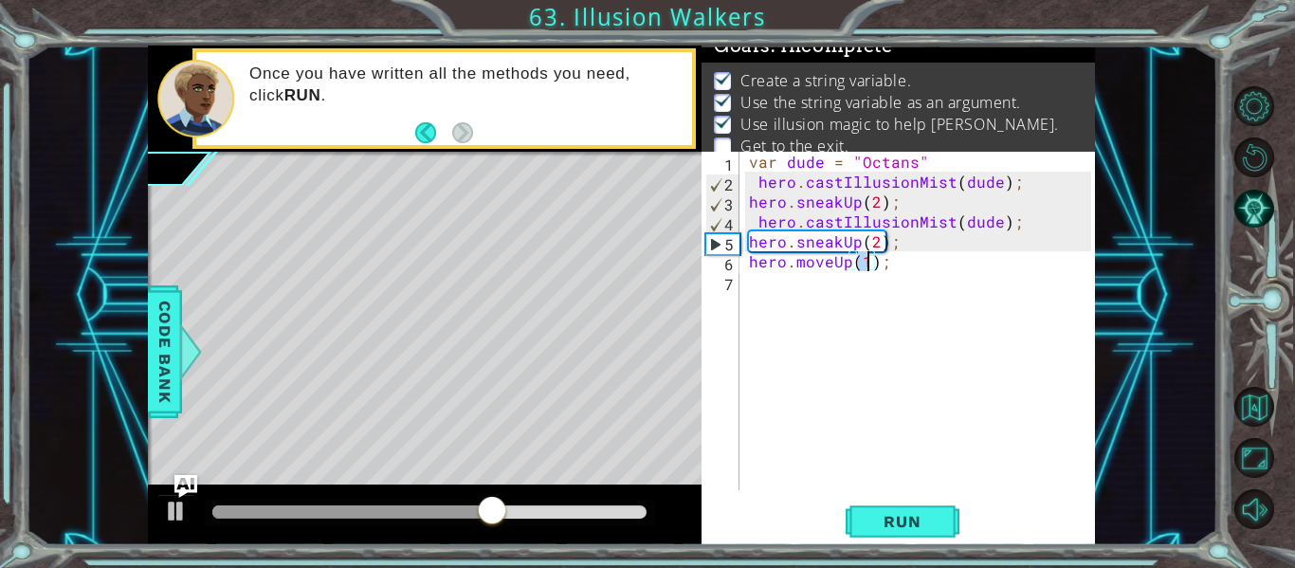
click at [753, 281] on div "var dude = "Octans" hero . castIllusionMist ( dude ) ; hero . sneakUp ( 2 ) ; h…" at bounding box center [922, 341] width 355 height 378
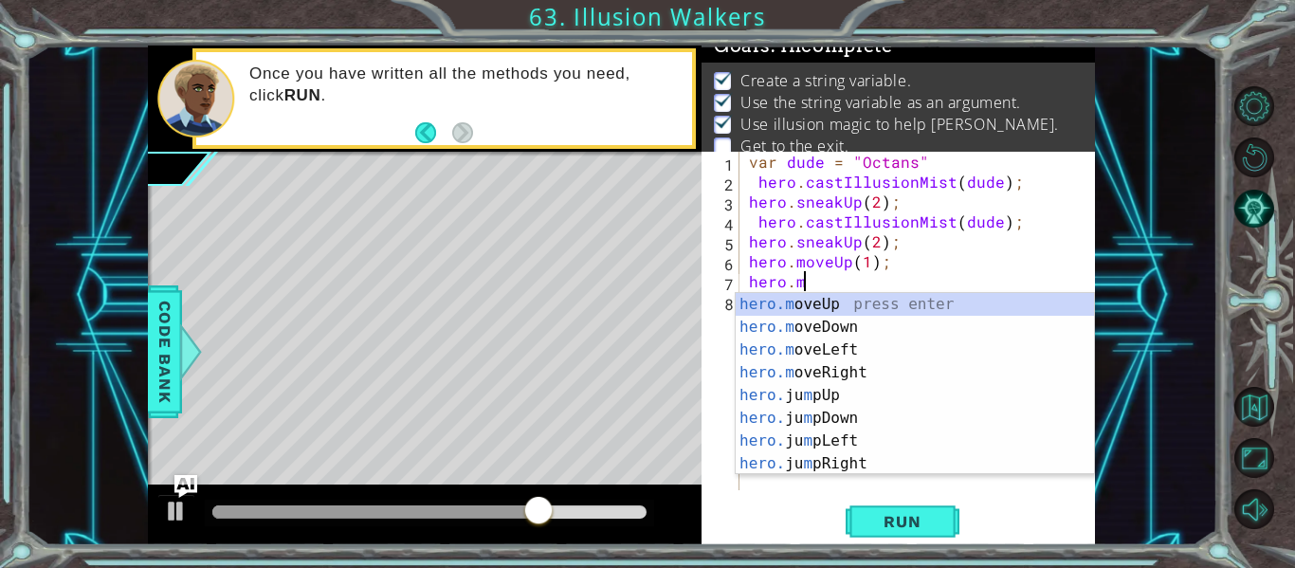
scroll to position [0, 3]
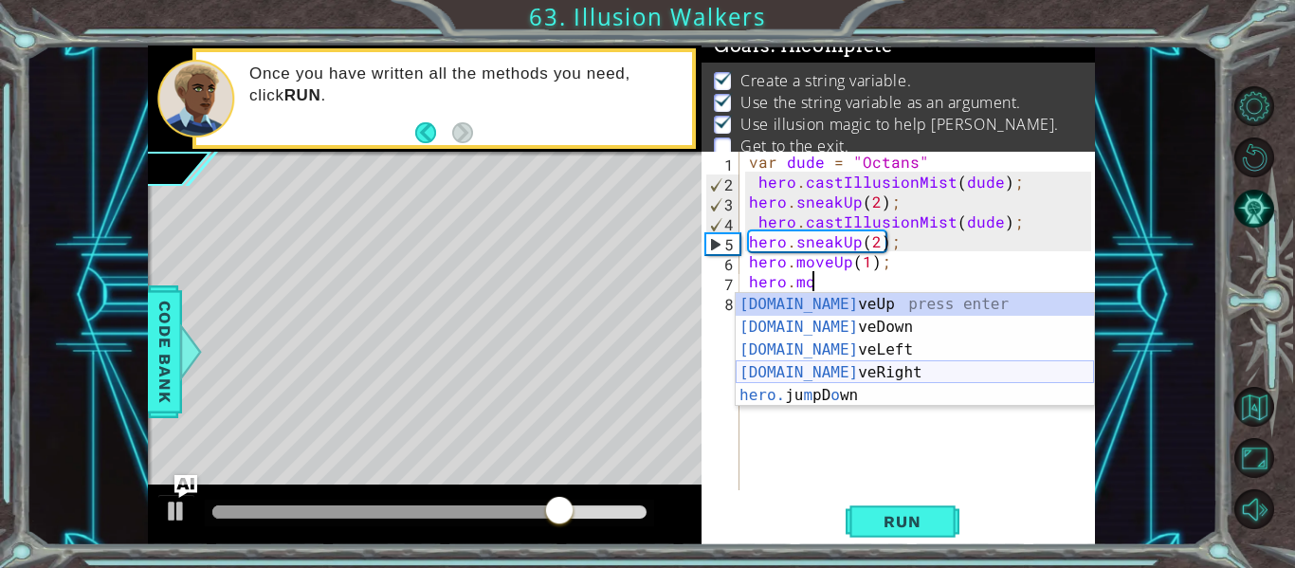
click at [829, 379] on div "[DOMAIN_NAME] veUp press enter [DOMAIN_NAME] veDown press enter [DOMAIN_NAME] v…" at bounding box center [915, 372] width 358 height 159
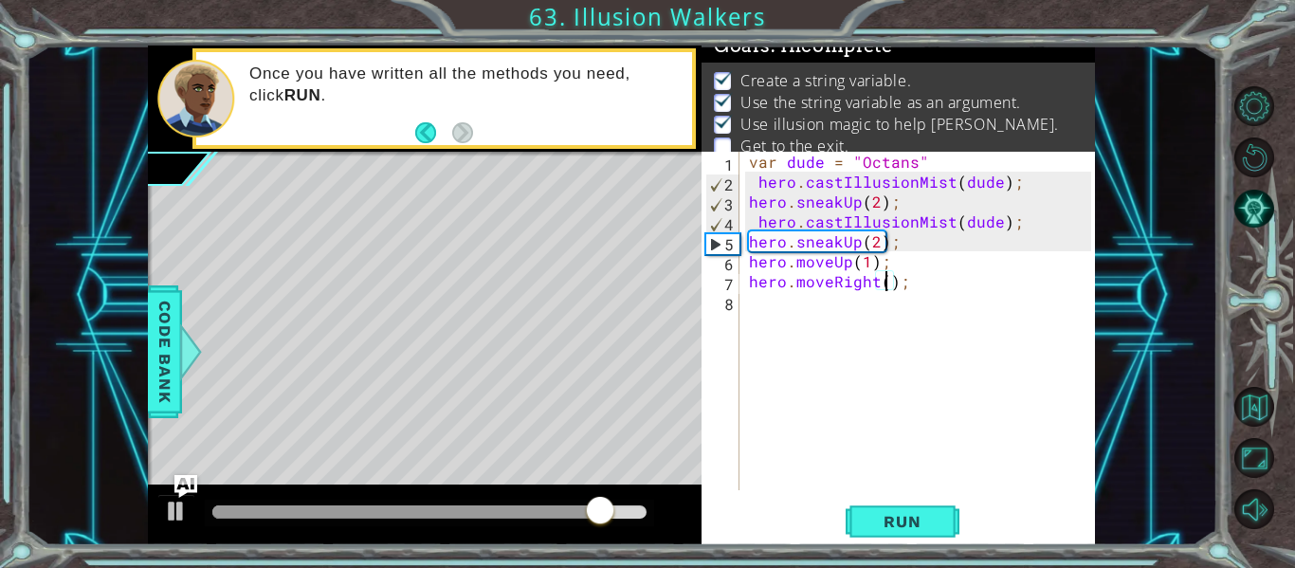
scroll to position [0, 9]
type textarea "hero.moveRight(3);"
click at [922, 518] on span "Run" at bounding box center [901, 521] width 75 height 19
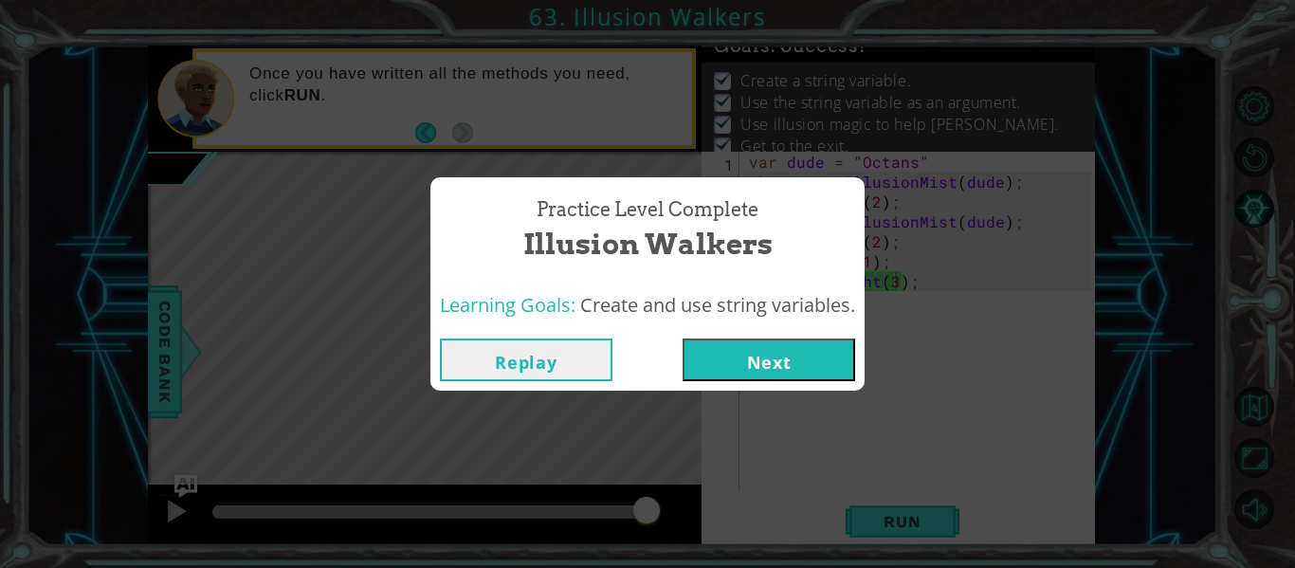
click at [826, 363] on button "Next" at bounding box center [768, 359] width 173 height 43
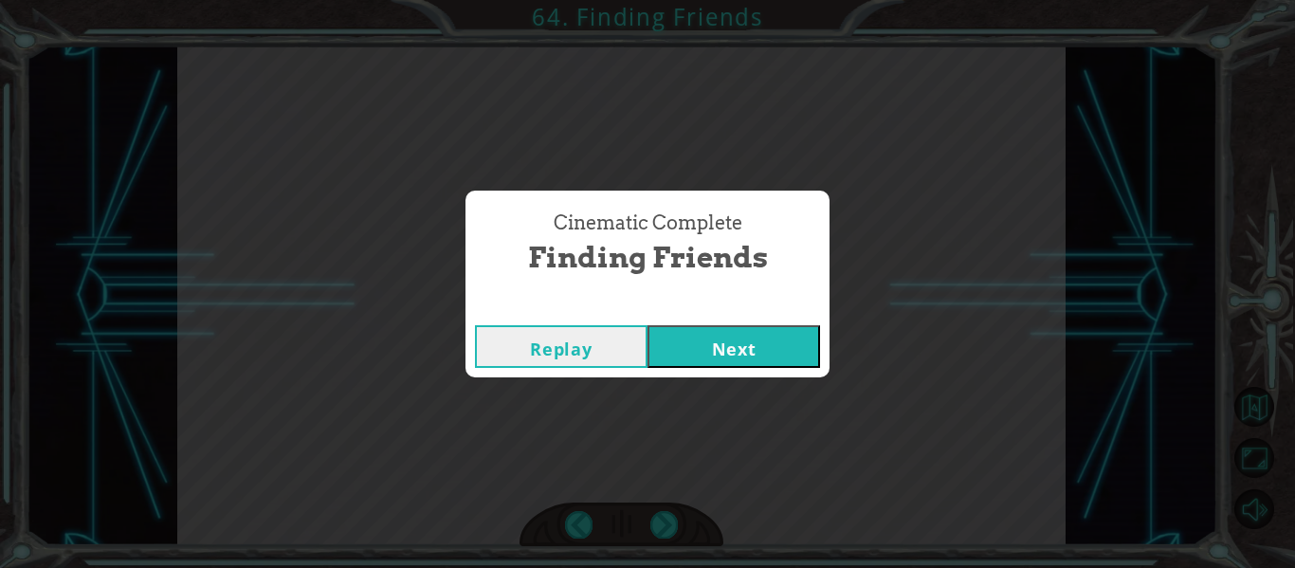
click at [756, 348] on button "Next" at bounding box center [733, 346] width 173 height 43
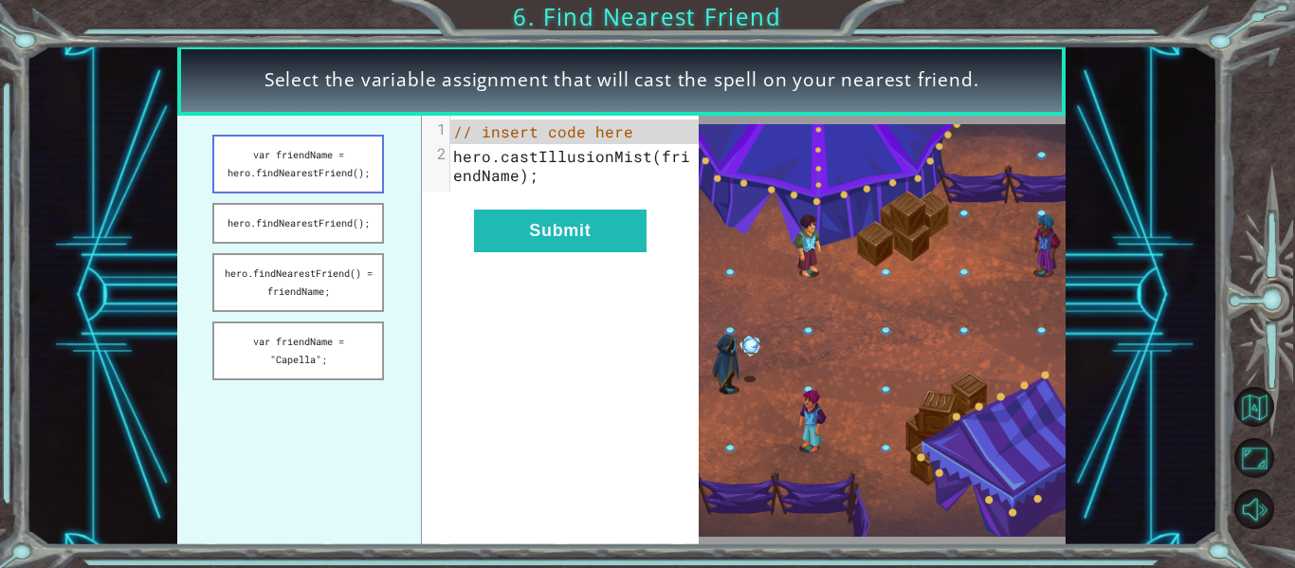
click at [263, 167] on button "var friendName = hero.findNearestFriend();" at bounding box center [298, 164] width 172 height 59
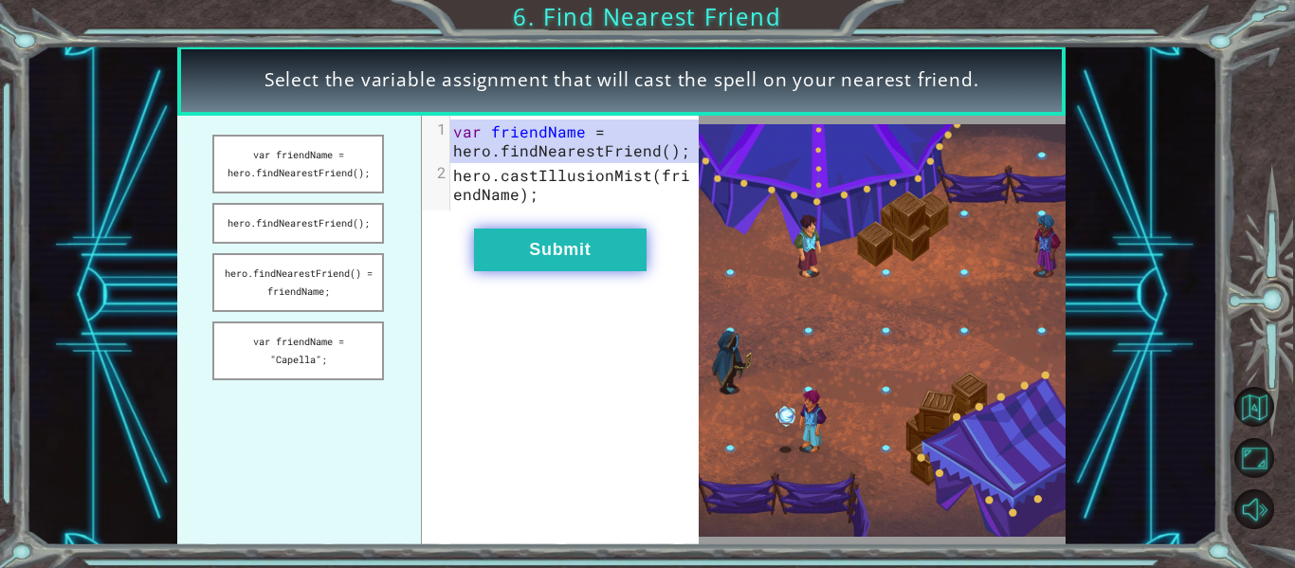
click at [530, 266] on button "Submit" at bounding box center [560, 249] width 173 height 43
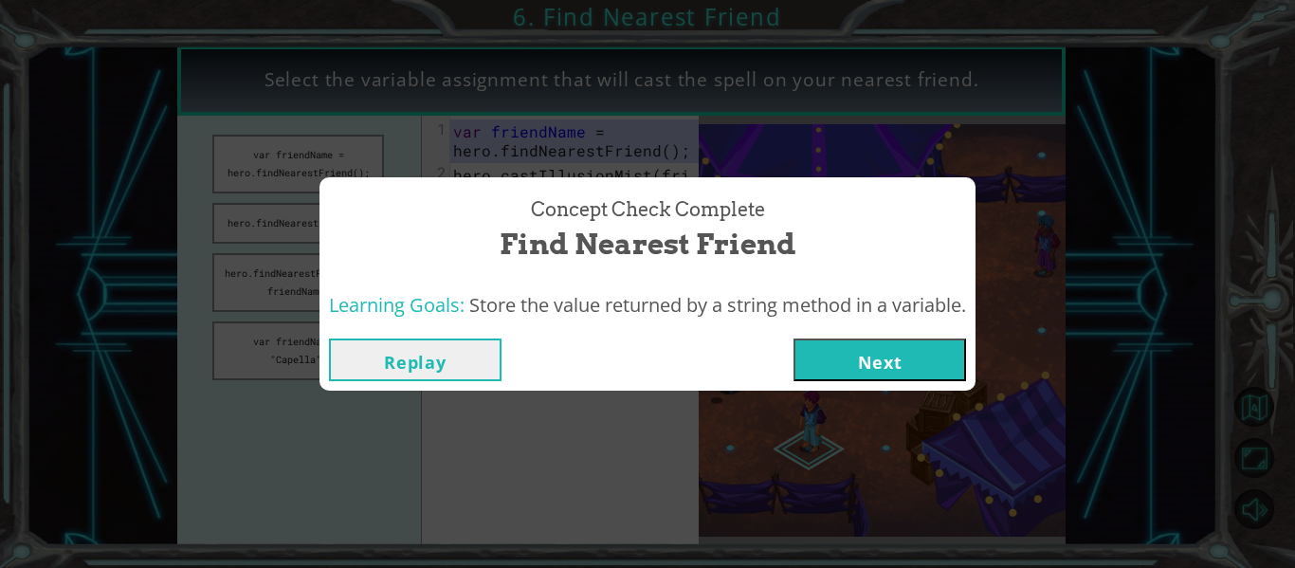
click at [887, 359] on button "Next" at bounding box center [879, 359] width 173 height 43
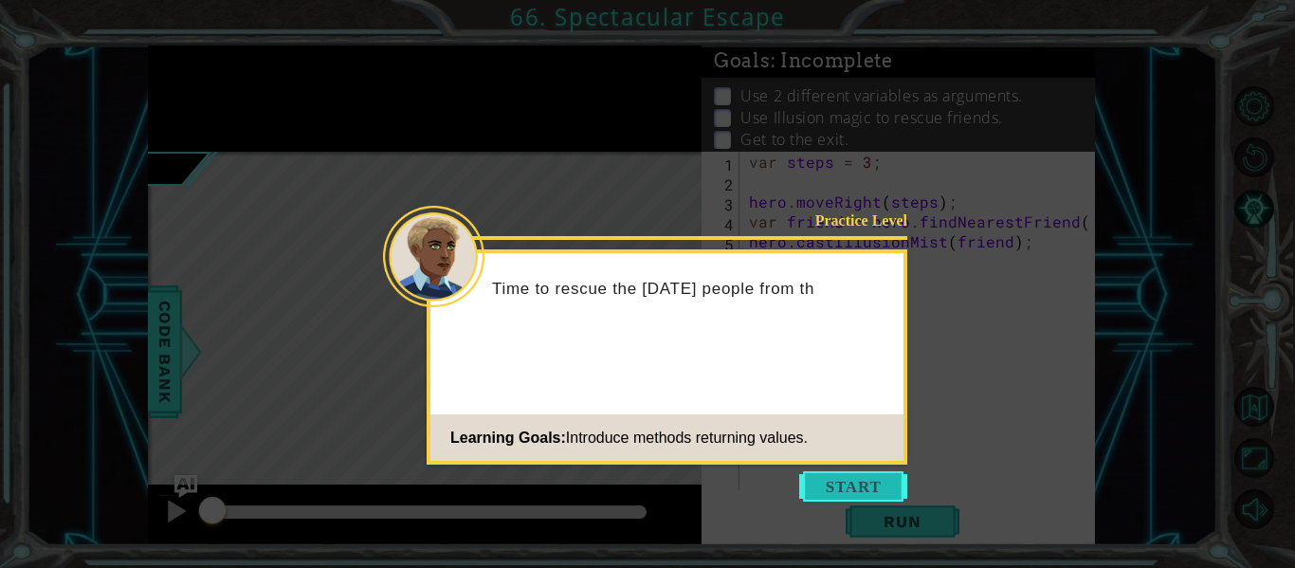
click at [858, 487] on button "Start" at bounding box center [853, 486] width 108 height 30
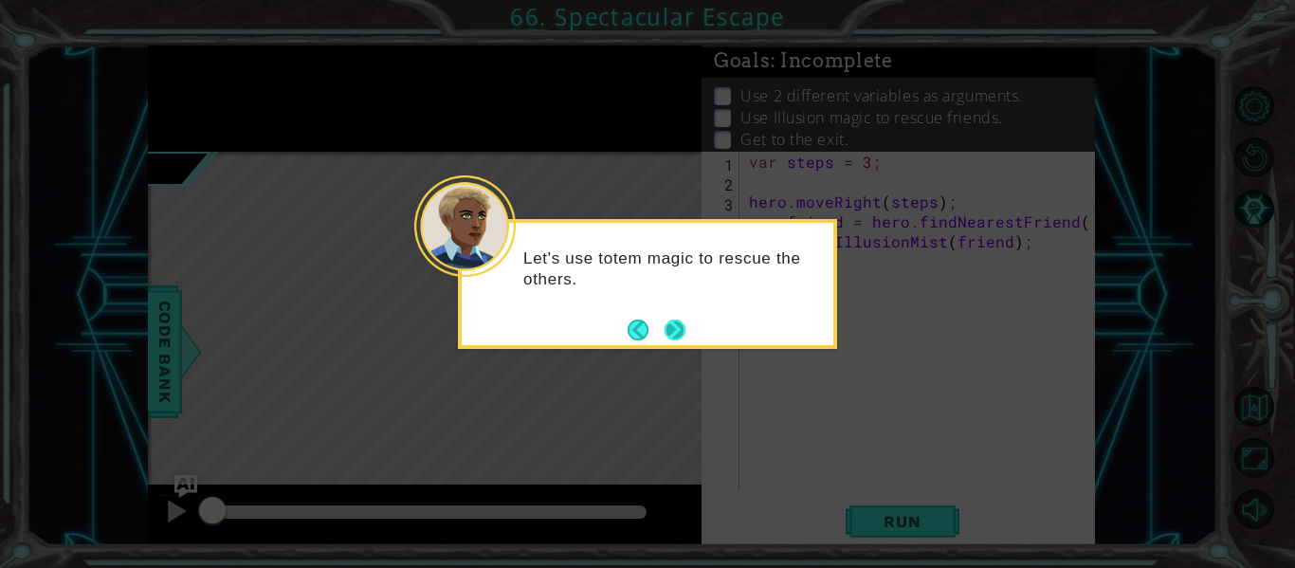
click at [684, 326] on button "Next" at bounding box center [675, 330] width 24 height 24
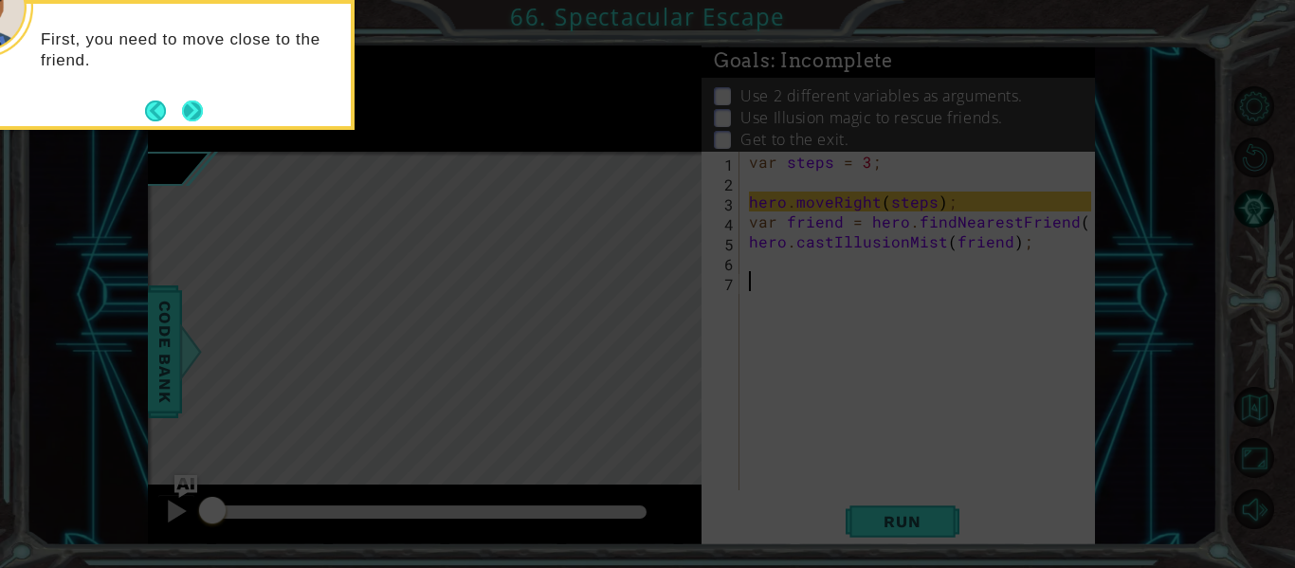
click at [193, 105] on button "Next" at bounding box center [192, 111] width 34 height 34
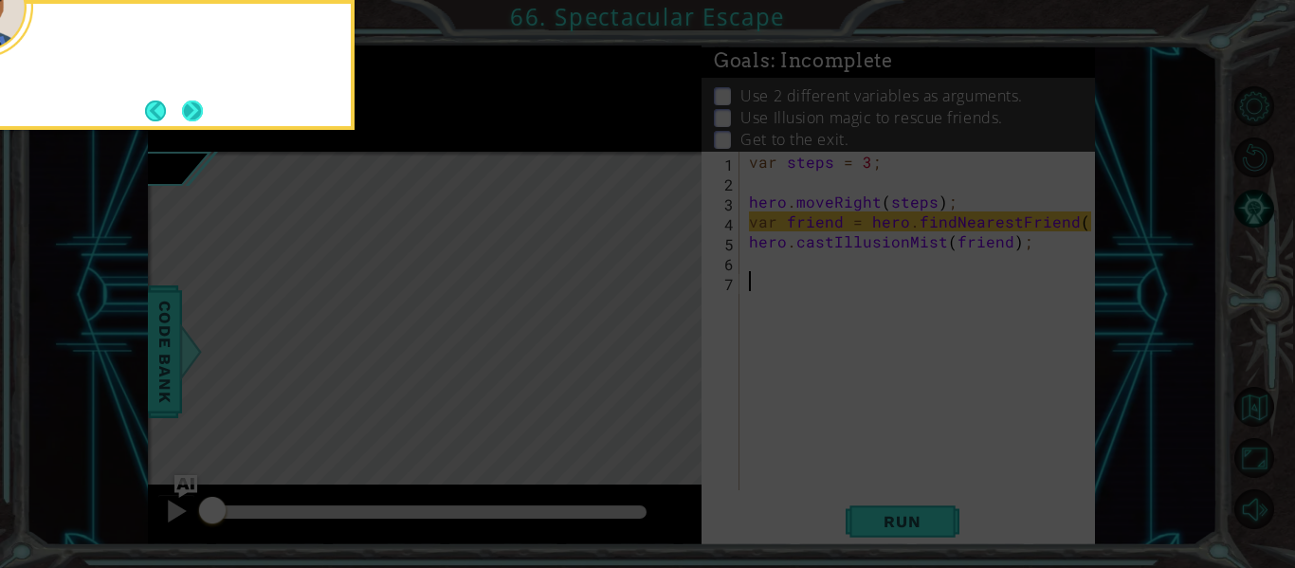
click at [200, 101] on button "Next" at bounding box center [192, 110] width 29 height 29
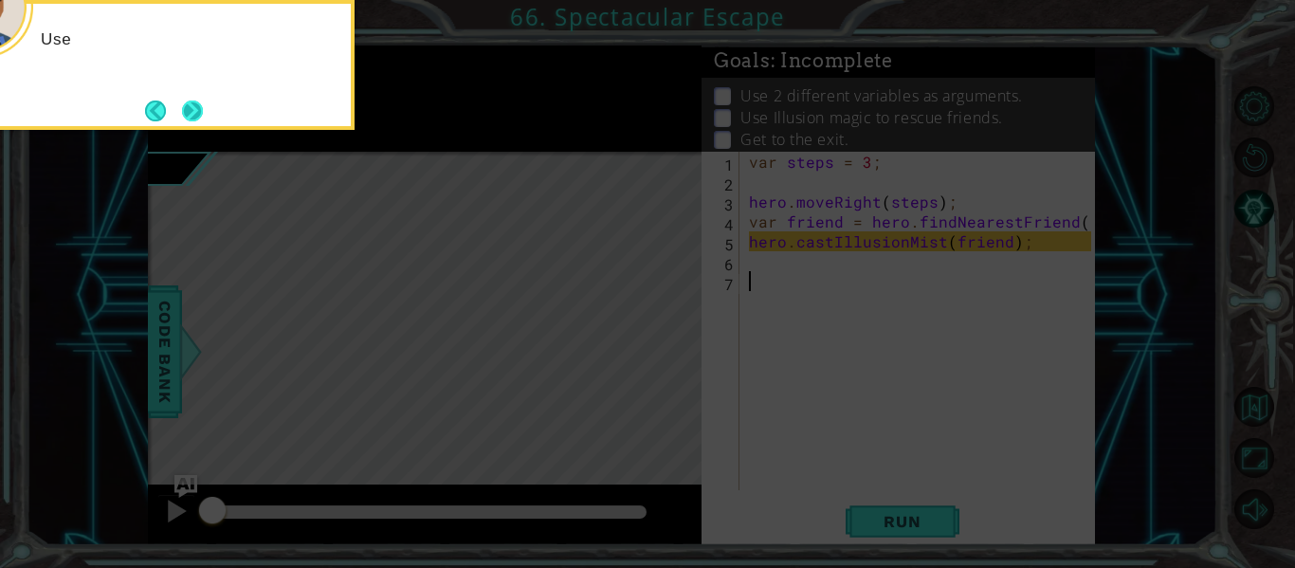
click at [186, 113] on button "Next" at bounding box center [192, 111] width 23 height 23
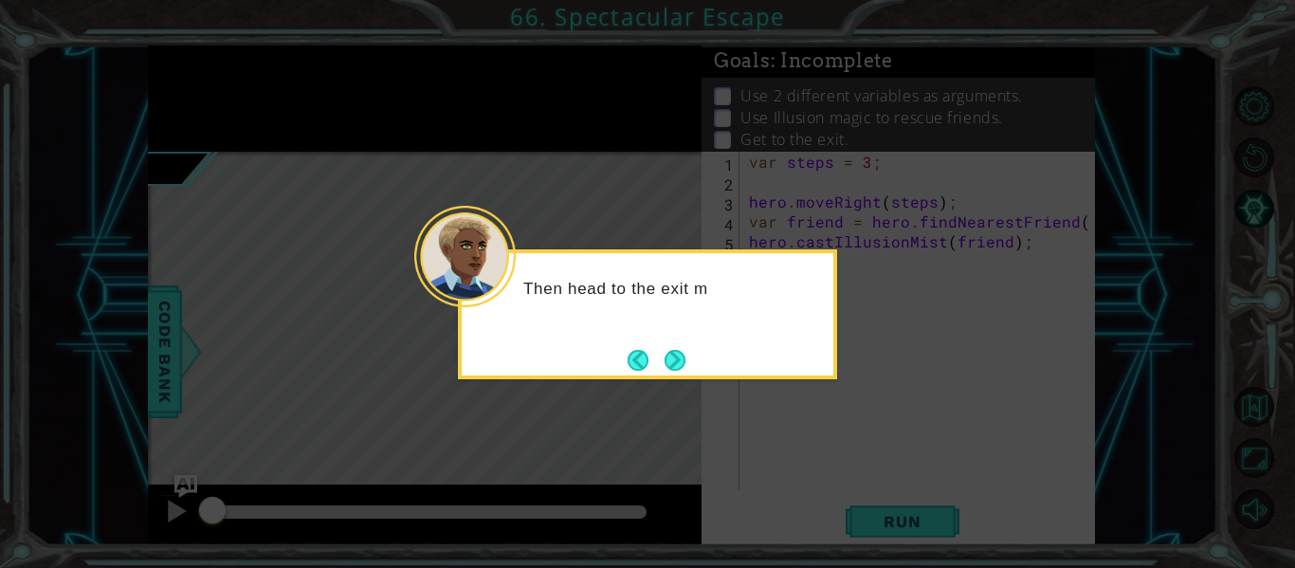
click at [691, 317] on div "Then head to the exit m" at bounding box center [648, 298] width 372 height 75
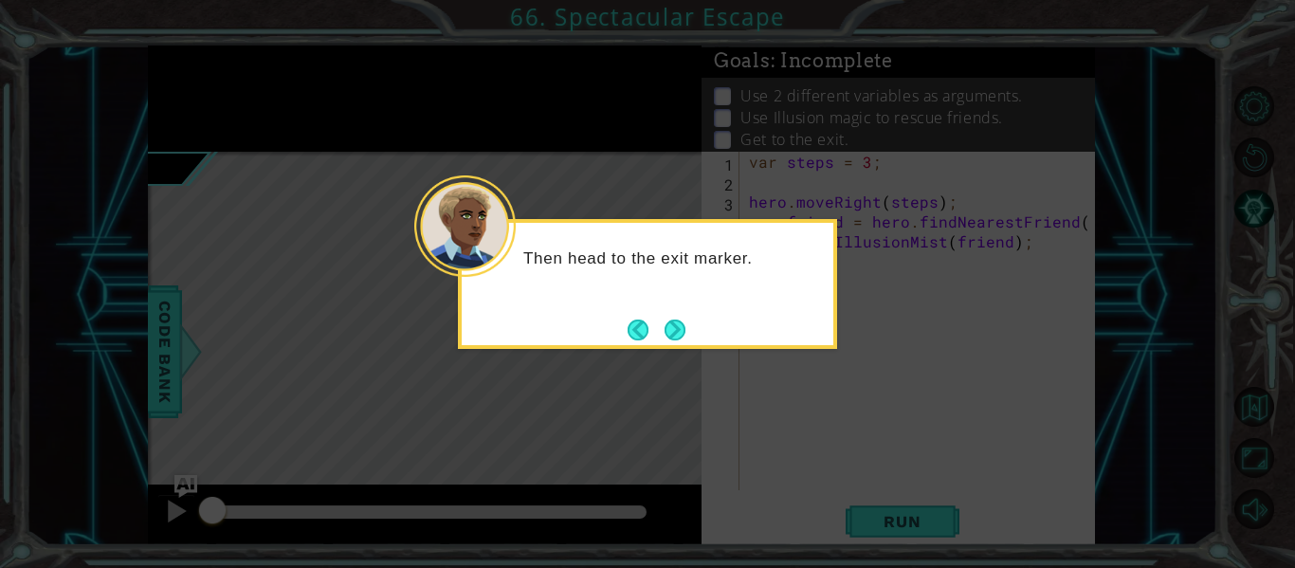
click at [669, 344] on div "Then head to the exit marker." at bounding box center [647, 284] width 379 height 130
click at [671, 348] on div "Then head to the exit marker." at bounding box center [647, 284] width 379 height 130
click at [683, 333] on button "Next" at bounding box center [675, 329] width 27 height 27
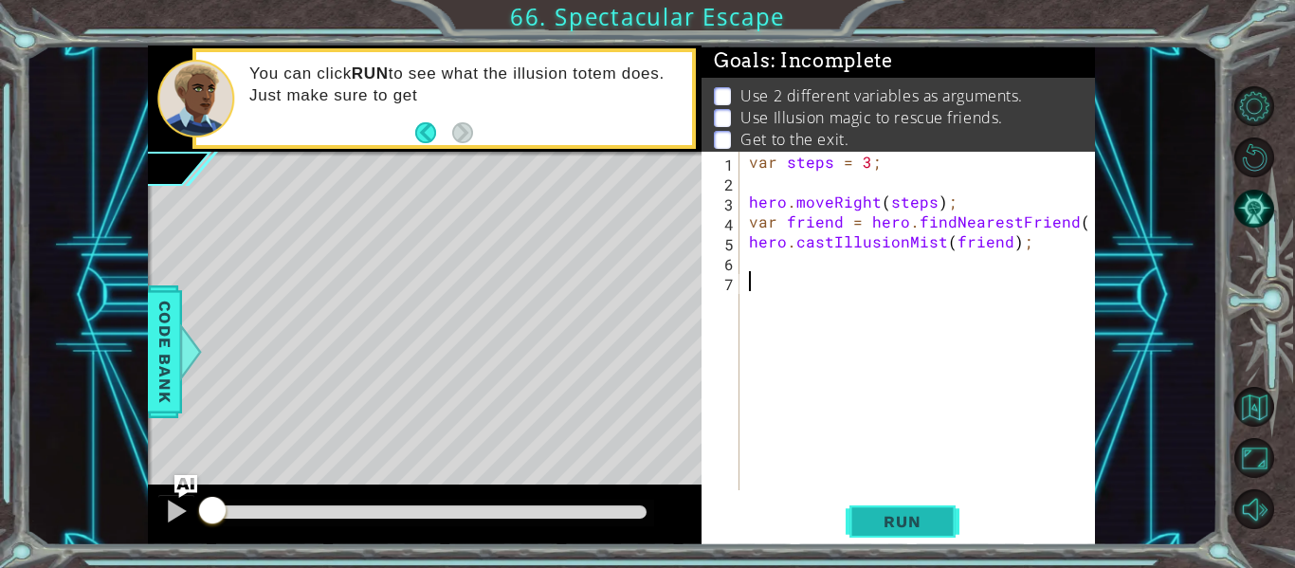
click at [943, 516] on button "Run" at bounding box center [903, 521] width 114 height 39
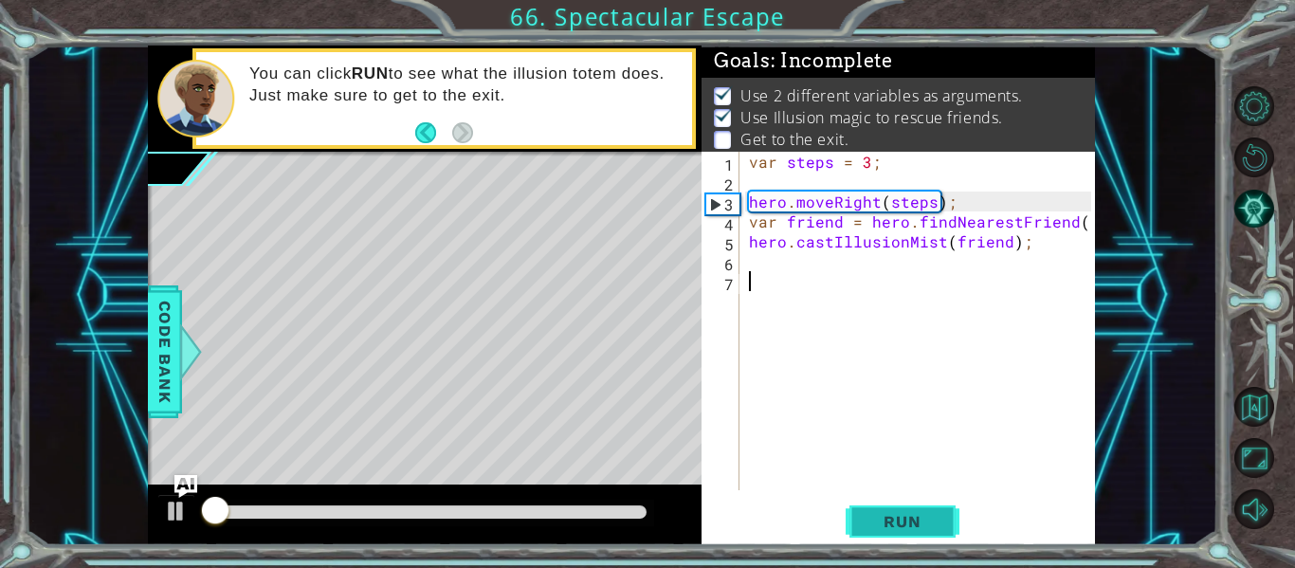
scroll to position [4, 0]
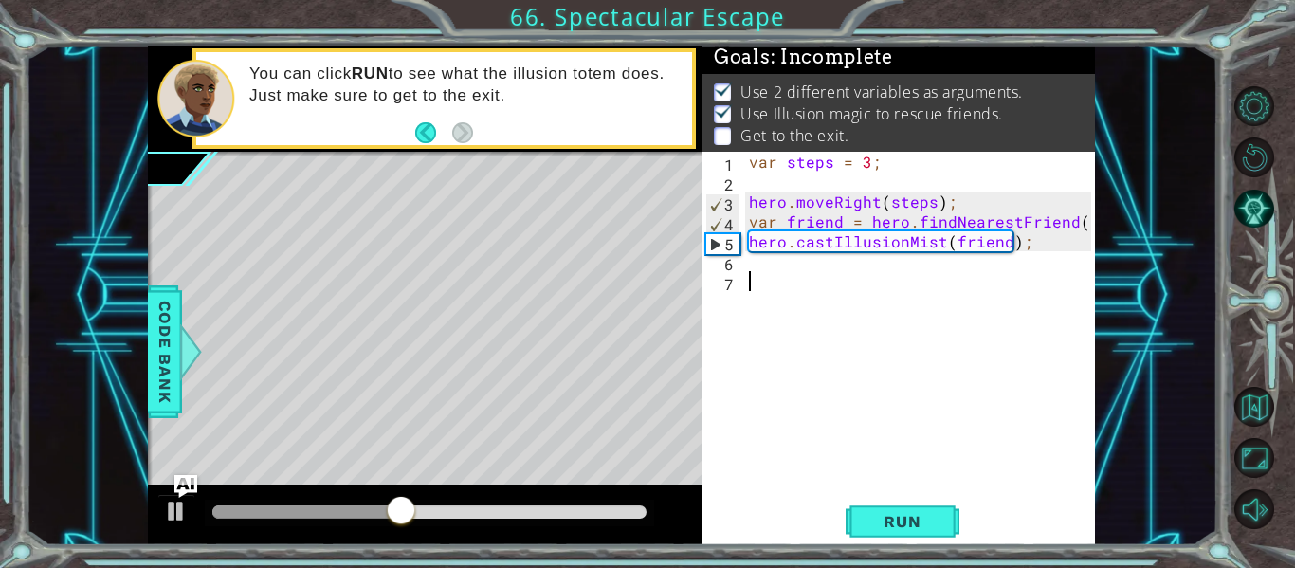
click at [789, 267] on div "var steps = 3 ; hero . moveRight ( steps ) ; var friend = hero . findNearestFri…" at bounding box center [922, 341] width 355 height 378
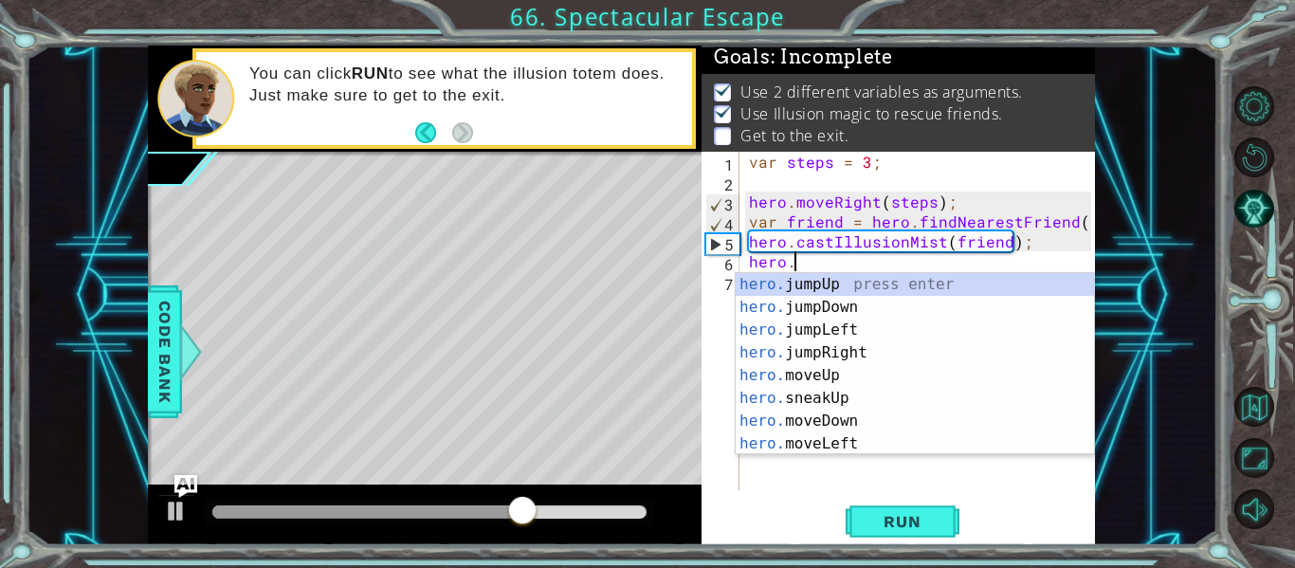
scroll to position [0, 3]
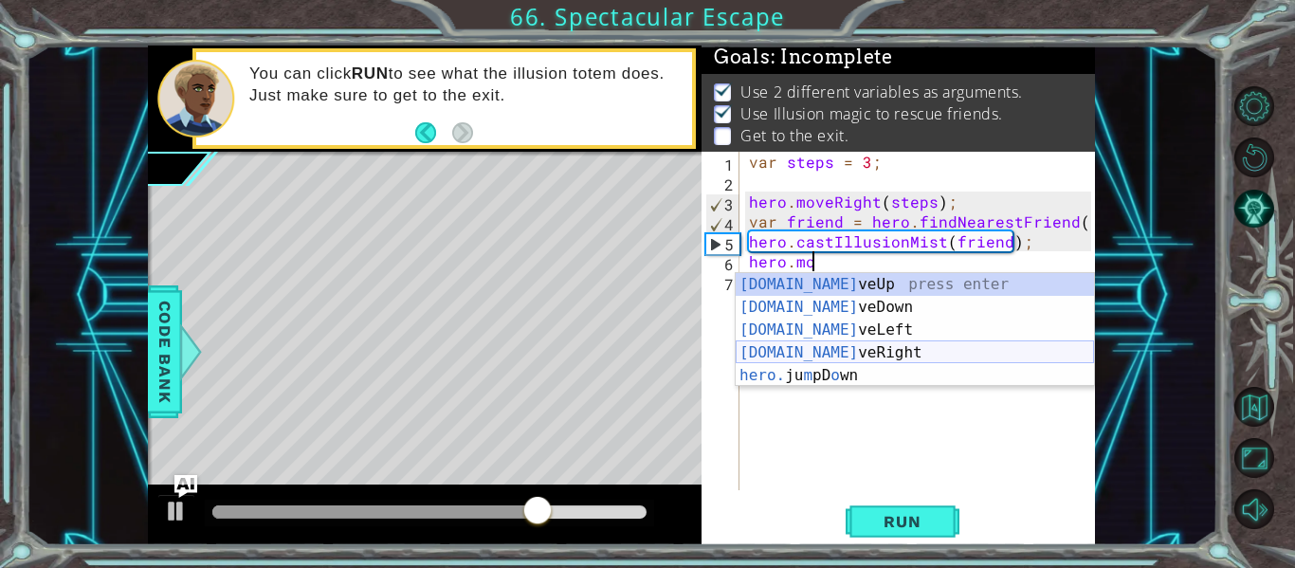
click at [901, 355] on div "[DOMAIN_NAME] veUp press enter [DOMAIN_NAME] veDown press enter [DOMAIN_NAME] v…" at bounding box center [915, 352] width 358 height 159
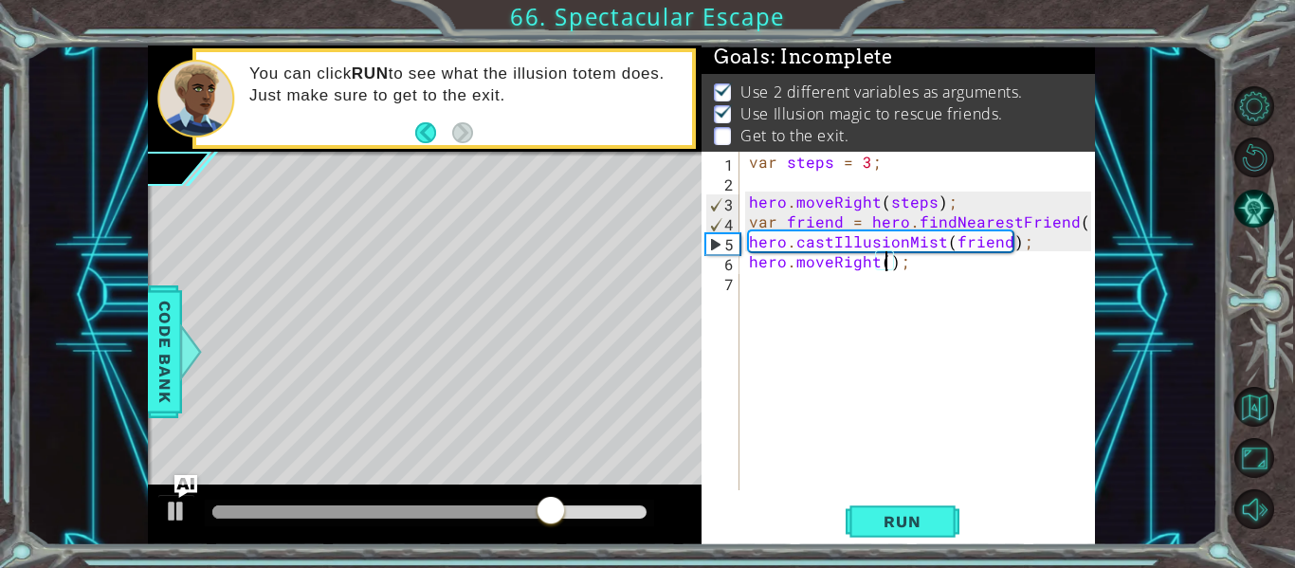
scroll to position [0, 9]
click at [903, 507] on button "Run" at bounding box center [903, 521] width 114 height 39
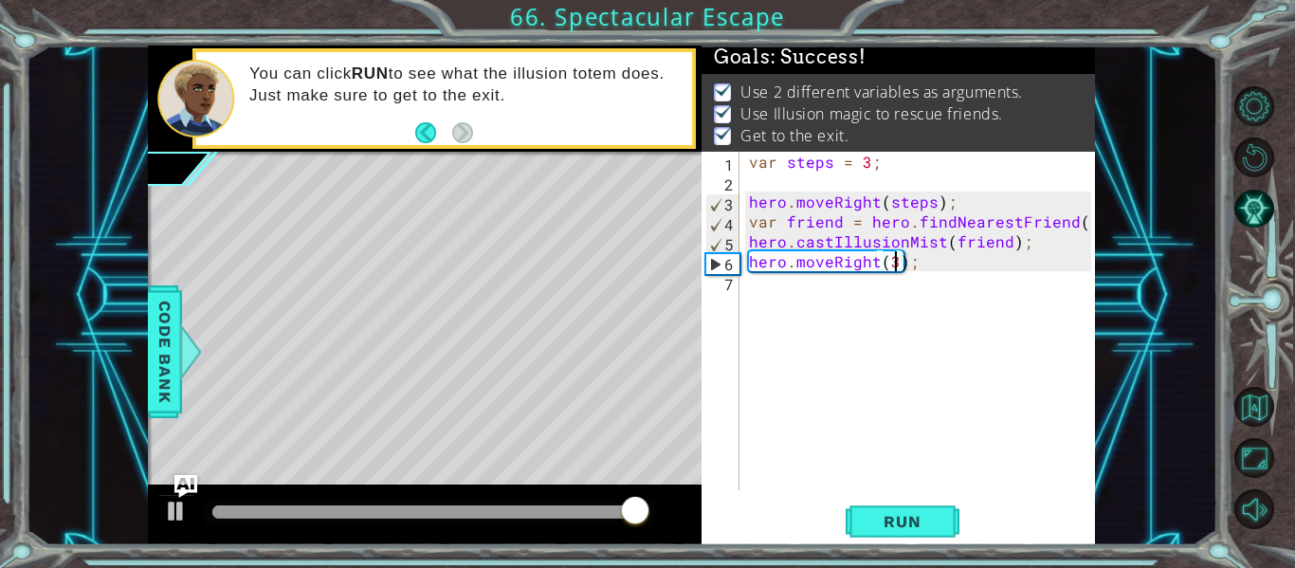
type textarea "hero.moveRight(3);"
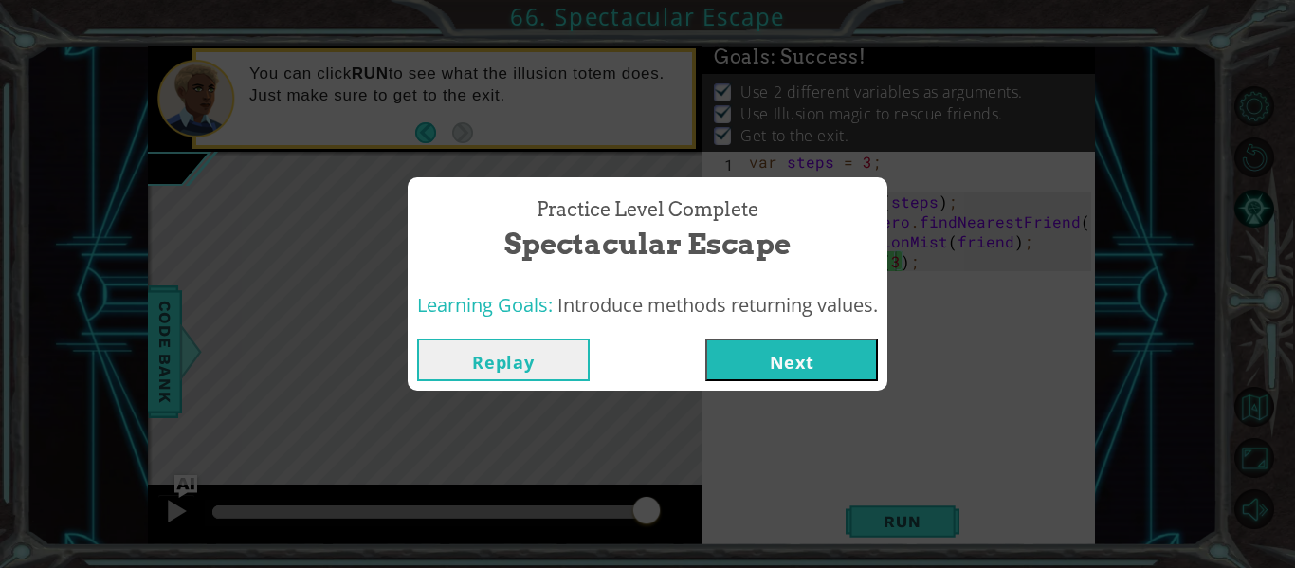
click at [772, 329] on div "Replay Next" at bounding box center [648, 360] width 480 height 62
click at [788, 347] on button "Next" at bounding box center [791, 359] width 173 height 43
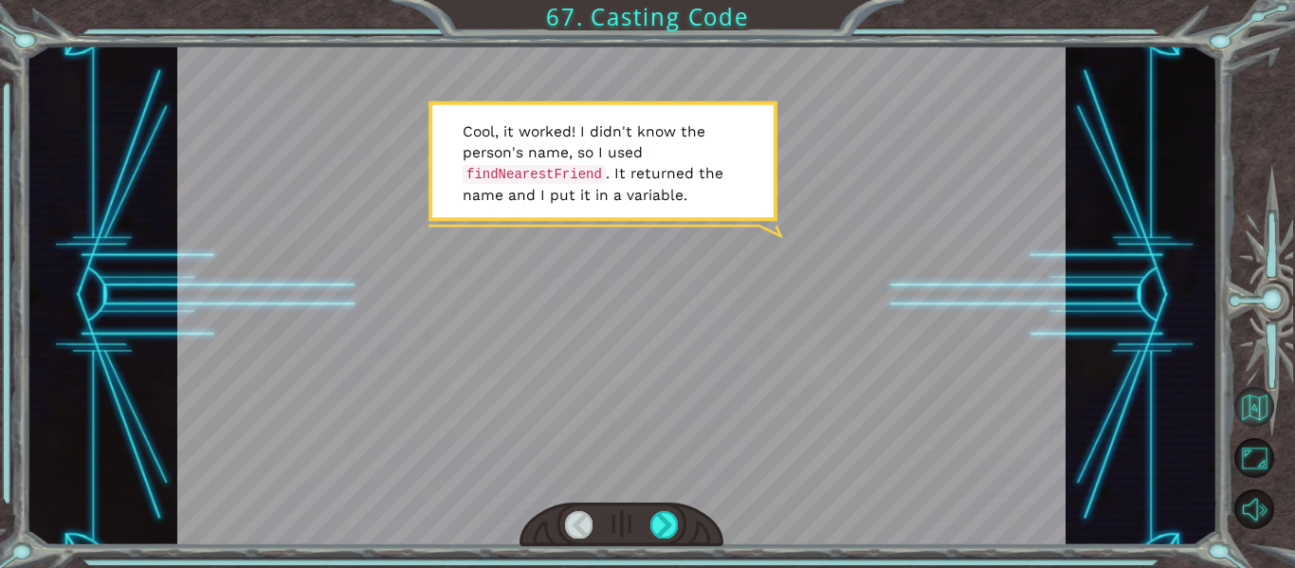
click at [1263, 420] on button "Back to Map" at bounding box center [1254, 407] width 40 height 40
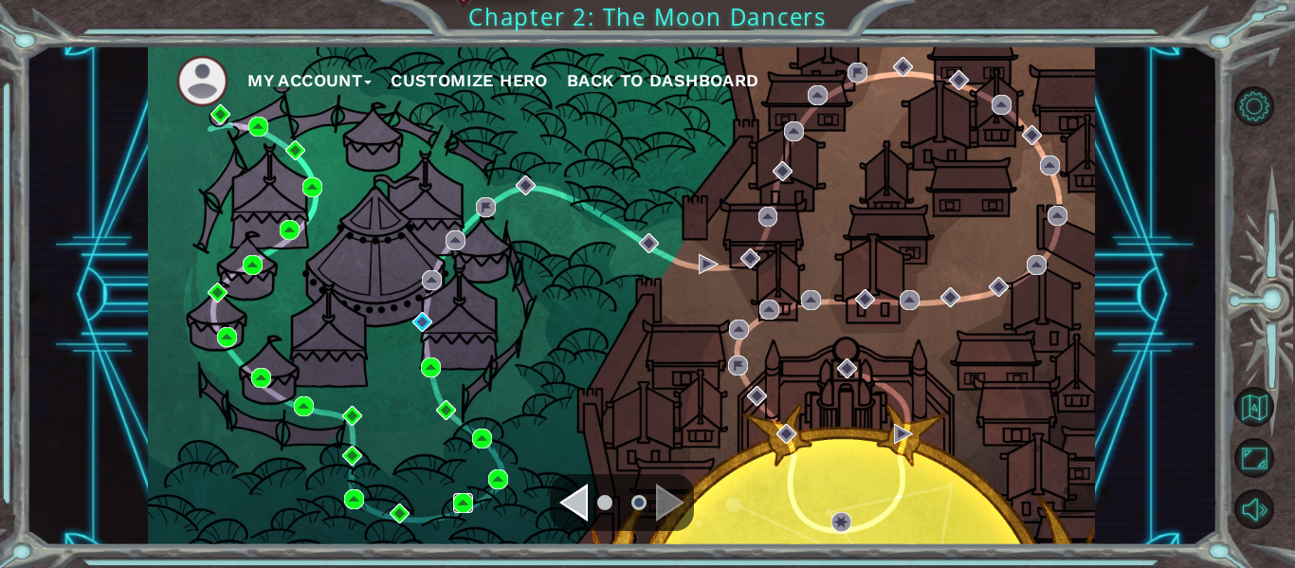
click at [466, 500] on img at bounding box center [463, 503] width 20 height 20
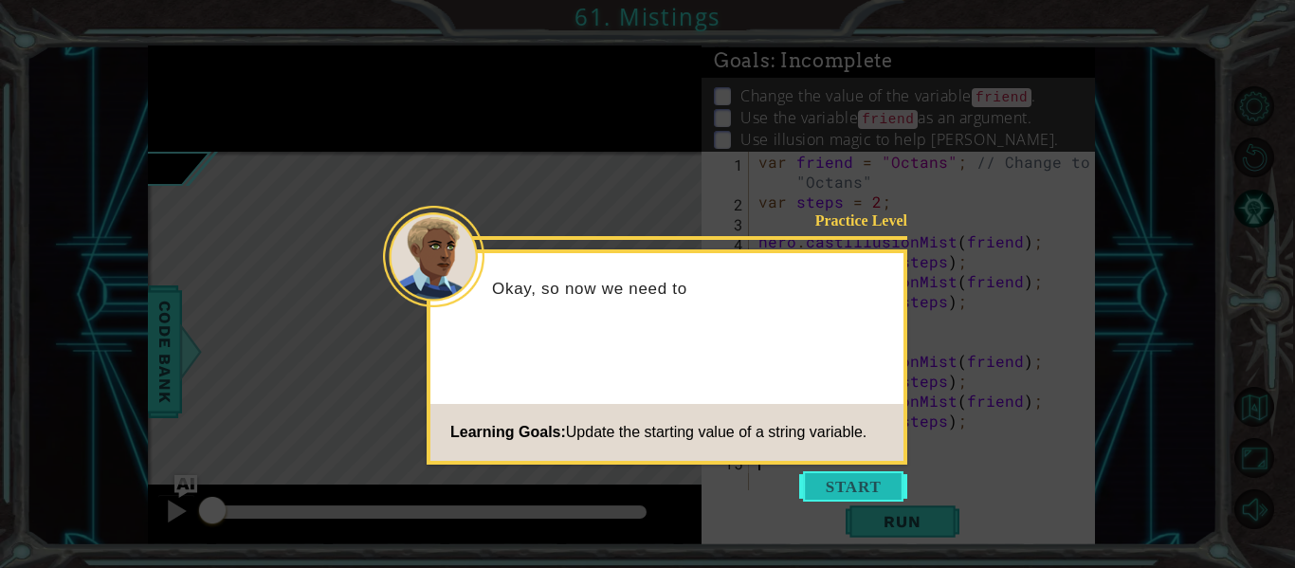
click at [871, 480] on button "Start" at bounding box center [853, 486] width 108 height 30
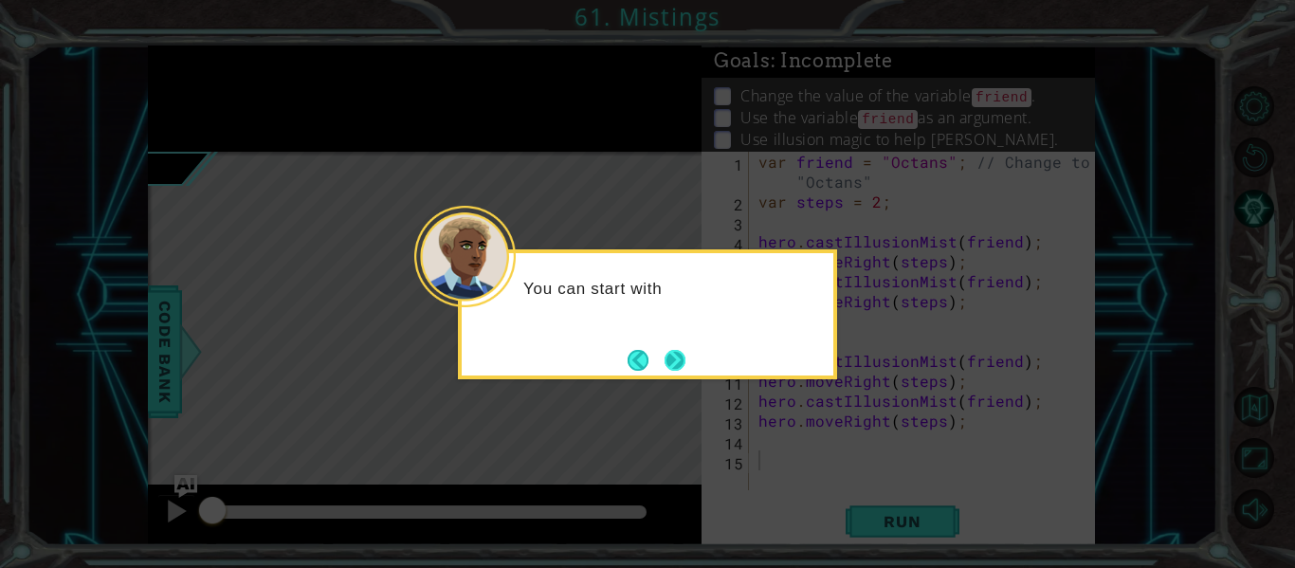
click at [659, 368] on button "Next" at bounding box center [675, 360] width 34 height 34
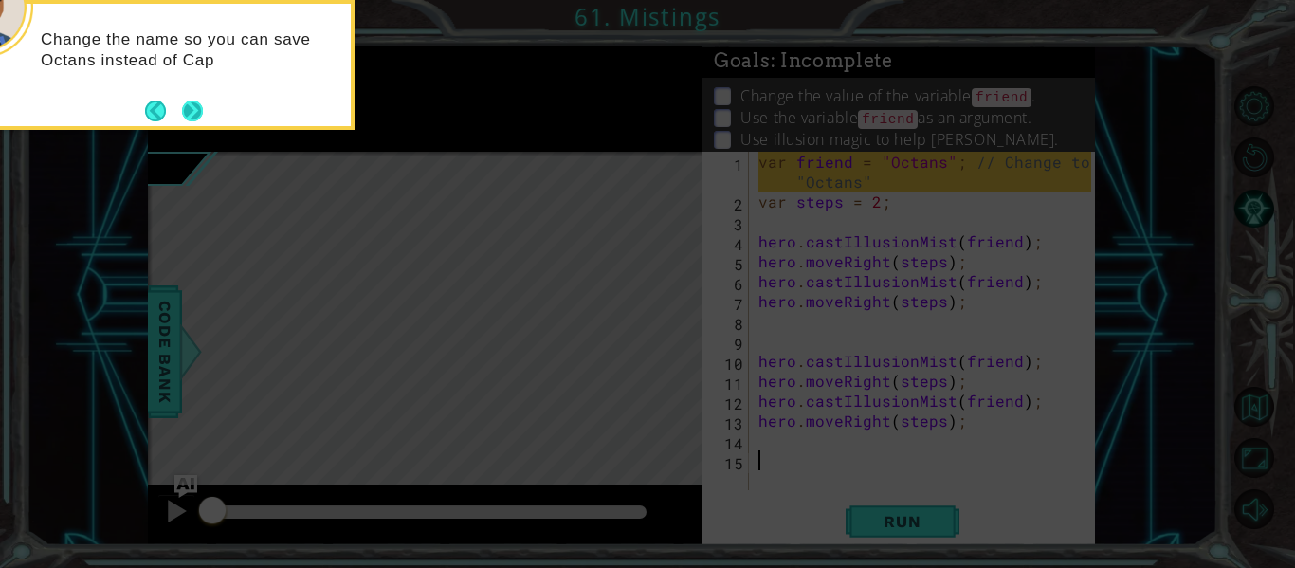
click at [195, 118] on button "Next" at bounding box center [191, 110] width 29 height 29
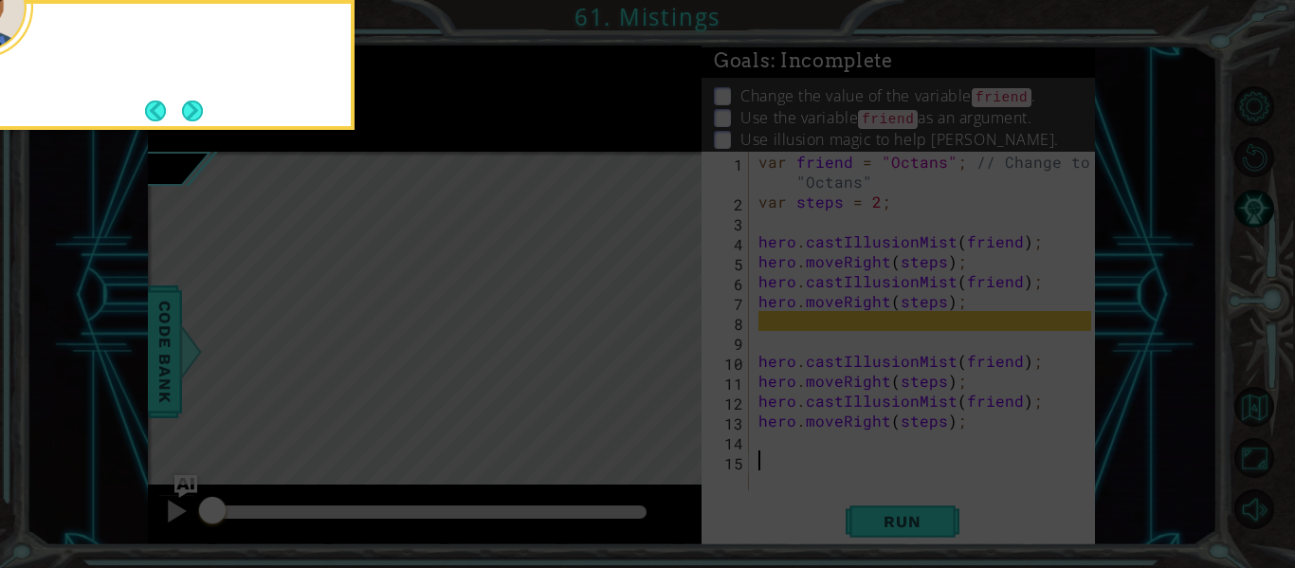
click at [195, 118] on button "Next" at bounding box center [191, 110] width 33 height 33
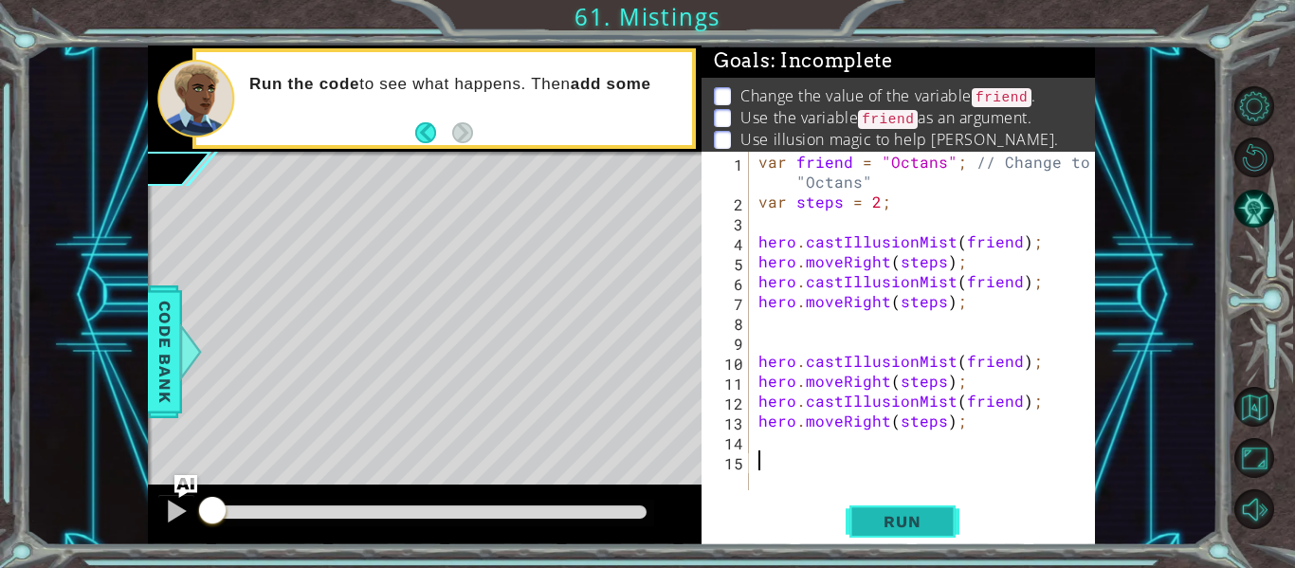
click at [914, 522] on span "Run" at bounding box center [901, 521] width 75 height 19
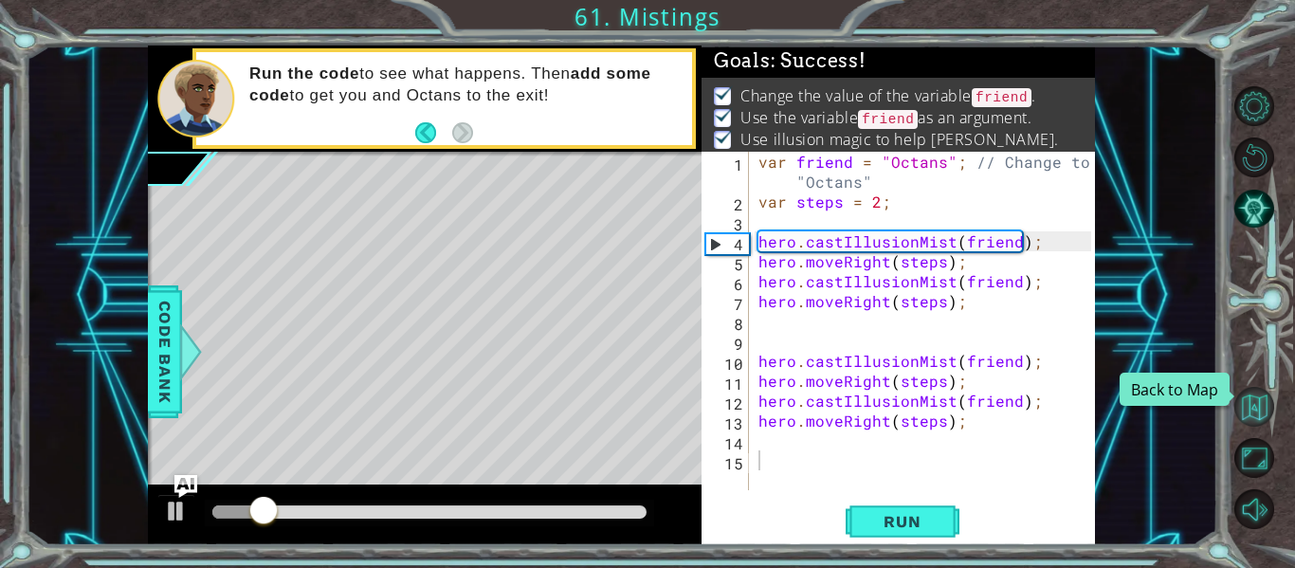
click at [1263, 400] on button "Back to Map" at bounding box center [1254, 407] width 40 height 40
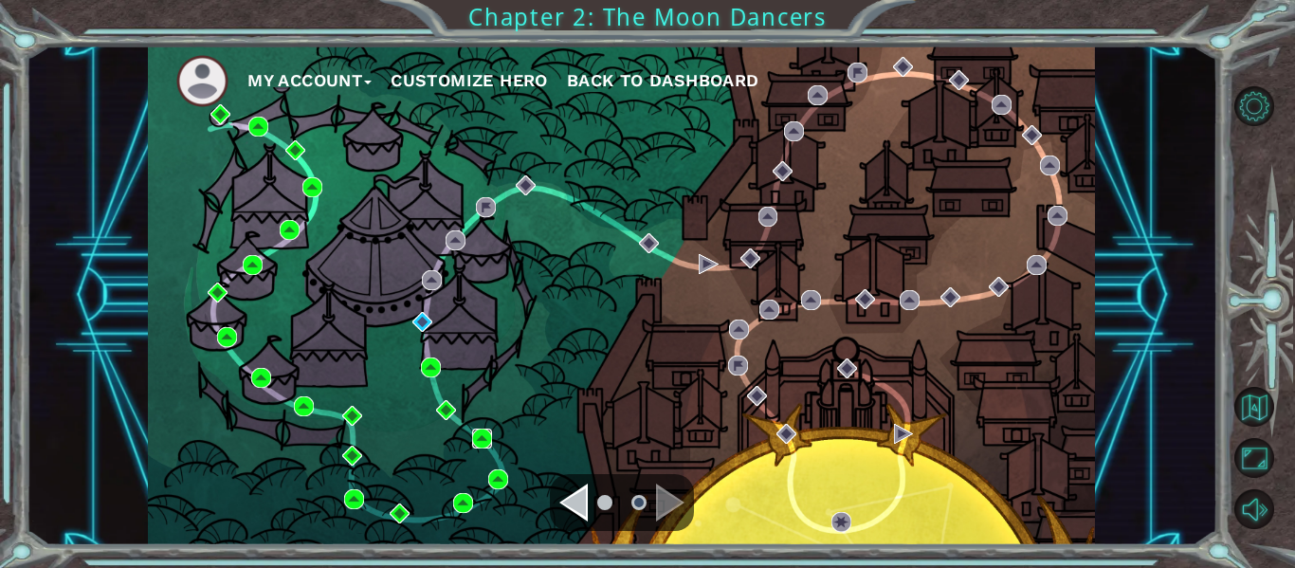
click at [483, 447] on img at bounding box center [482, 438] width 20 height 20
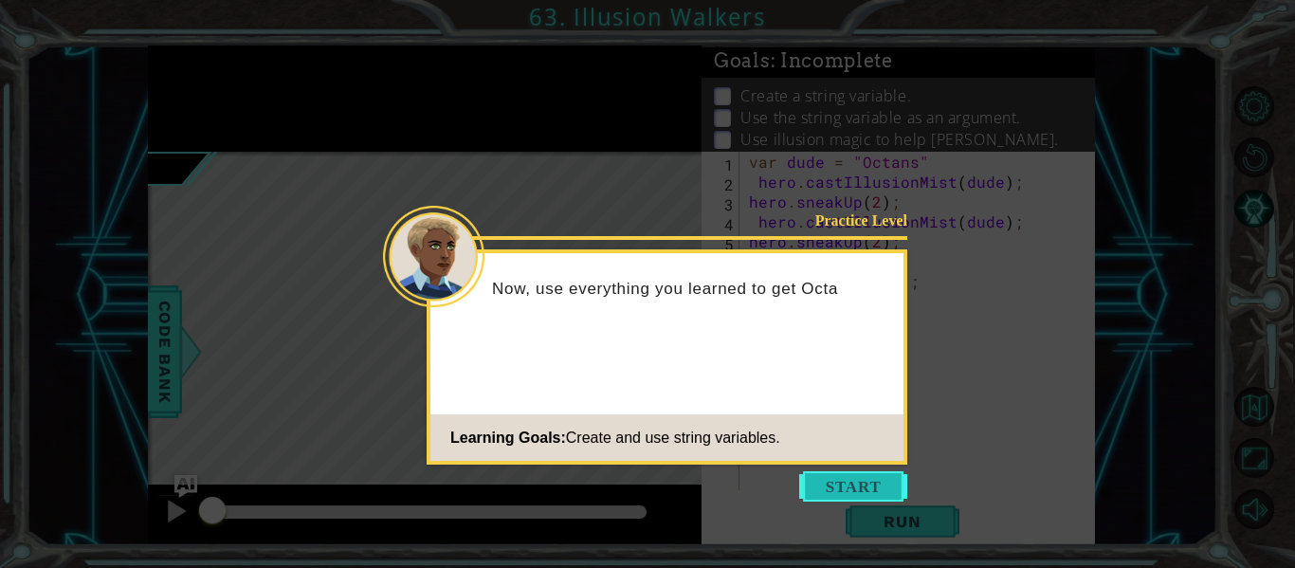
click at [842, 475] on button "Start" at bounding box center [853, 486] width 108 height 30
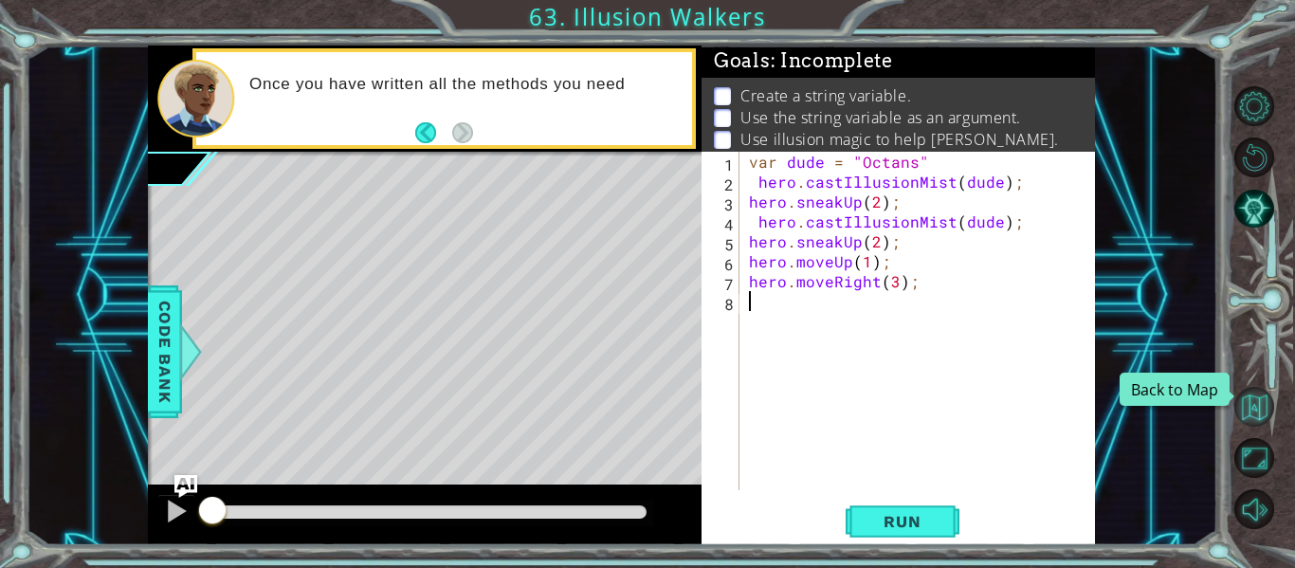
click at [1268, 407] on button "Back to Map" at bounding box center [1254, 407] width 40 height 40
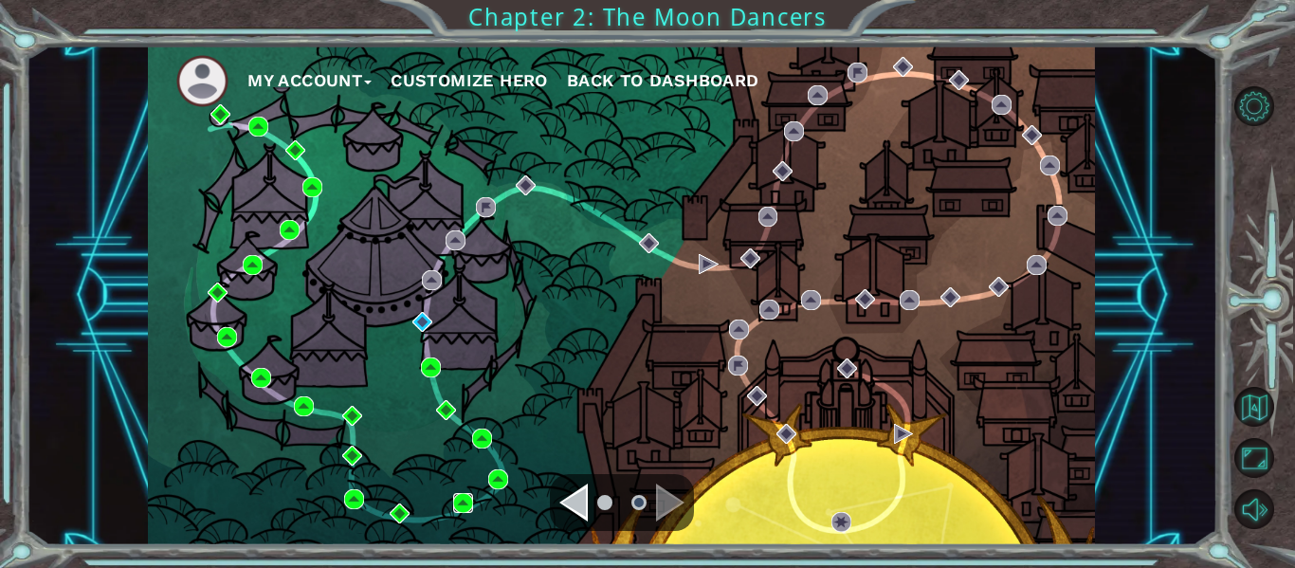
click at [465, 494] on img at bounding box center [463, 503] width 20 height 20
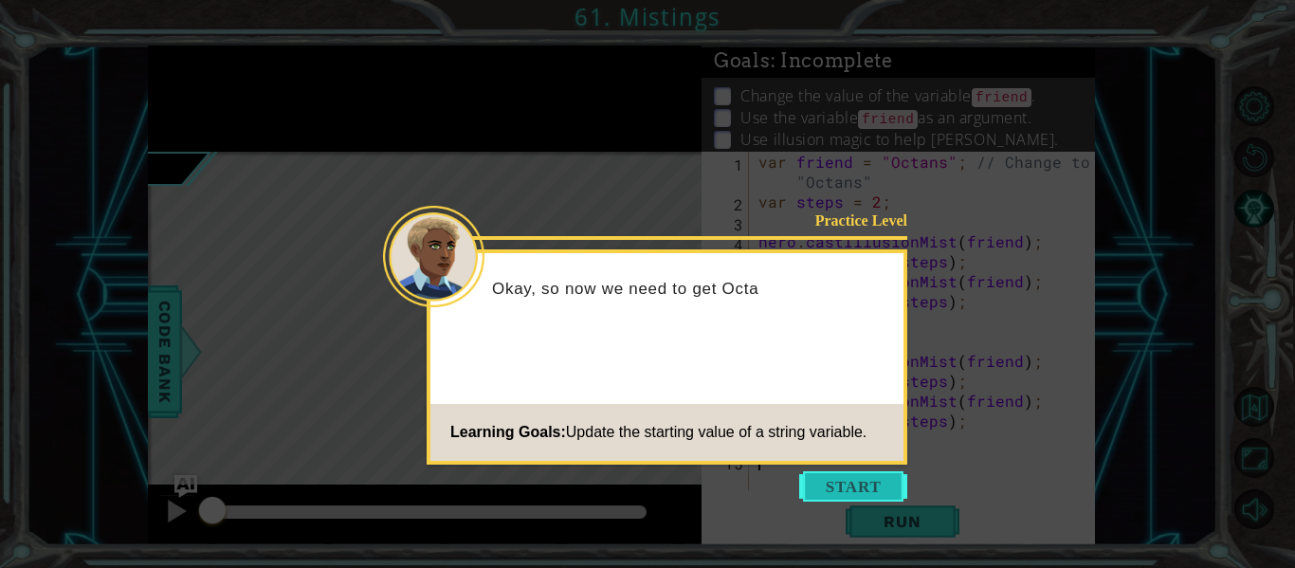
click at [875, 496] on button "Start" at bounding box center [853, 486] width 108 height 30
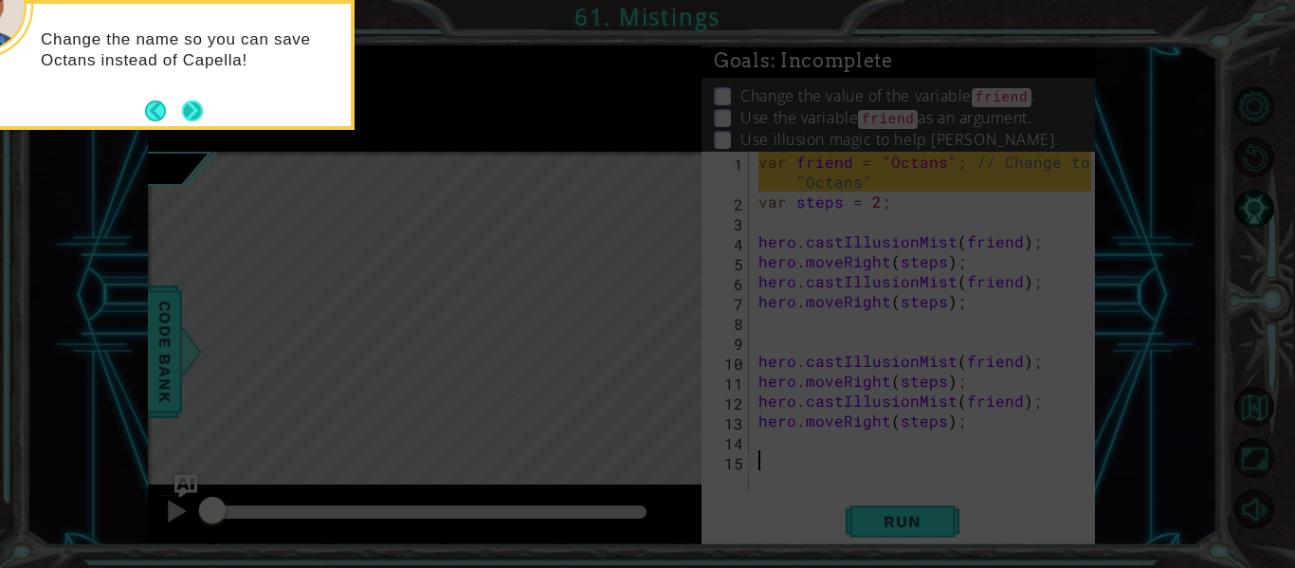
click at [199, 110] on button "Next" at bounding box center [192, 110] width 31 height 31
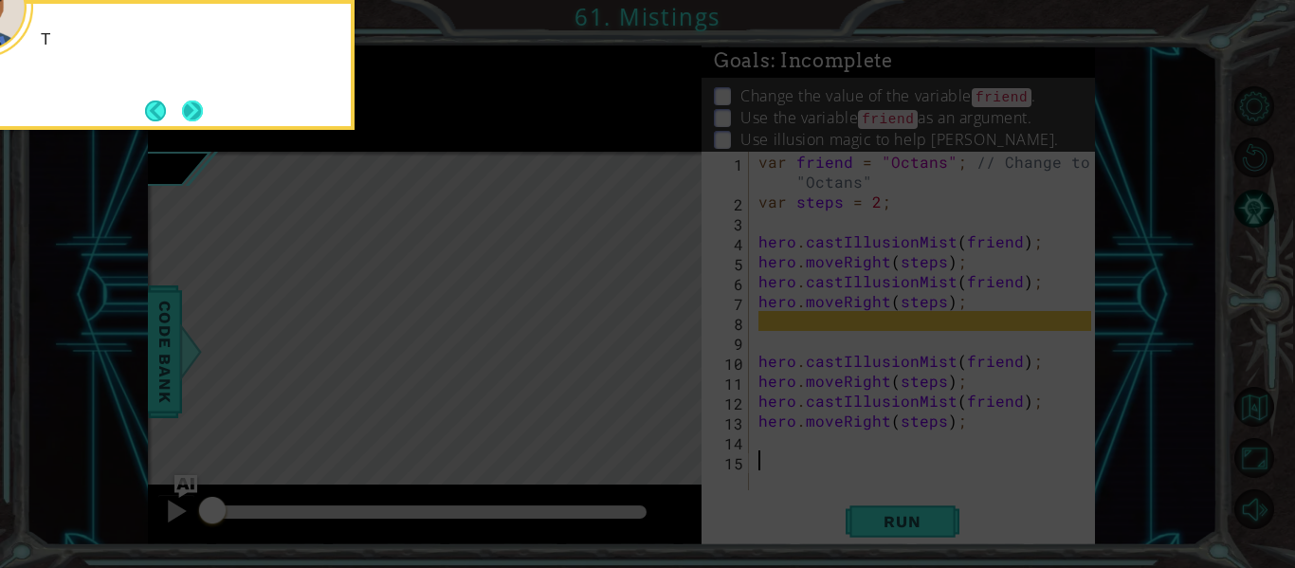
click at [198, 110] on button "Next" at bounding box center [191, 110] width 35 height 35
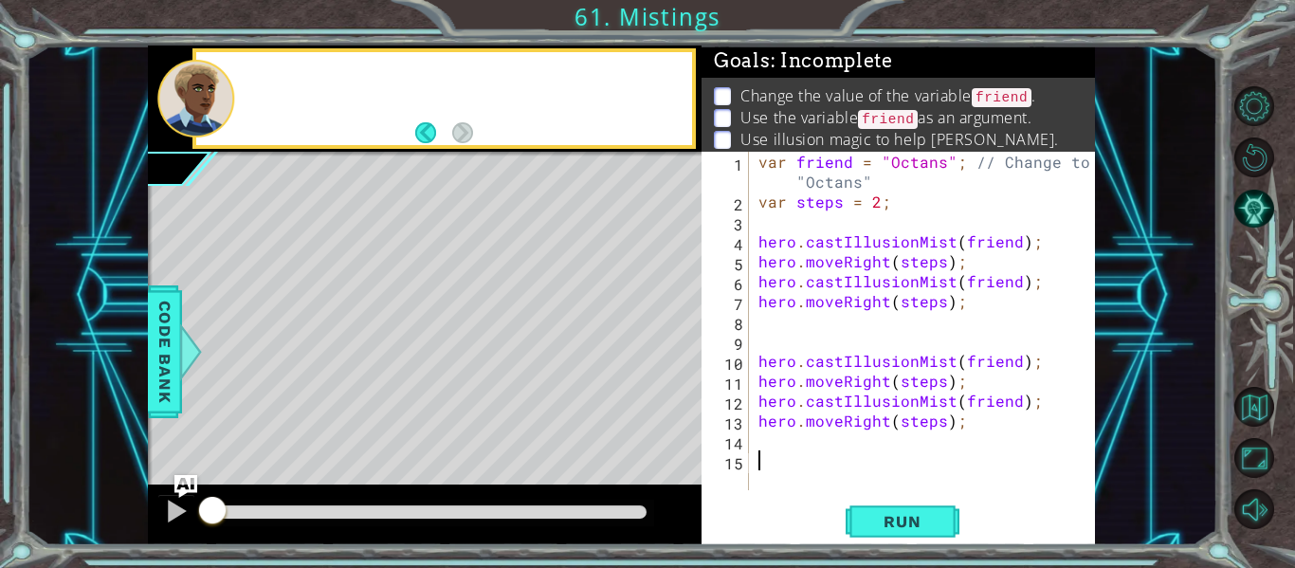
click at [198, 110] on div at bounding box center [195, 99] width 77 height 78
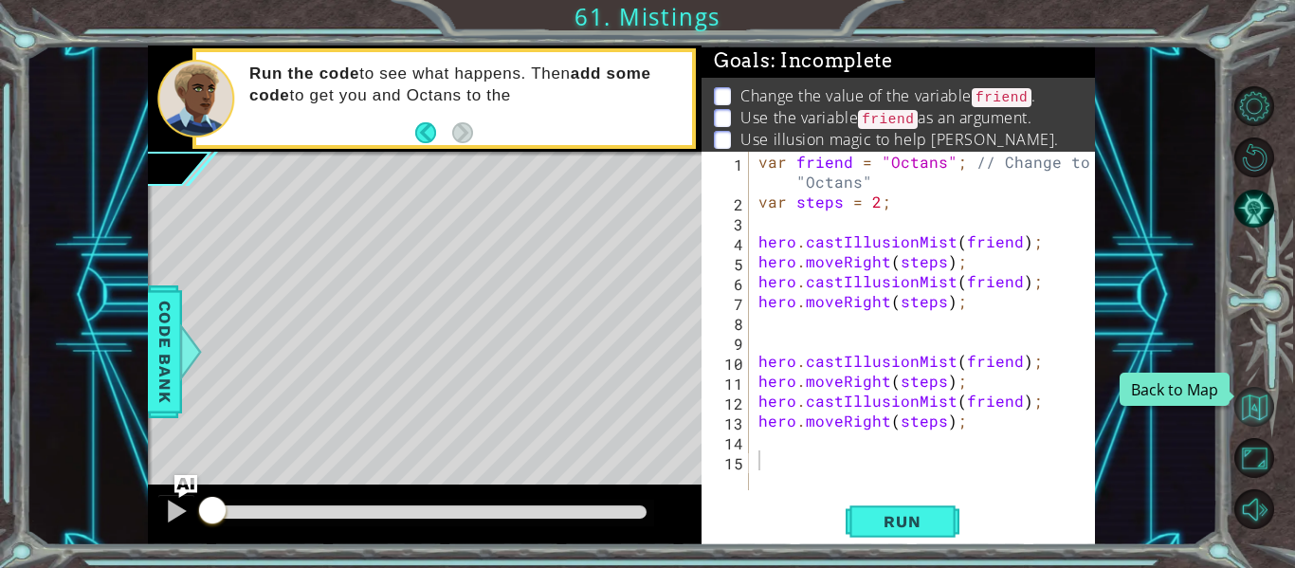
click at [1262, 392] on button "Back to Map" at bounding box center [1254, 407] width 40 height 40
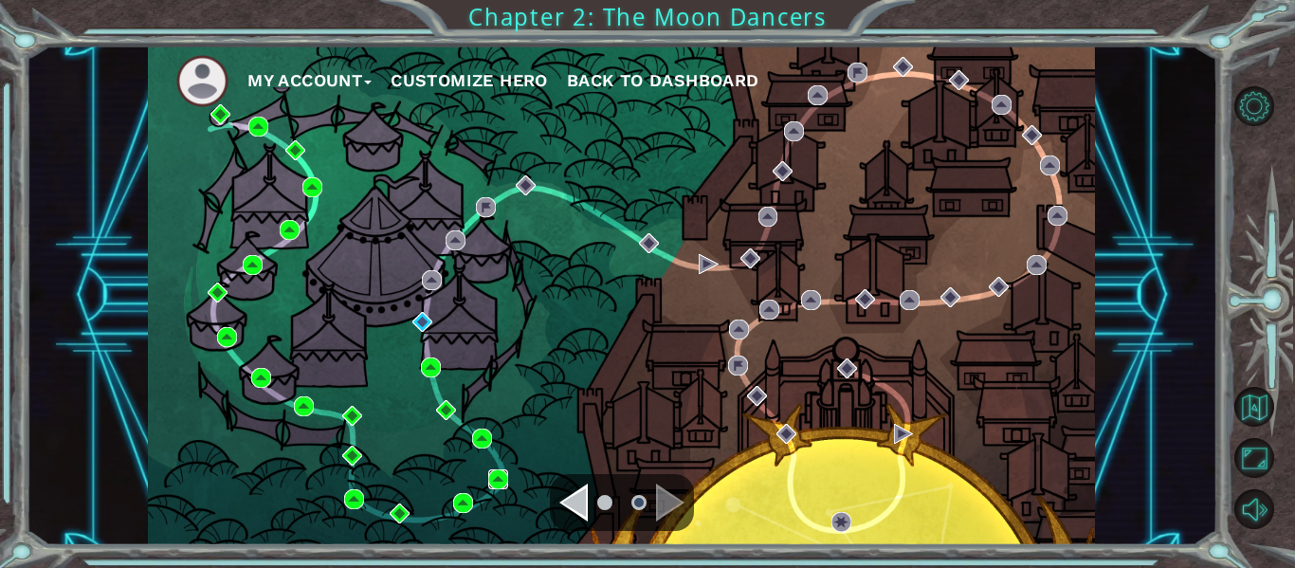
click at [495, 482] on img at bounding box center [498, 479] width 20 height 20
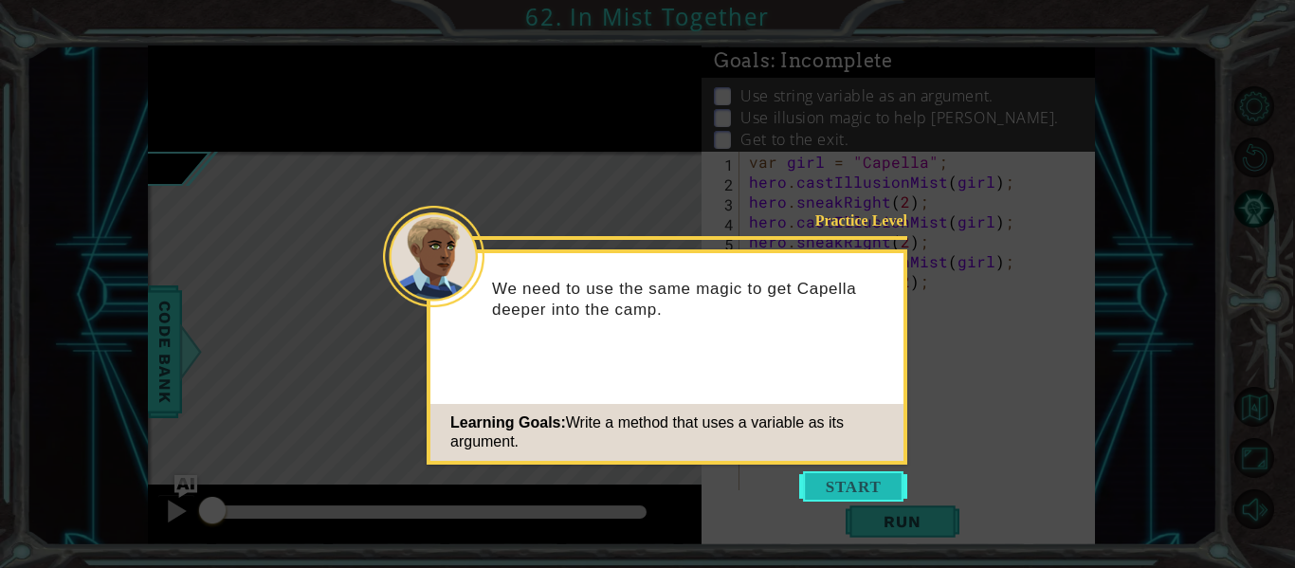
click at [839, 476] on button "Start" at bounding box center [853, 486] width 108 height 30
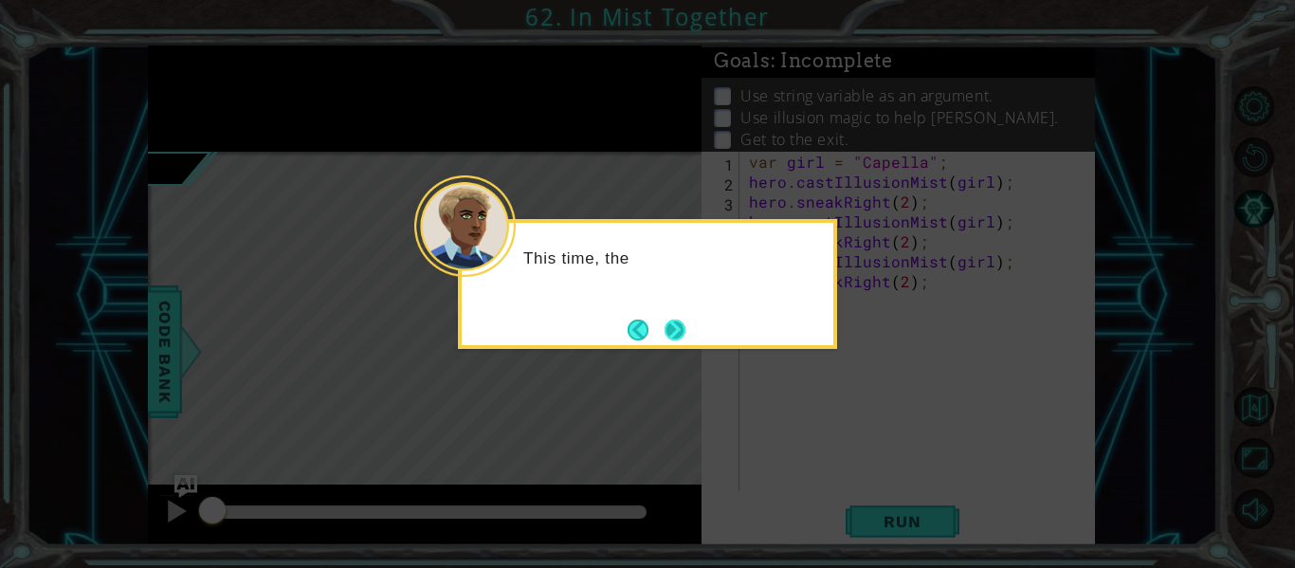
click at [684, 332] on button "Next" at bounding box center [675, 329] width 33 height 33
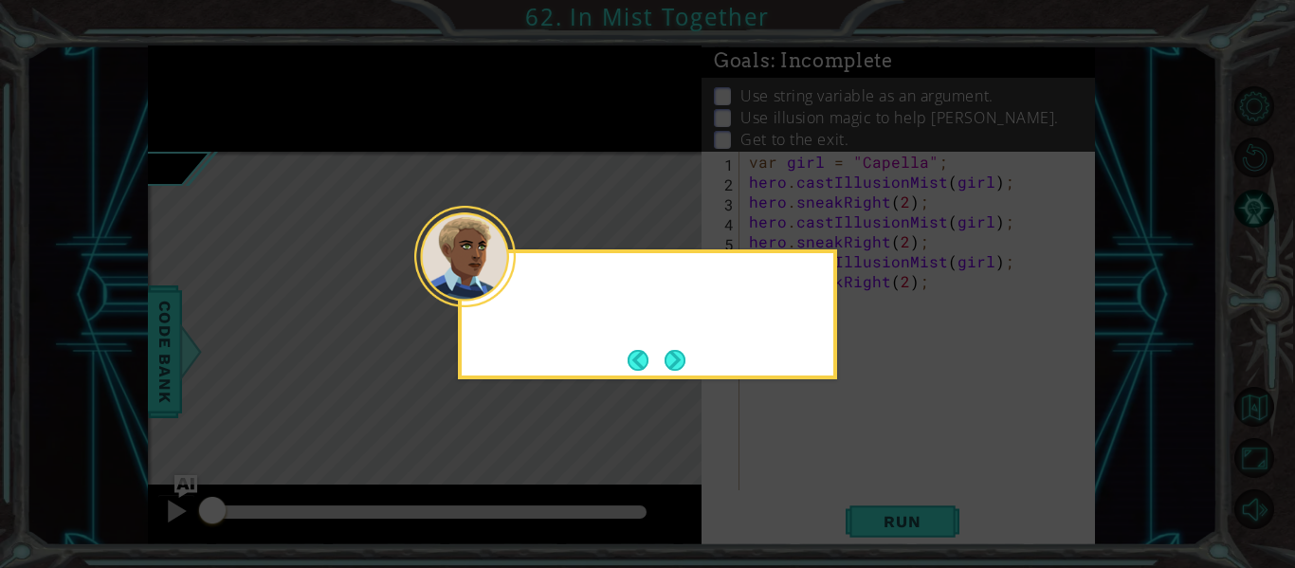
click at [680, 333] on div at bounding box center [647, 314] width 379 height 130
click at [667, 346] on button "Next" at bounding box center [675, 360] width 34 height 34
click at [677, 363] on button "Next" at bounding box center [675, 360] width 26 height 26
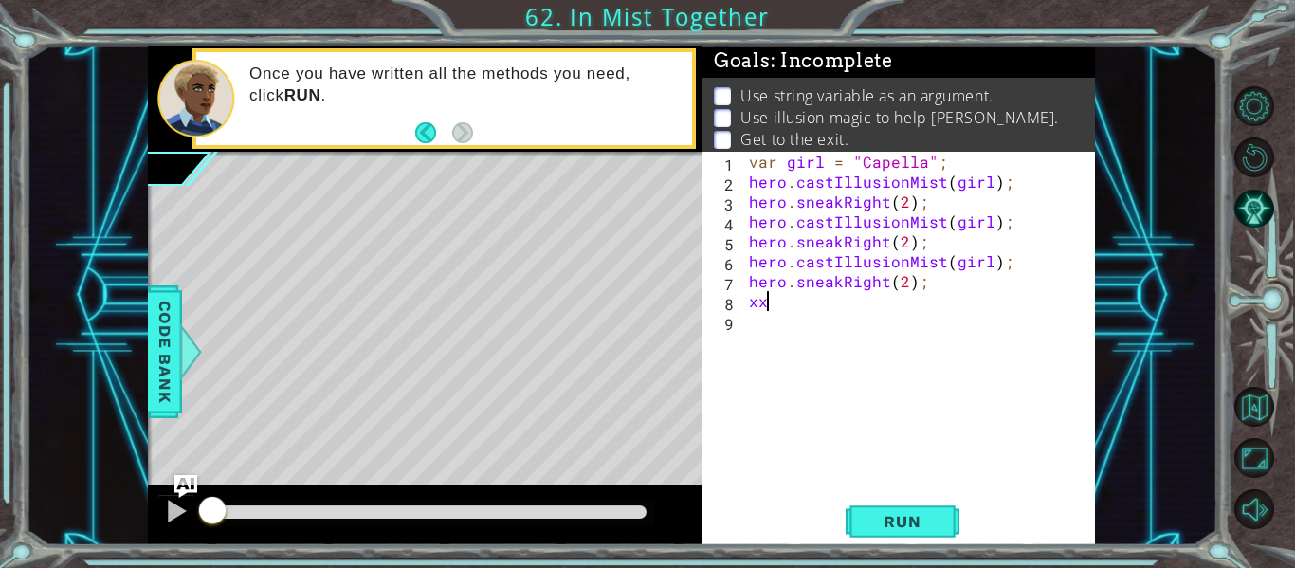
type textarea "x"
click at [1253, 409] on button "Back to Map" at bounding box center [1254, 407] width 40 height 40
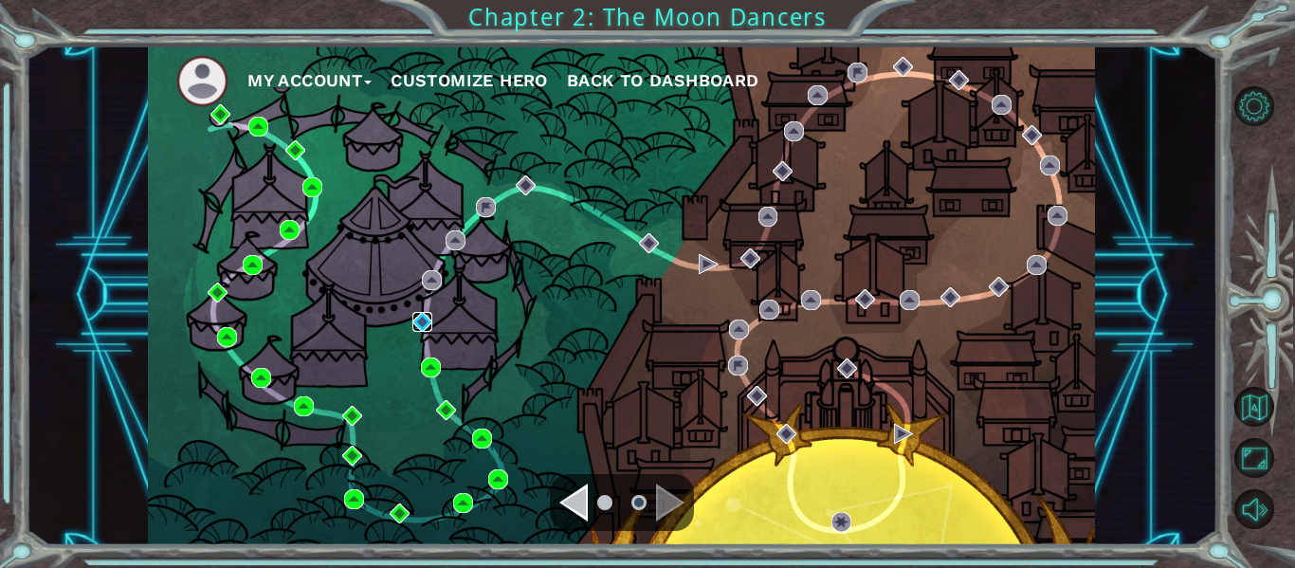
click at [418, 323] on img at bounding box center [422, 322] width 20 height 20
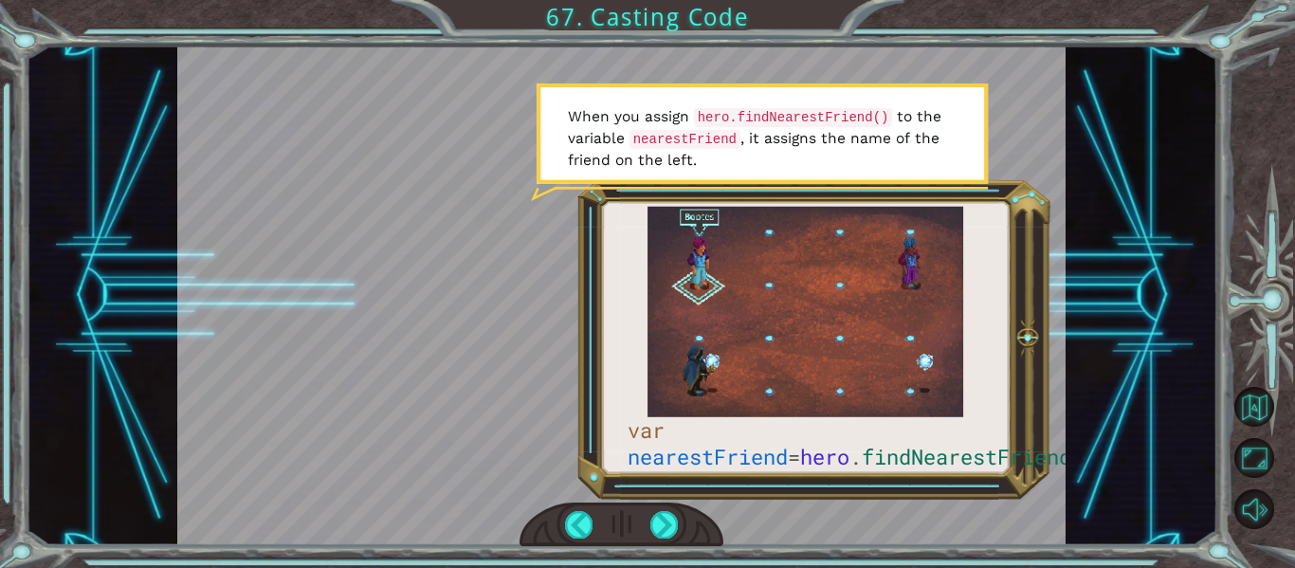
click at [500, 476] on div at bounding box center [621, 295] width 889 height 500
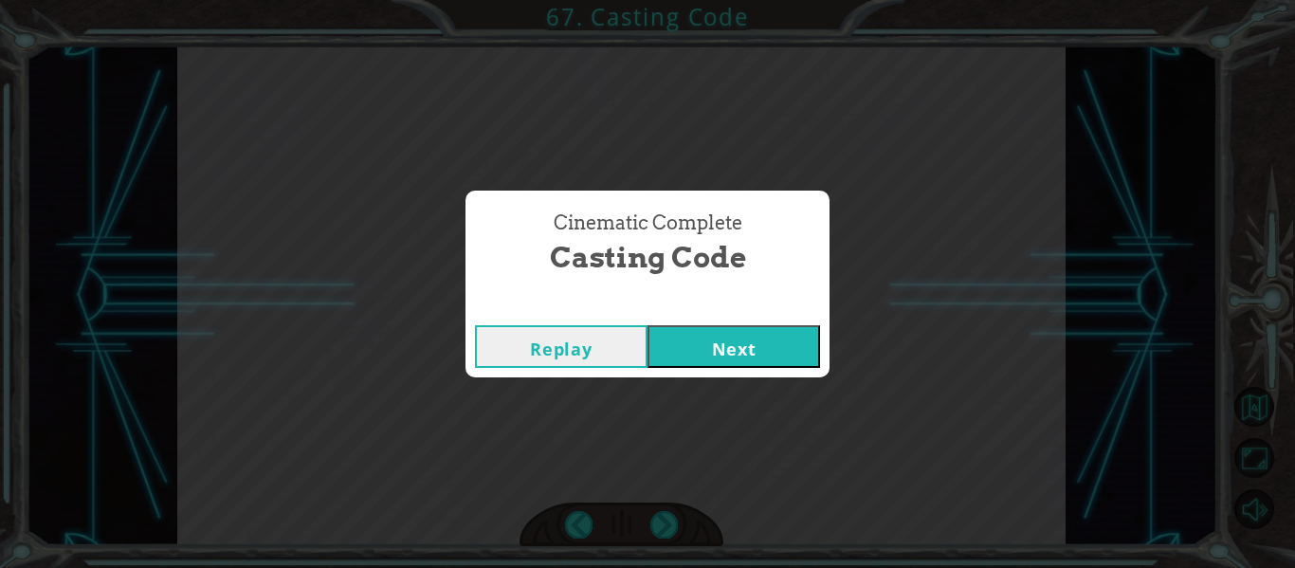
click at [794, 365] on button "Next" at bounding box center [733, 346] width 173 height 43
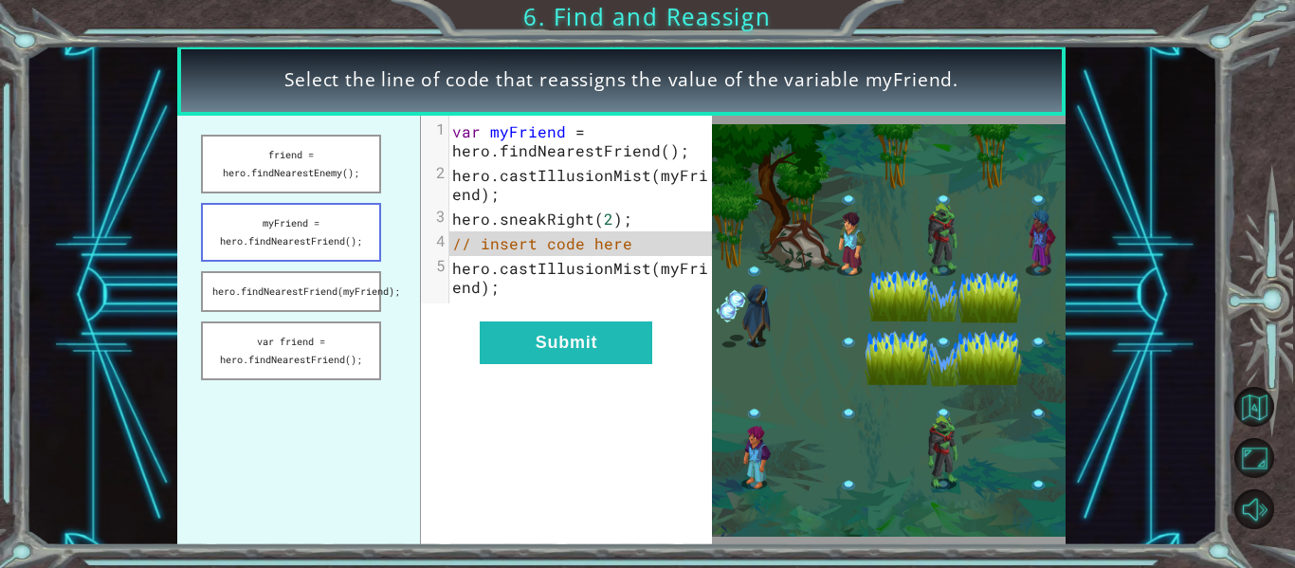
click at [341, 254] on button "myFriend = hero.findNearestFriend();" at bounding box center [291, 232] width 180 height 59
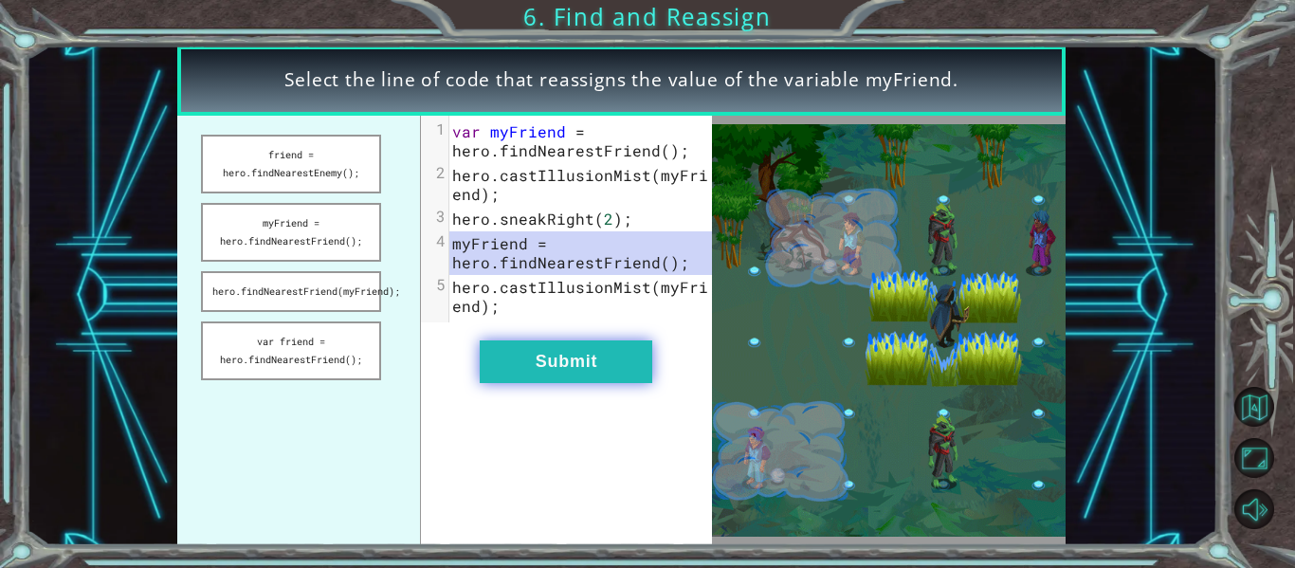
click at [533, 360] on button "Submit" at bounding box center [566, 361] width 173 height 43
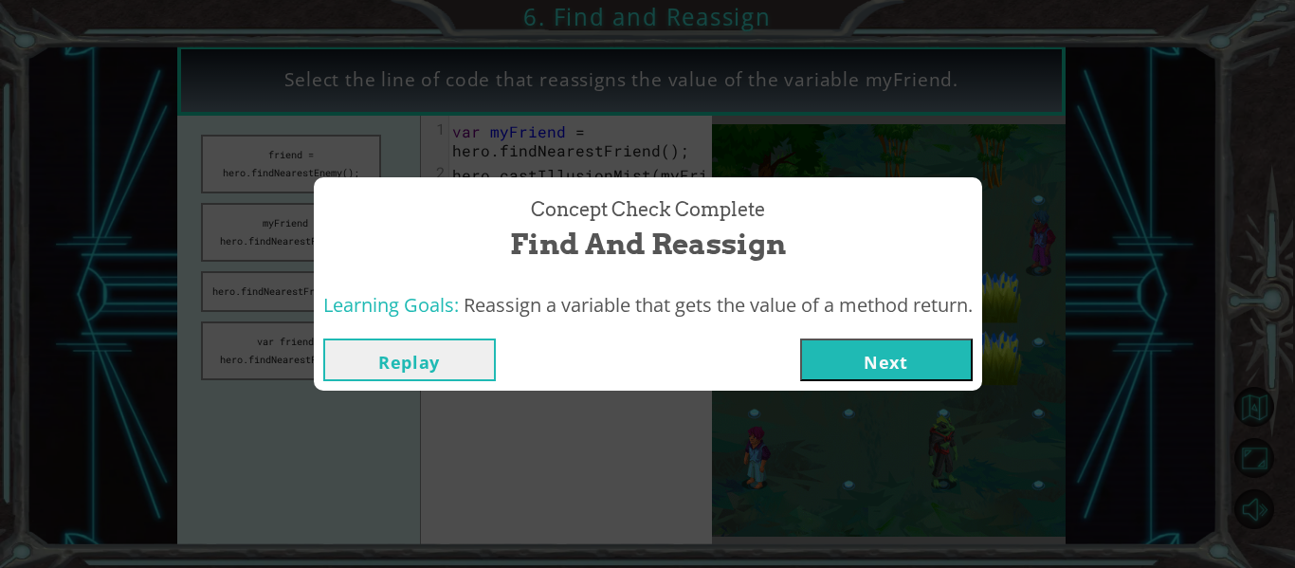
click at [883, 354] on button "Next" at bounding box center [886, 359] width 173 height 43
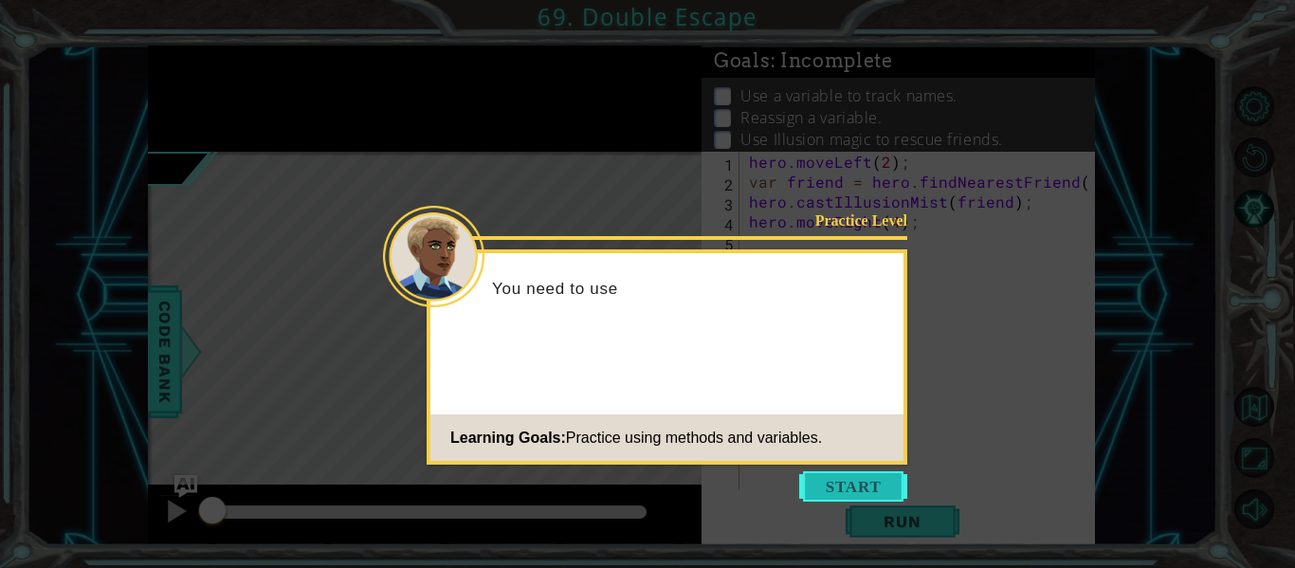
click at [861, 490] on button "Start" at bounding box center [853, 486] width 108 height 30
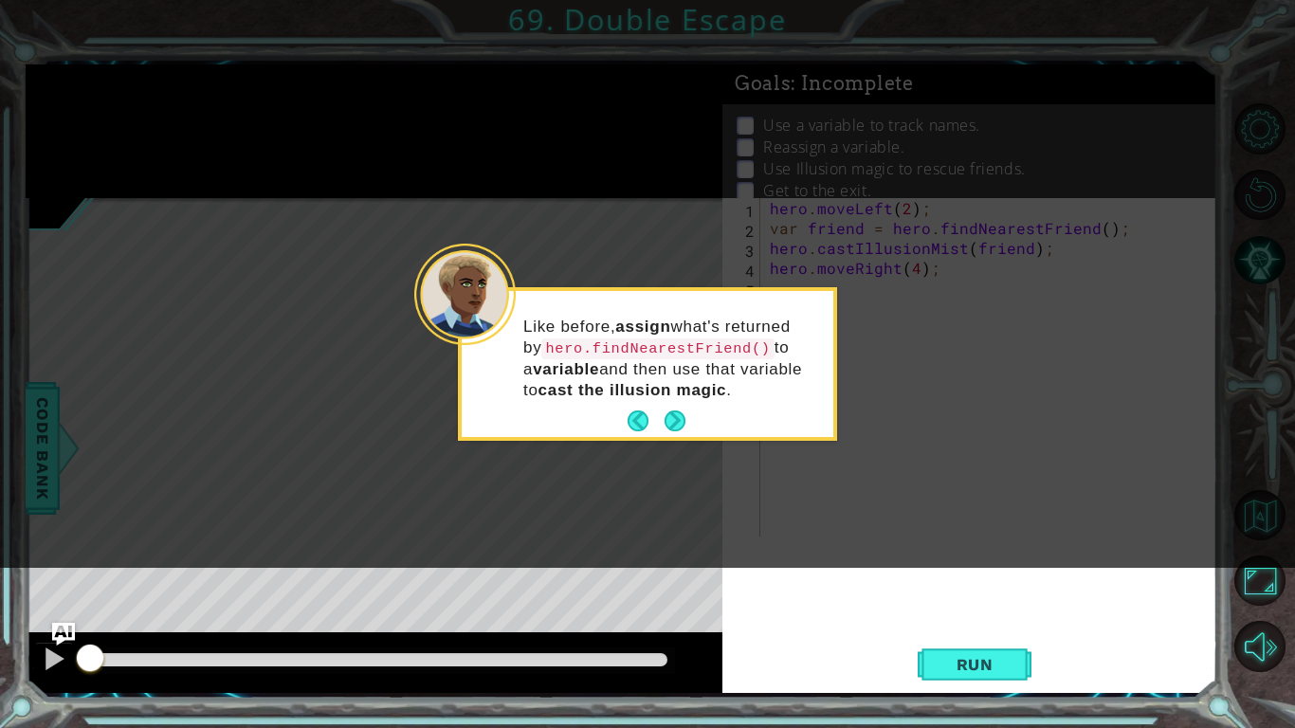
click at [682, 444] on icon at bounding box center [647, 284] width 1295 height 568
click at [683, 420] on button "Next" at bounding box center [675, 420] width 23 height 23
click at [685, 418] on icon at bounding box center [647, 284] width 1295 height 568
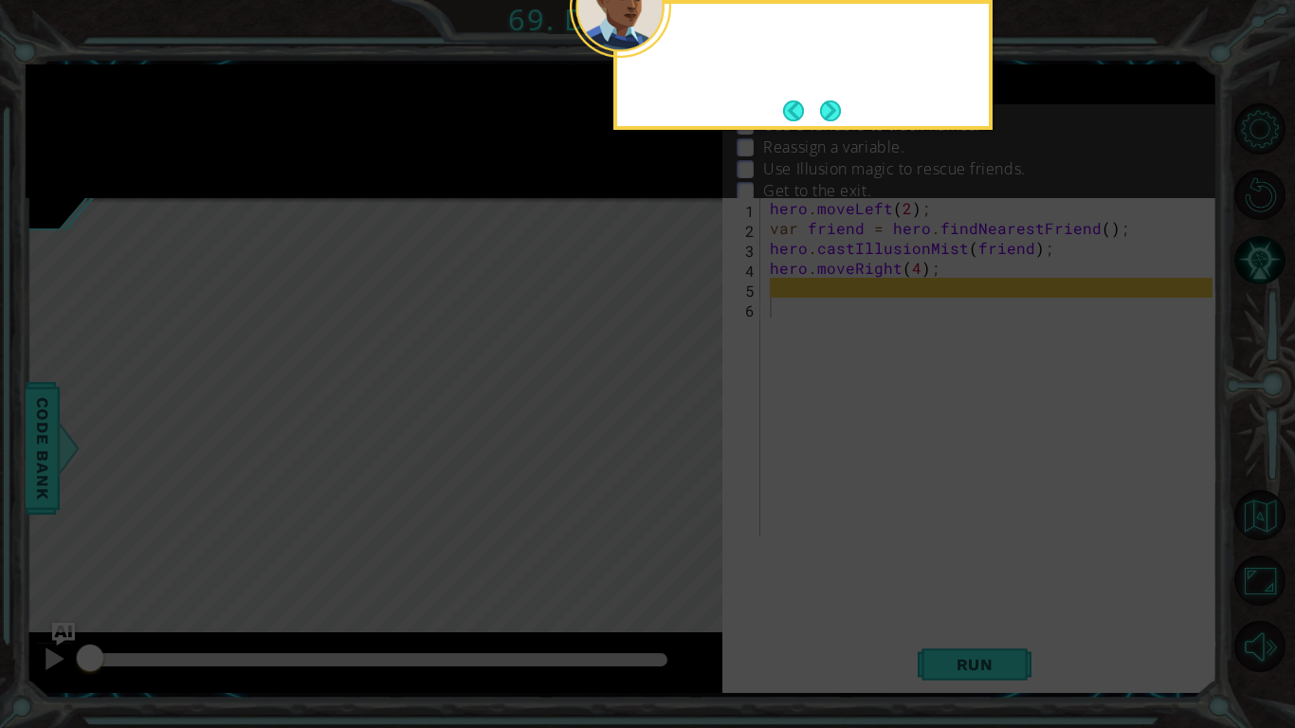
click at [701, 411] on icon at bounding box center [647, 364] width 1295 height 728
click at [833, 100] on button "Next" at bounding box center [831, 111] width 22 height 22
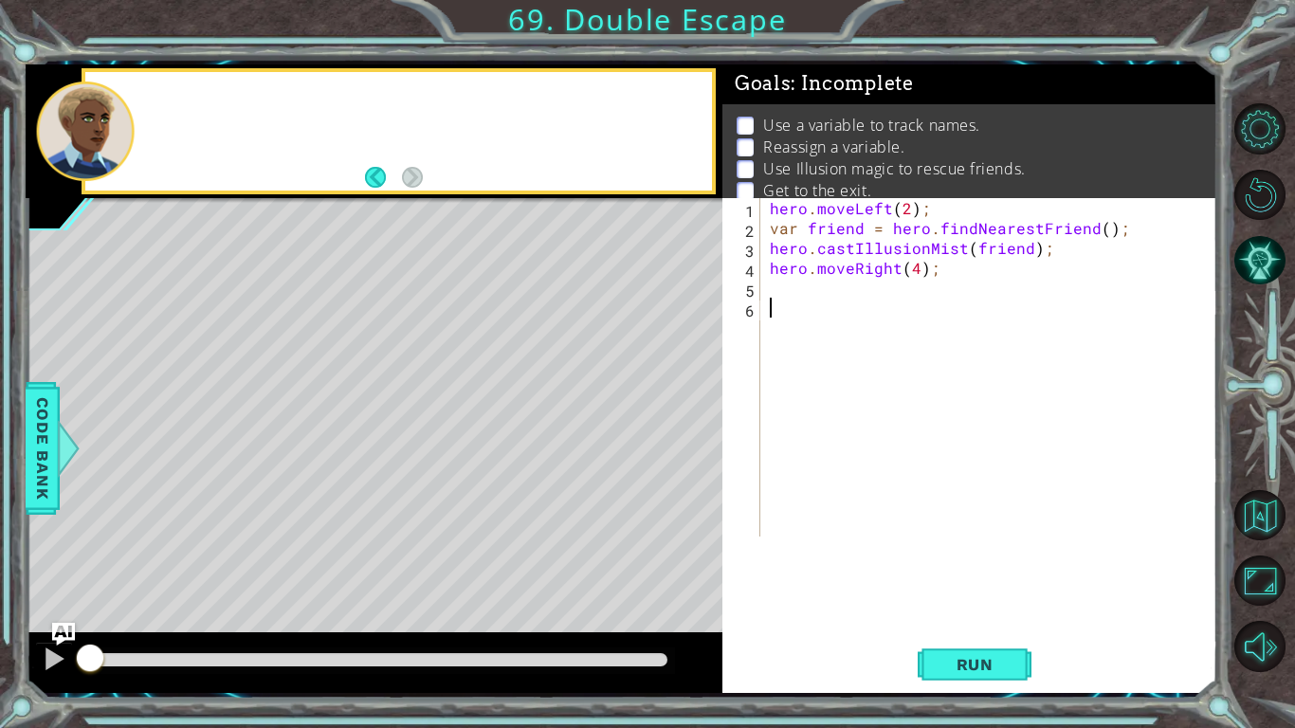
click at [836, 102] on div "Goals : Incomplete" at bounding box center [969, 84] width 495 height 40
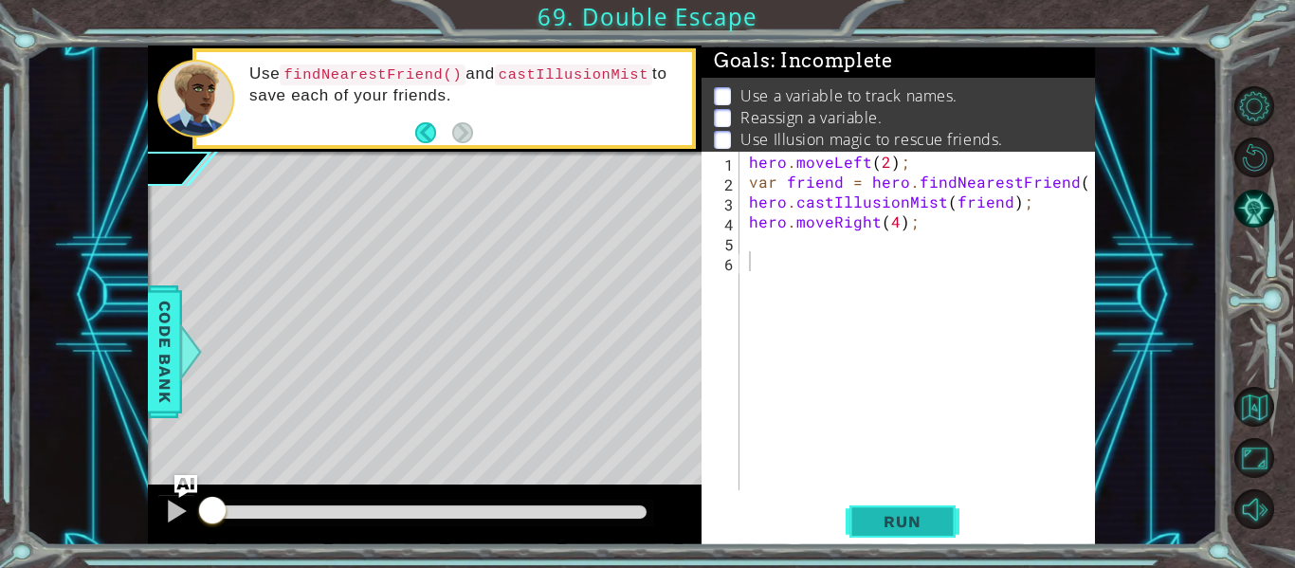
click at [895, 504] on button "Run" at bounding box center [903, 521] width 114 height 39
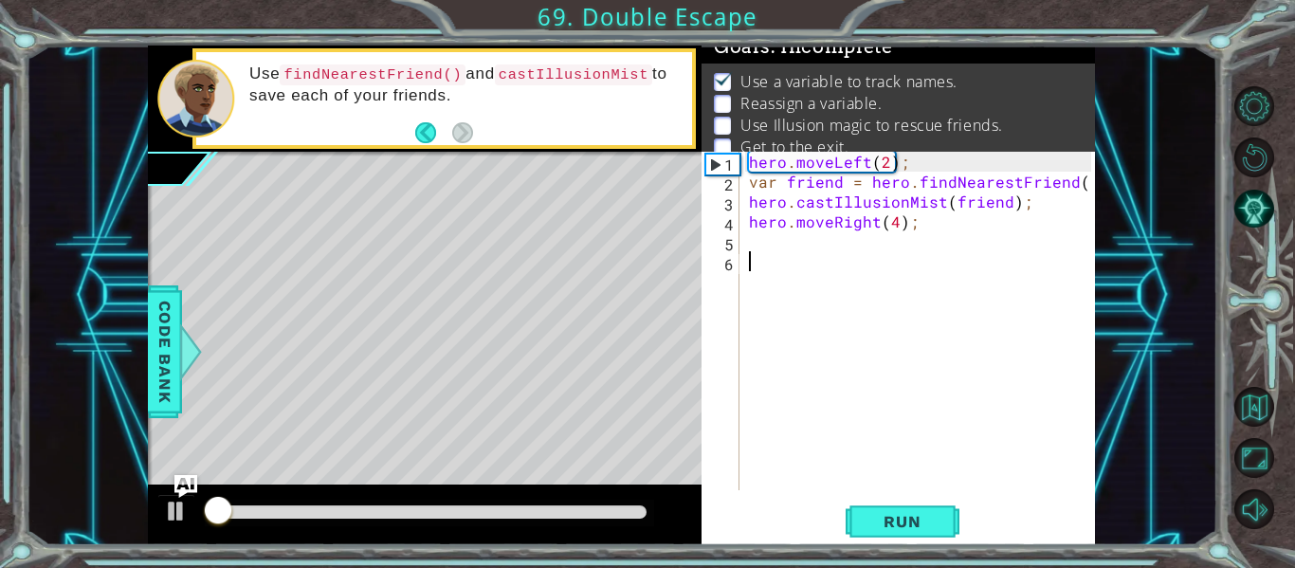
scroll to position [15, 0]
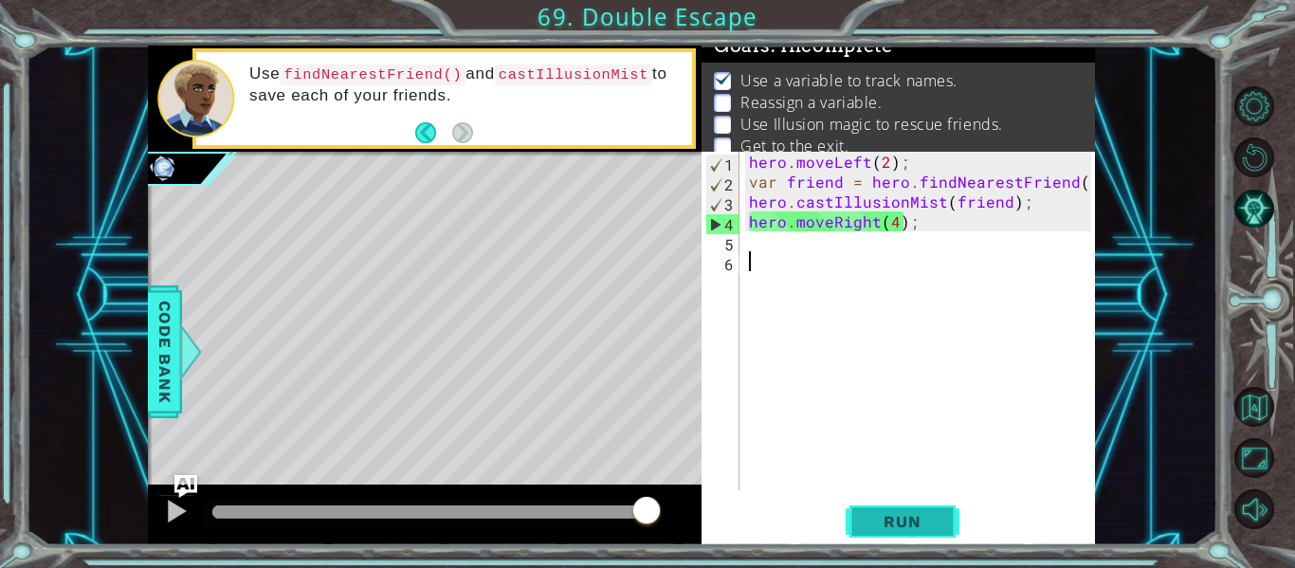
click at [921, 506] on button "Run" at bounding box center [903, 521] width 114 height 39
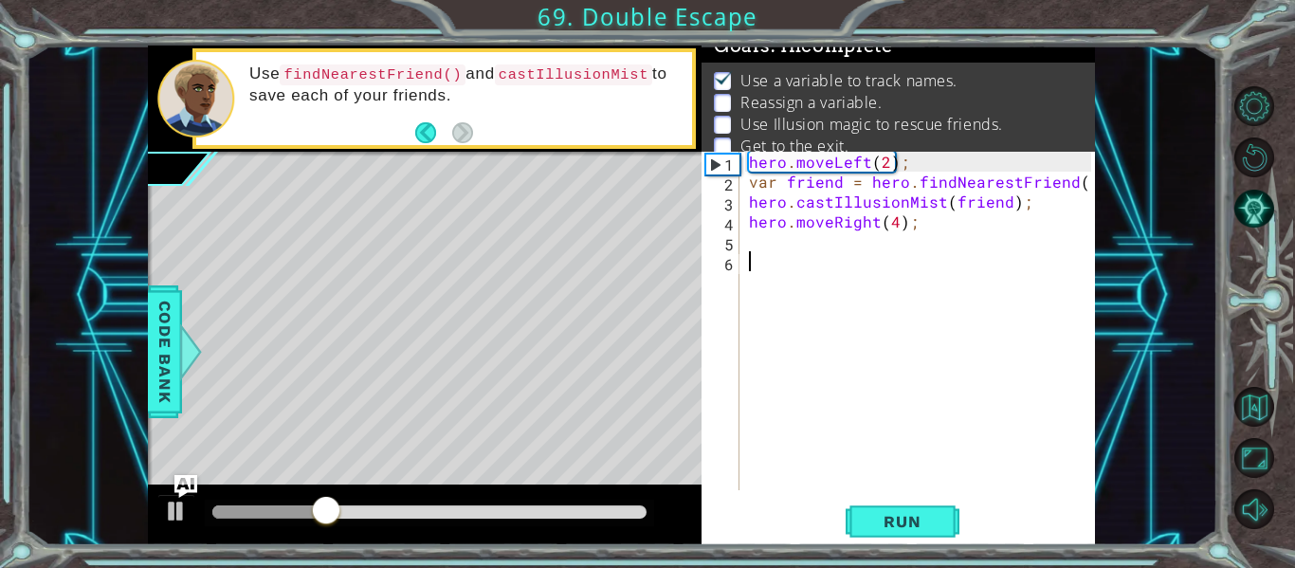
click at [789, 257] on div "hero . moveLeft ( 2 ) ; var friend = hero . findNearestFriend ( ) ; hero . cast…" at bounding box center [922, 341] width 355 height 378
click at [728, 246] on div "5" at bounding box center [722, 244] width 34 height 20
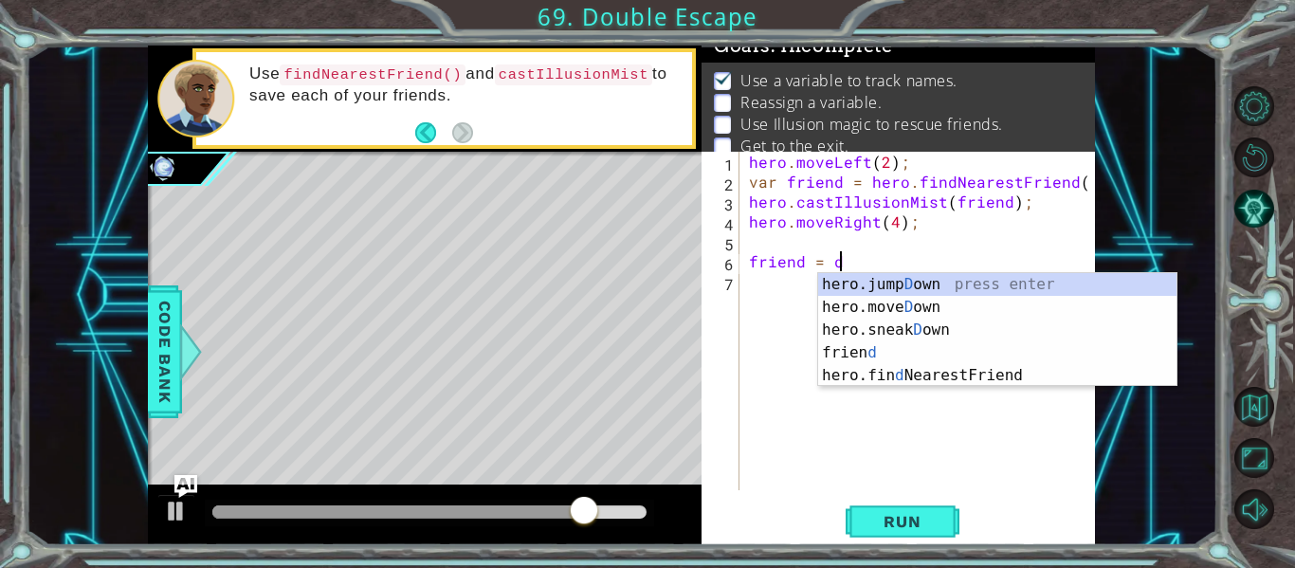
scroll to position [0, 4]
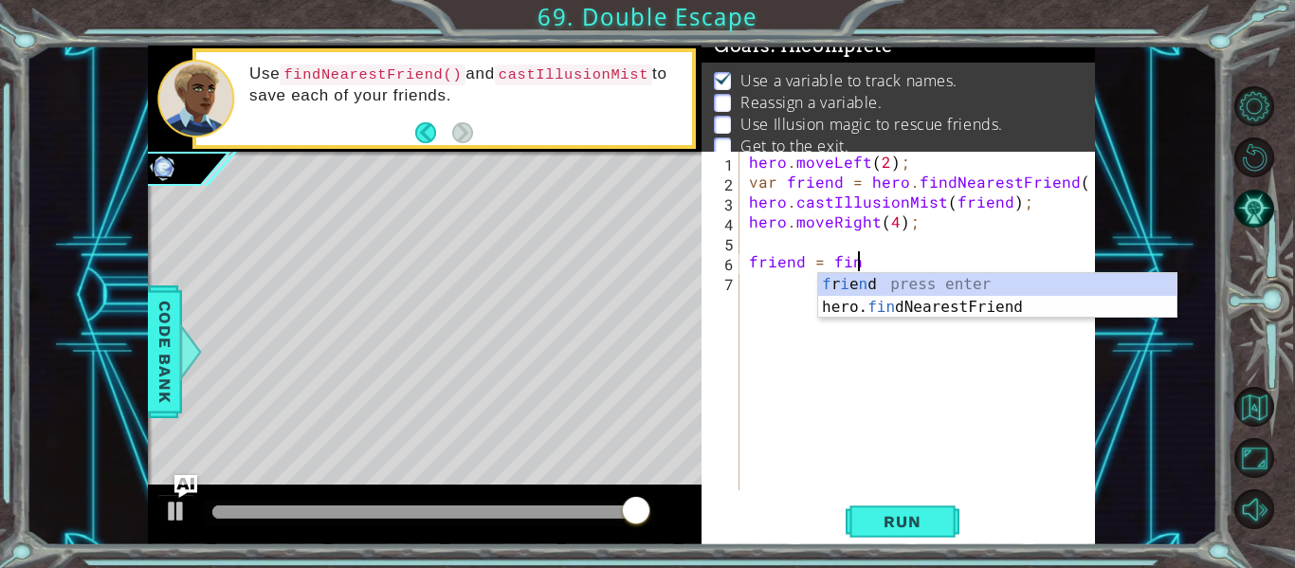
type textarea "friend = find"
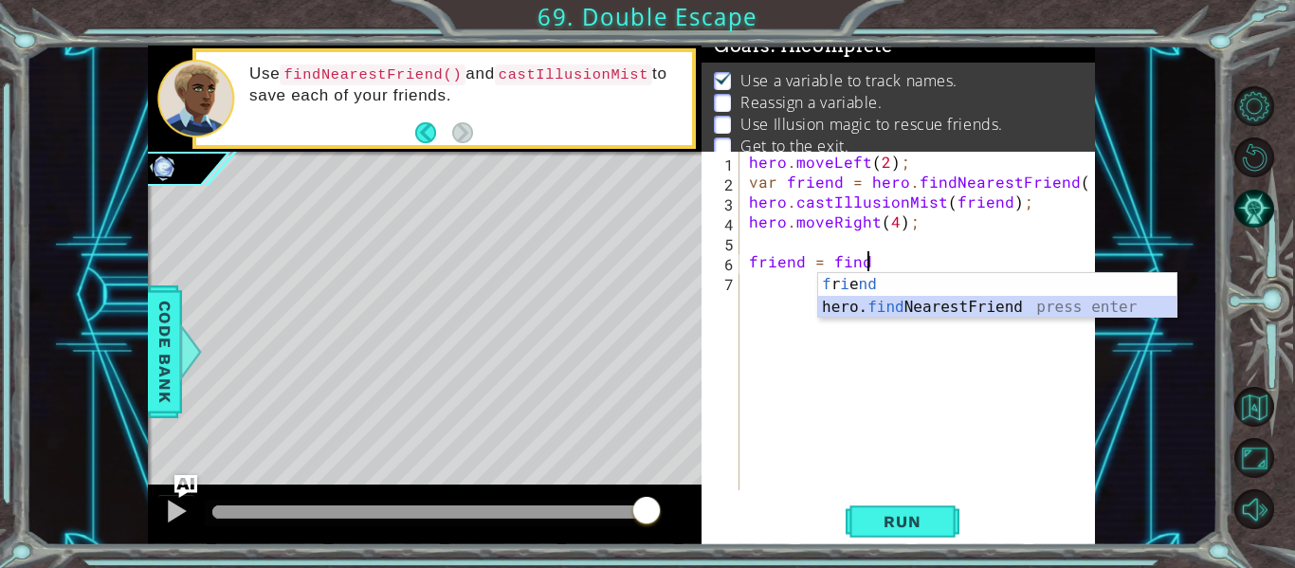
scroll to position [0, 0]
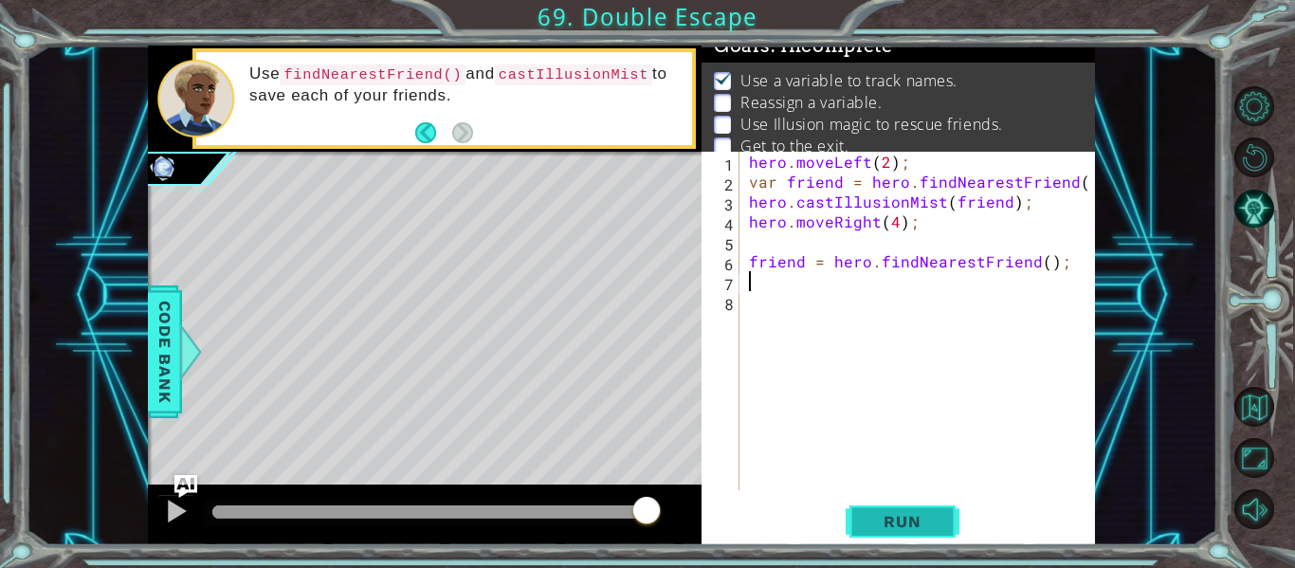
click at [901, 521] on span "Run" at bounding box center [901, 521] width 75 height 19
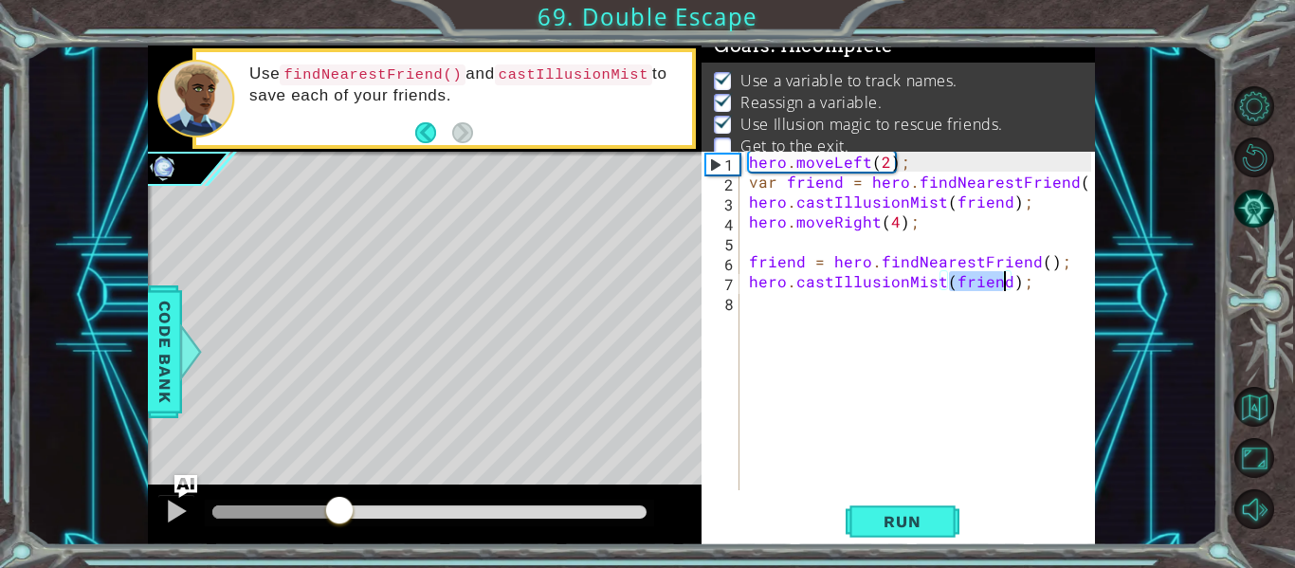
drag, startPoint x: 289, startPoint y: 504, endPoint x: 340, endPoint y: 507, distance: 51.3
click at [340, 507] on div at bounding box center [339, 512] width 34 height 34
click at [872, 257] on div "hero . moveLeft ( 2 ) ; var friend = hero . findNearestFriend ( ) ; hero . cast…" at bounding box center [922, 341] width 355 height 378
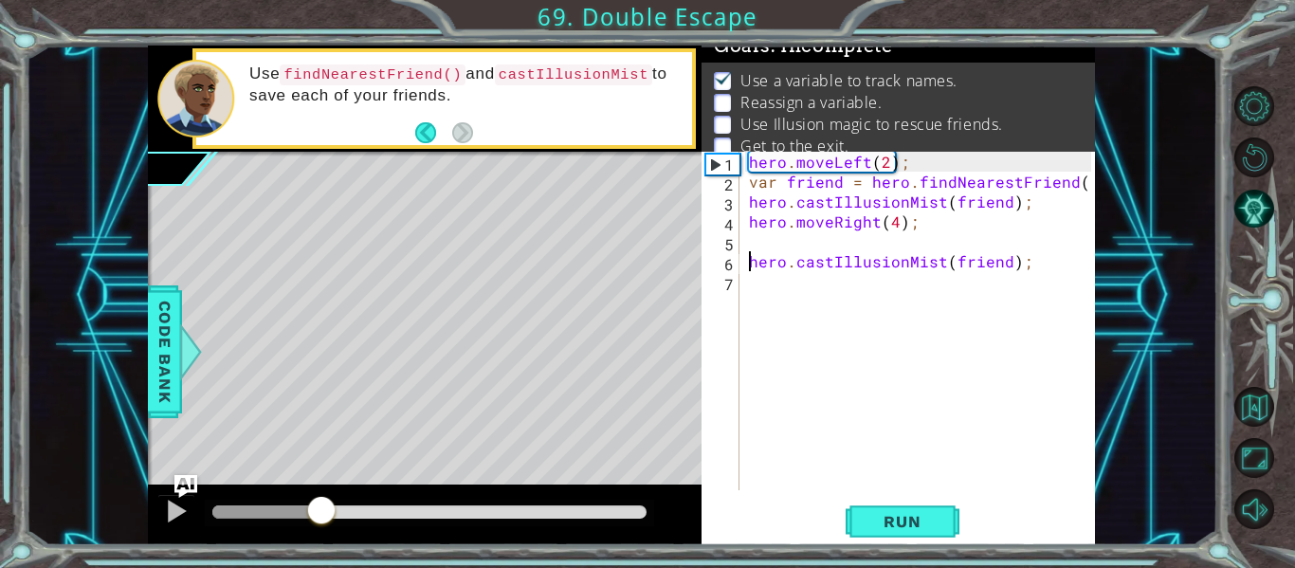
drag, startPoint x: 244, startPoint y: 506, endPoint x: 323, endPoint y: 515, distance: 80.1
click at [323, 515] on div at bounding box center [321, 512] width 34 height 34
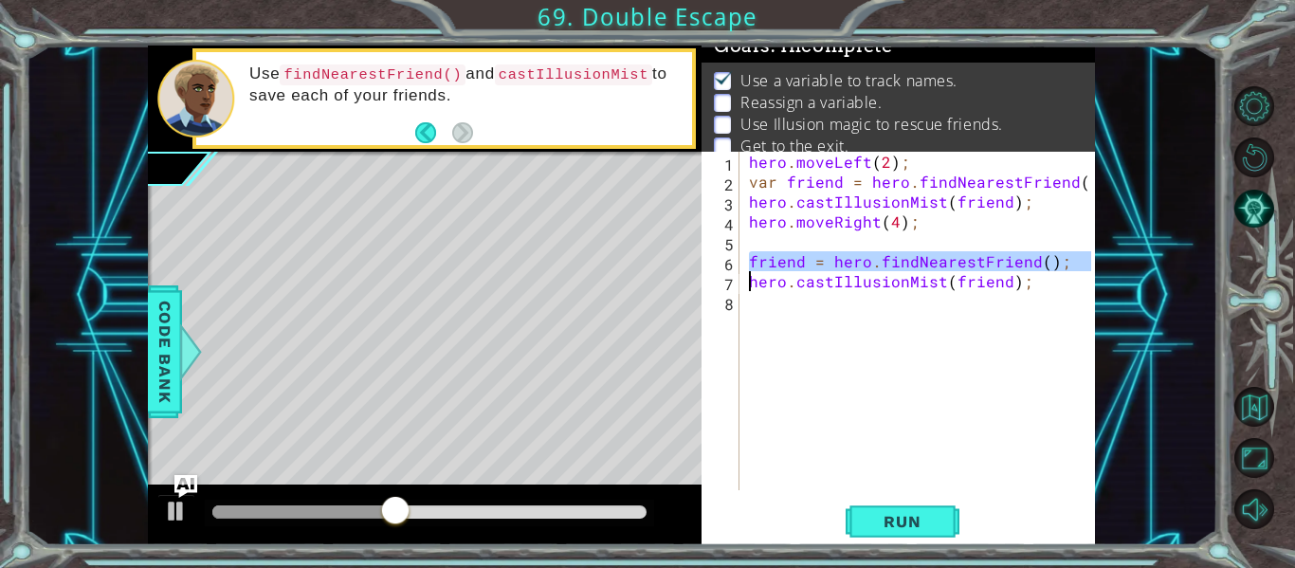
click at [883, 267] on div "hero . moveLeft ( 2 ) ; var friend = hero . findNearestFriend ( ) ; hero . cast…" at bounding box center [922, 341] width 355 height 378
type textarea "friend = hero.findNearestFriend();"
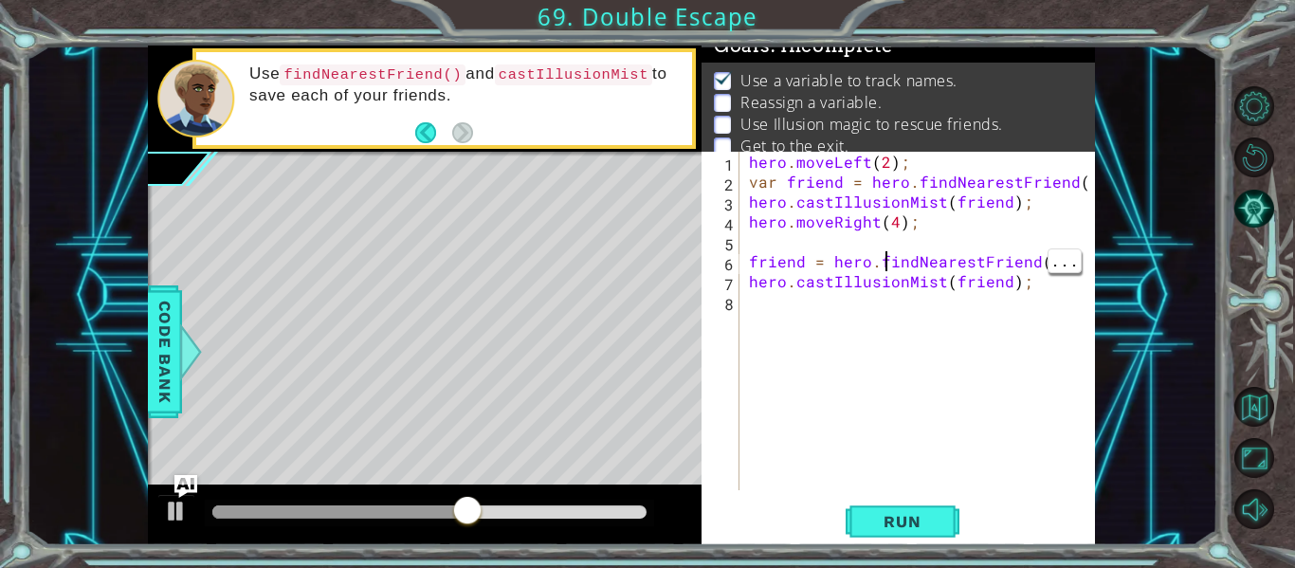
click at [1028, 299] on div "hero . moveLeft ( 2 ) ; var friend = hero . findNearestFriend ( ) ; hero . cast…" at bounding box center [922, 341] width 355 height 378
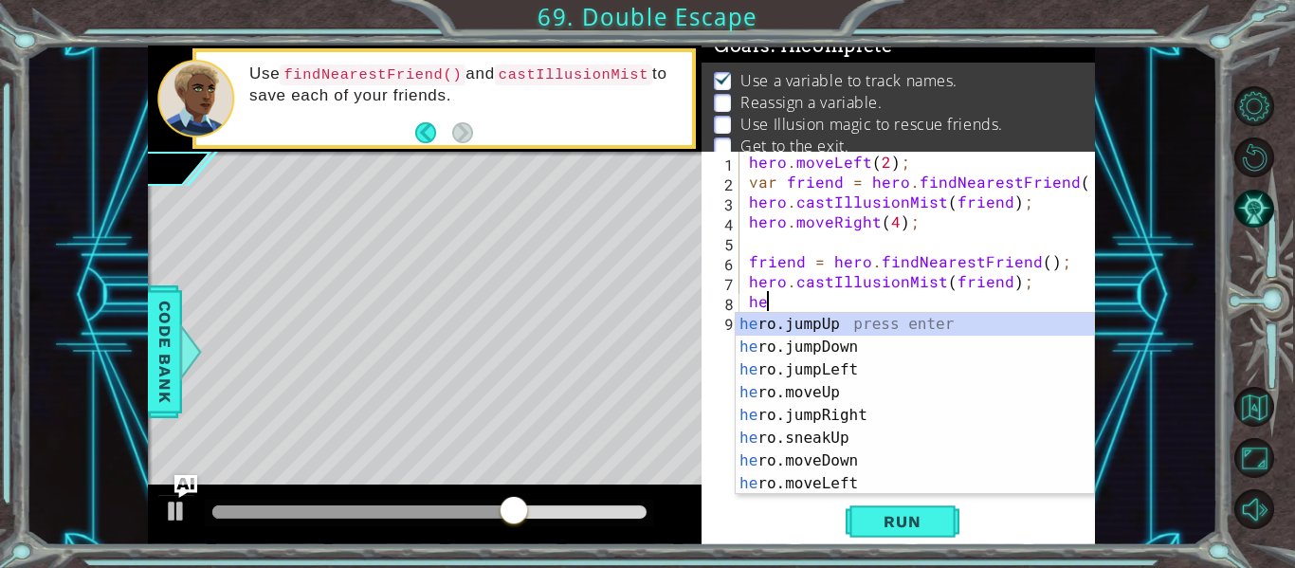
scroll to position [0, 1]
click at [855, 478] on div "her o.jumpUp press enter her o.jumpDown press enter her o.jumpLeft press enter …" at bounding box center [915, 426] width 358 height 227
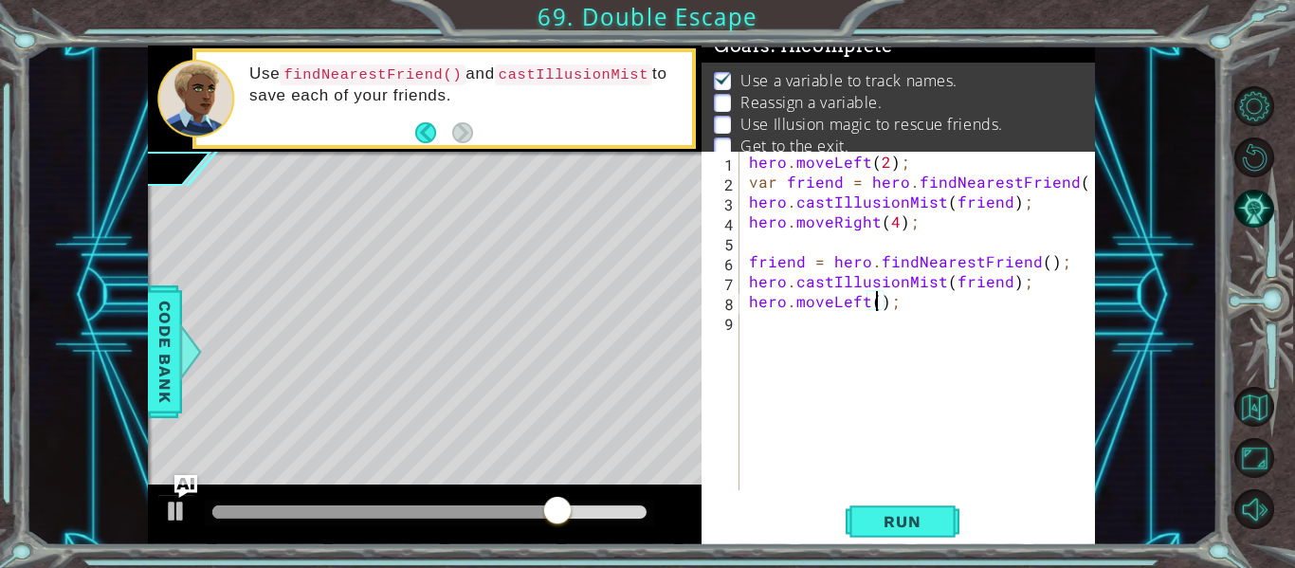
type textarea "hero.moveLeft(6);"
click at [750, 335] on div "hero . moveLeft ( 2 ) ; var friend = hero . findNearestFriend ( ) ; hero . cast…" at bounding box center [922, 341] width 355 height 378
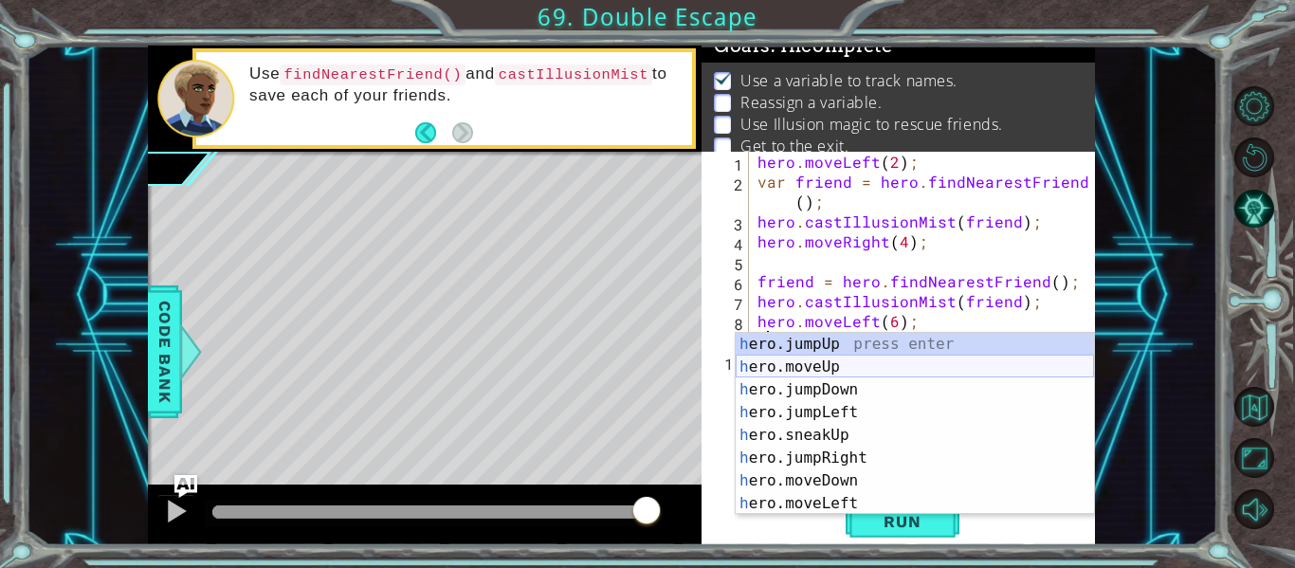
click at [841, 373] on div "h ero.jumpUp press enter h ero.moveUp press enter h ero.jumpDown press enter h …" at bounding box center [915, 446] width 358 height 227
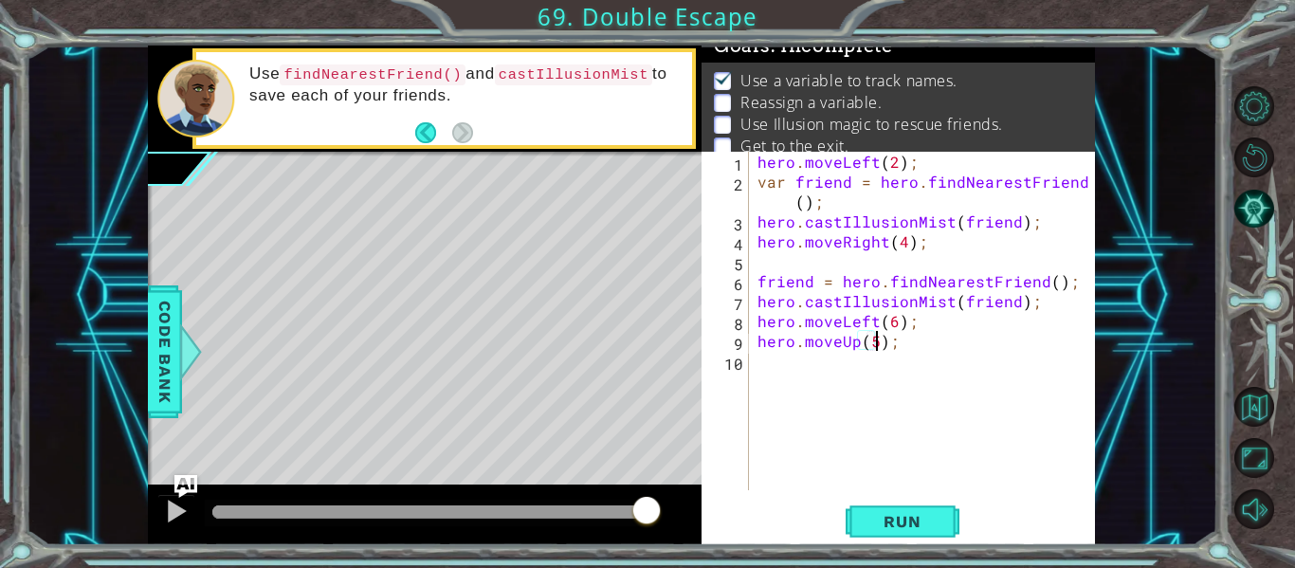
scroll to position [0, 8]
click at [917, 497] on div "hero.moveUp(5); 1 2 3 4 5 6 7 8 9 10 hero . moveLeft ( 2 ) ; var friend = hero …" at bounding box center [897, 348] width 393 height 393
click at [912, 523] on span "Run" at bounding box center [901, 521] width 75 height 19
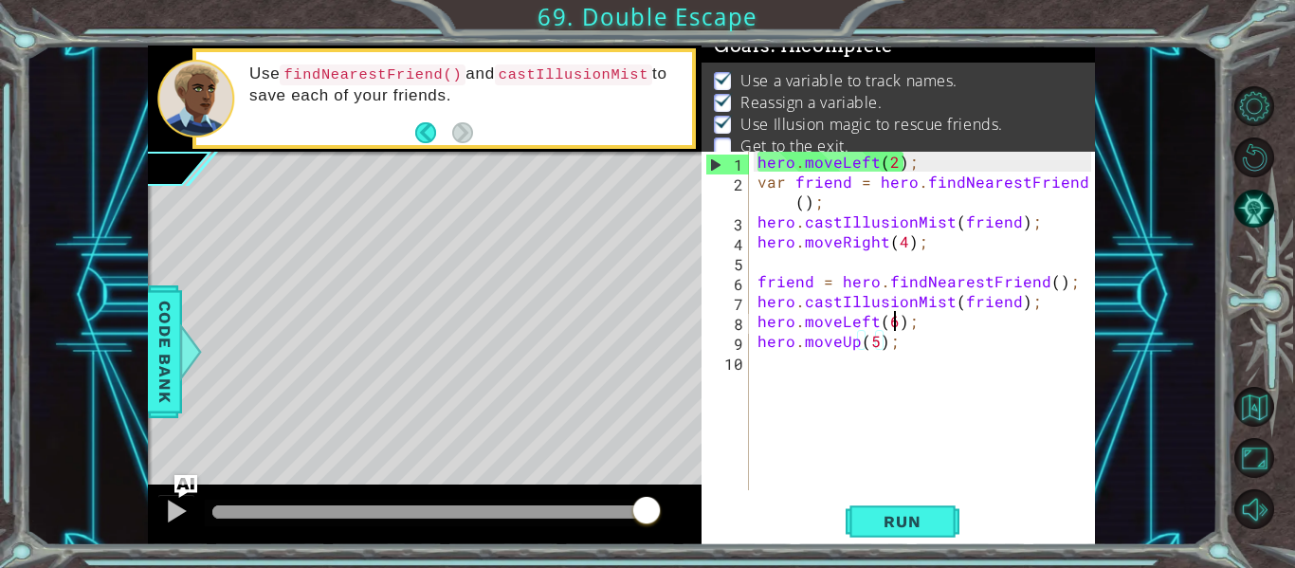
click at [894, 318] on div "hero . moveLeft ( 2 ) ; var friend = hero . findNearestFriend ( ) ; hero . cast…" at bounding box center [927, 341] width 347 height 378
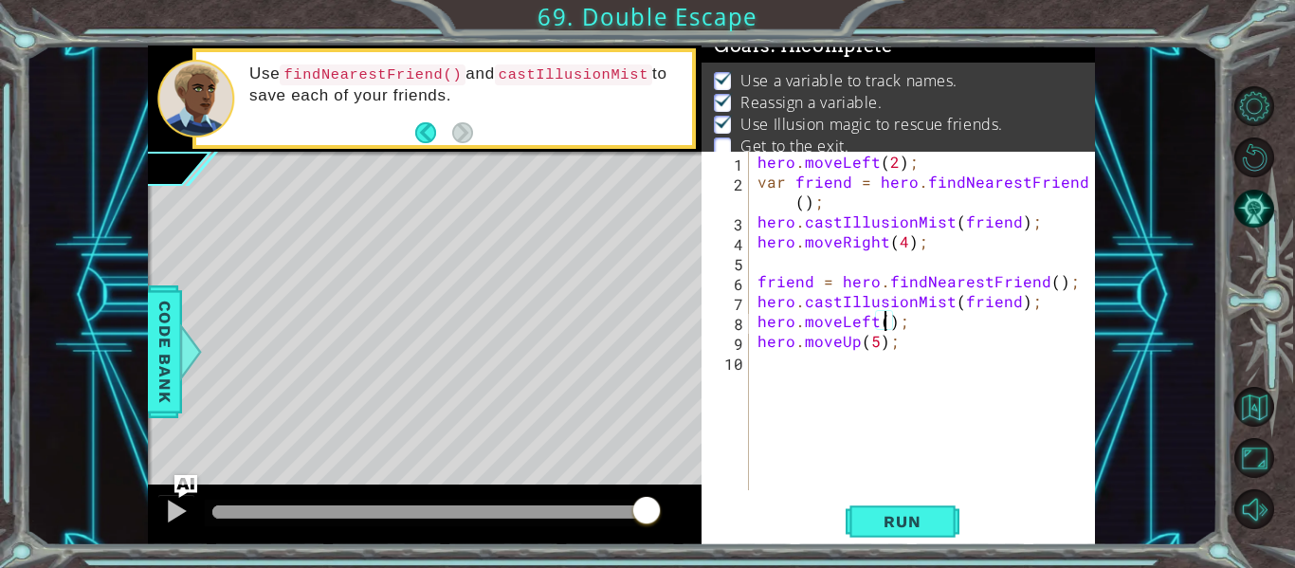
scroll to position [0, 9]
type textarea "hero.moveLeft(2);"
click at [862, 528] on button "Run" at bounding box center [903, 521] width 114 height 39
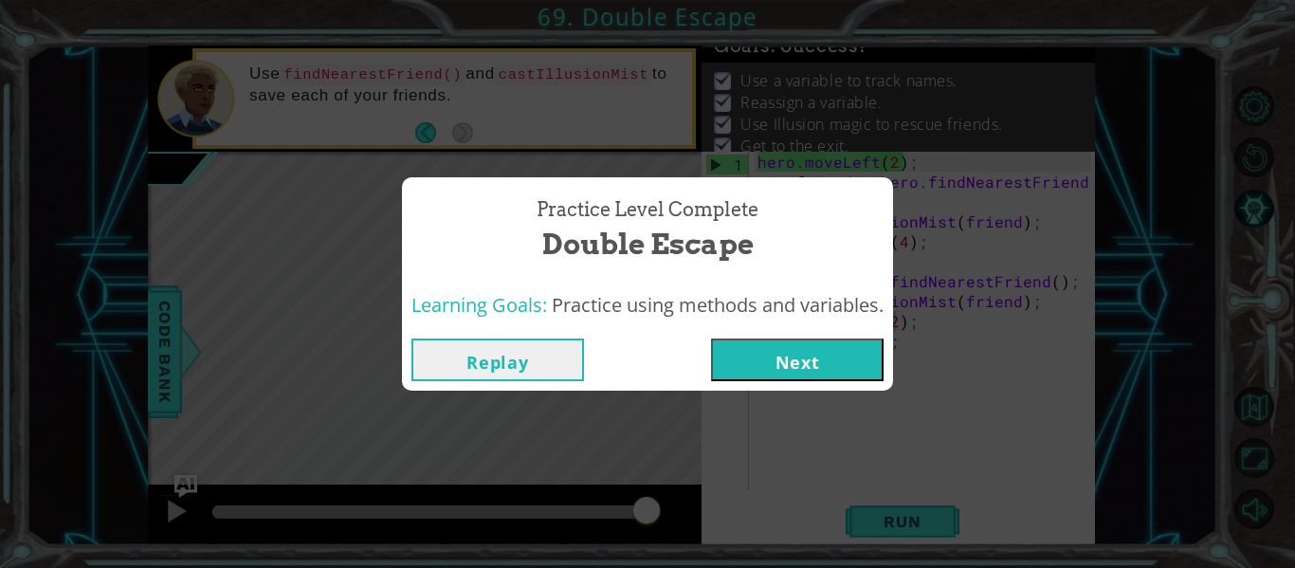
click at [846, 350] on button "Next" at bounding box center [797, 359] width 173 height 43
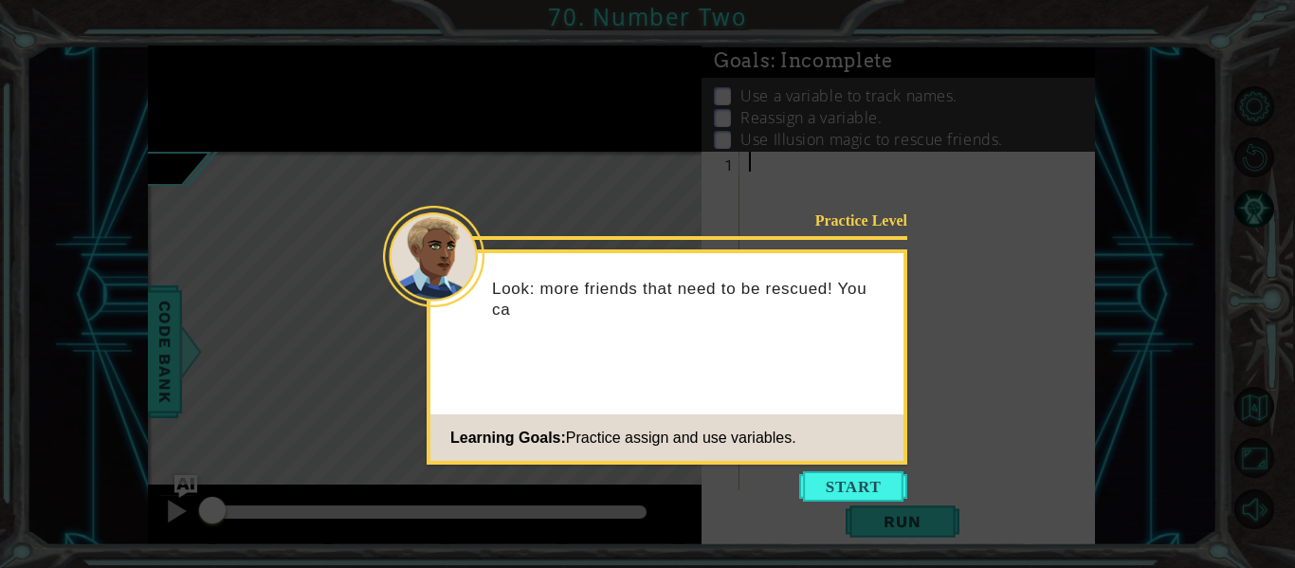
click at [896, 506] on icon at bounding box center [647, 284] width 1295 height 568
click at [871, 482] on button "Start" at bounding box center [853, 486] width 108 height 30
